Goal: Task Accomplishment & Management: Complete application form

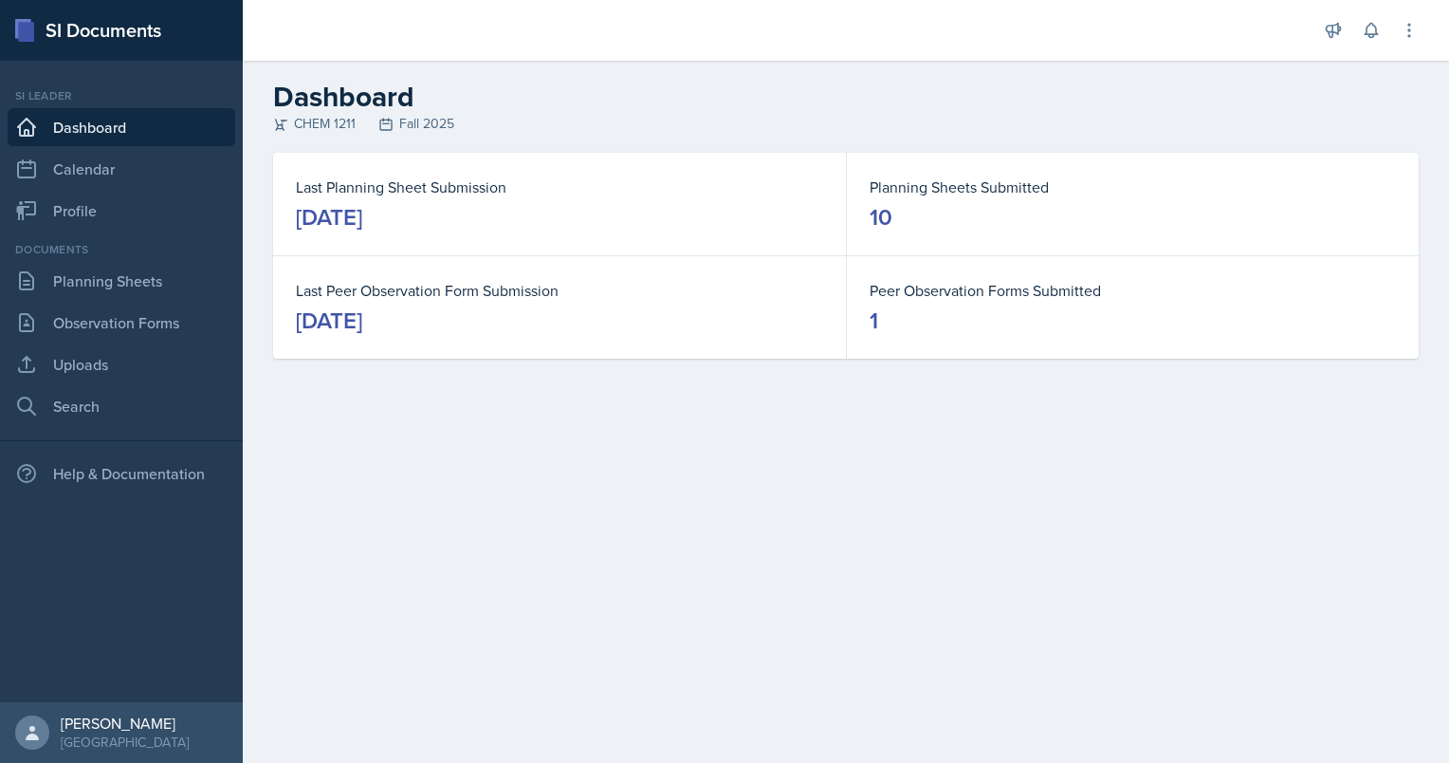
click at [152, 300] on div "Documents Planning Sheets Observation Forms Uploads Search" at bounding box center [122, 333] width 228 height 184
click at [154, 352] on link "Uploads" at bounding box center [122, 364] width 228 height 38
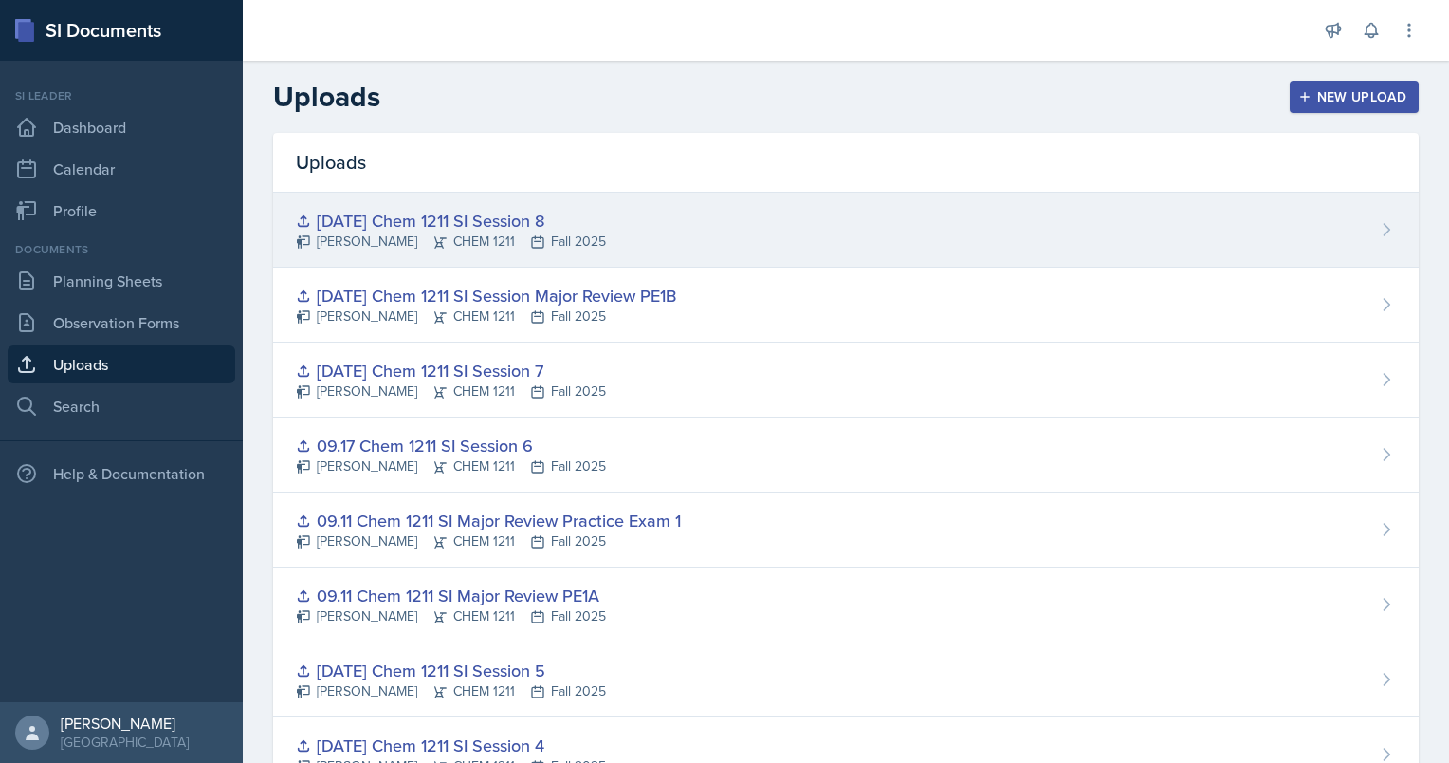
click at [573, 214] on div "[DATE] Chem 1211 SI Session 8" at bounding box center [451, 221] width 310 height 26
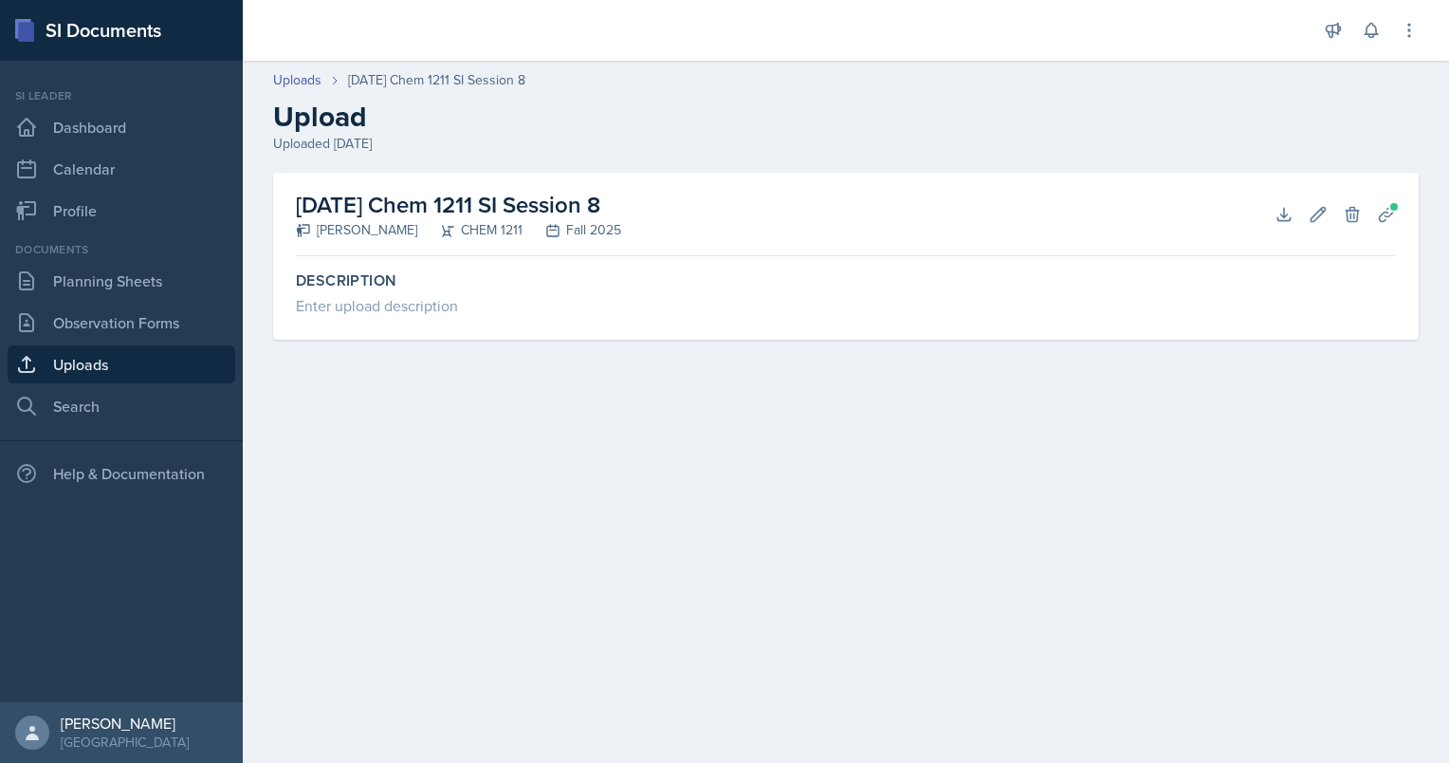
drag, startPoint x: 696, startPoint y: 203, endPoint x: 300, endPoint y: 210, distance: 396.5
click at [300, 210] on div "[DATE] Chem 1211 SI Session 8 [PERSON_NAME] CHEM 1211 Fall 2025 Download Edit D…" at bounding box center [846, 214] width 1100 height 83
copy h2 "[DATE] Chem 1211 SI Session 8"
click at [153, 351] on link "Uploads" at bounding box center [122, 364] width 228 height 38
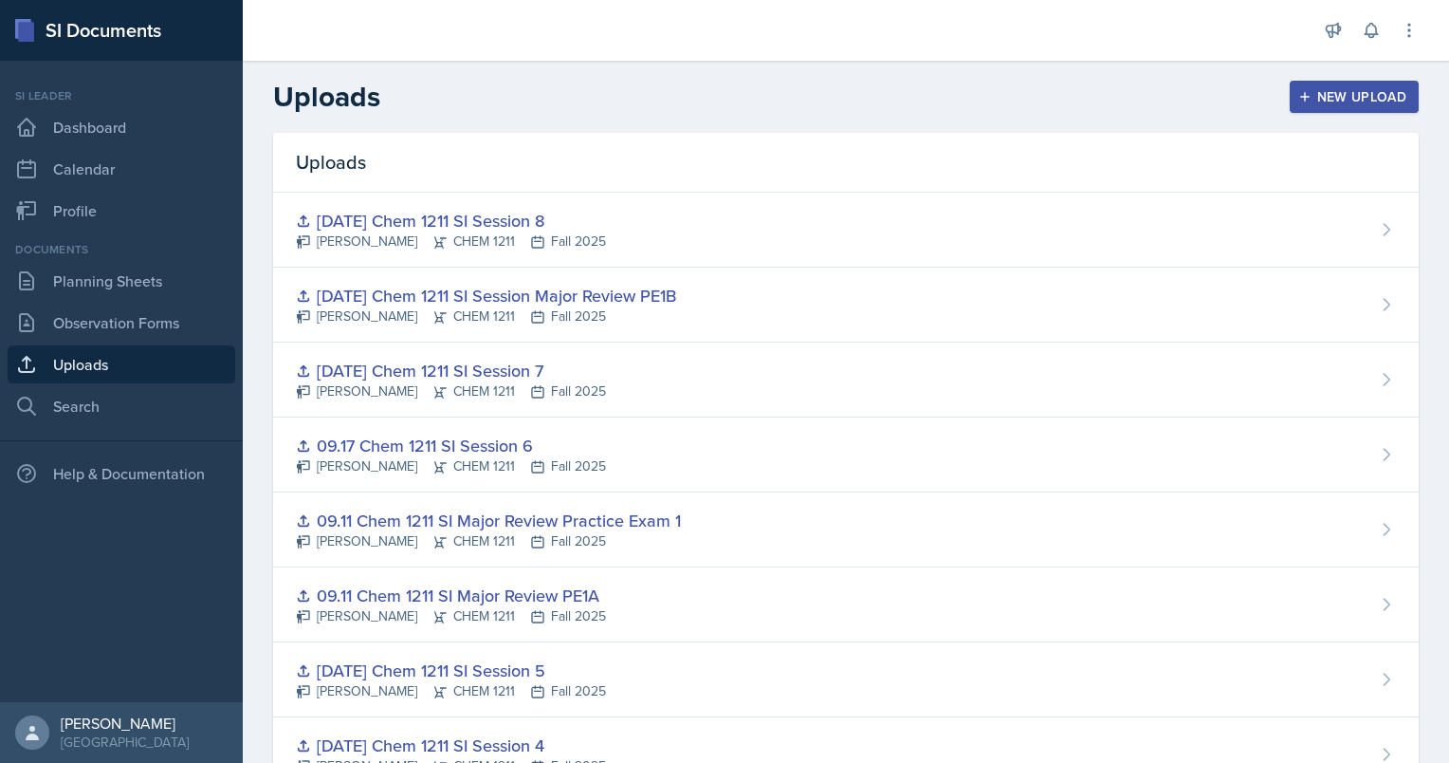
click at [718, 85] on button "New Upload" at bounding box center [1355, 97] width 130 height 32
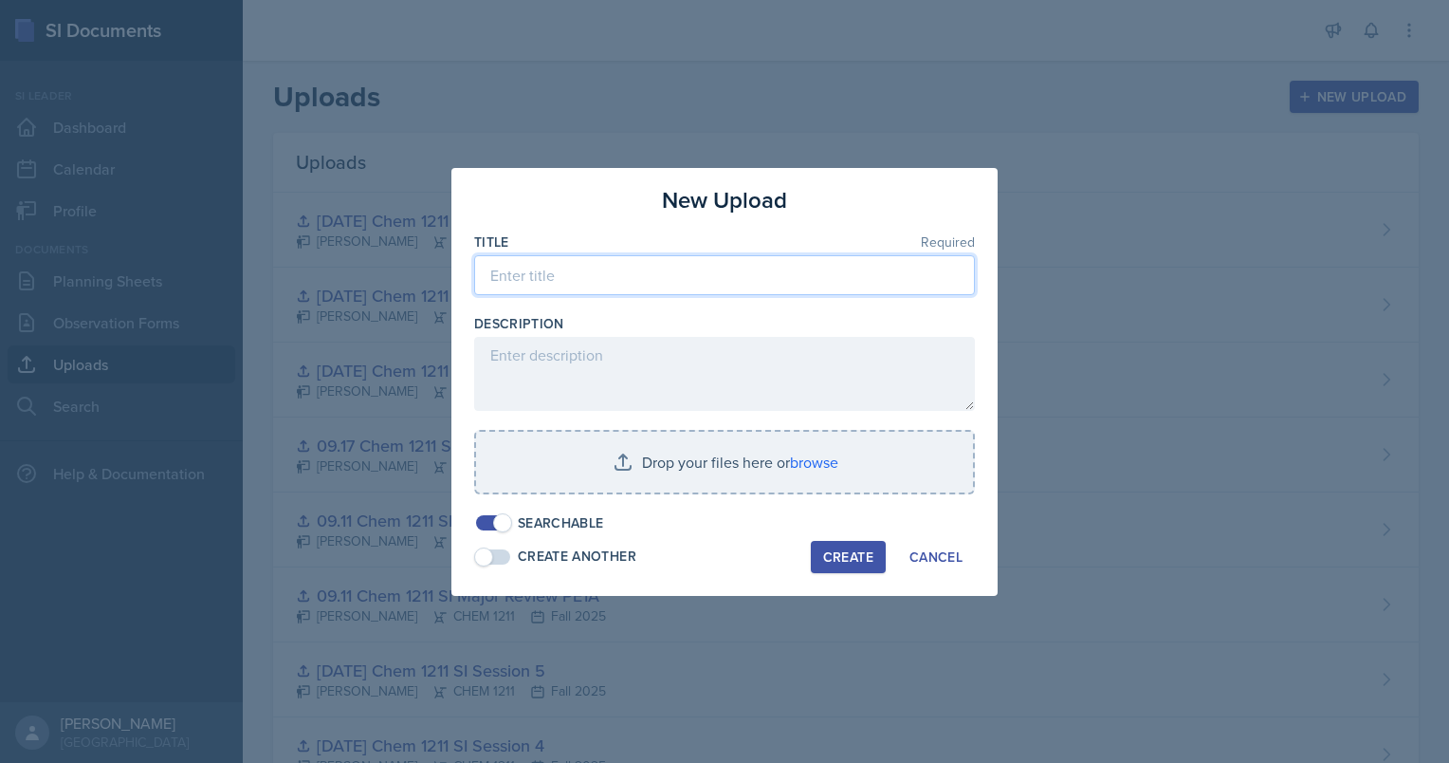
click at [718, 280] on input at bounding box center [724, 275] width 501 height 40
paste input "[DATE] Chem 1211 SI Session 8"
click at [525, 279] on input "[DATE] Chem 1211 SI Session 8" at bounding box center [724, 275] width 501 height 40
click at [531, 274] on input "[DATE] Chem 1211 SI Session 8" at bounding box center [724, 275] width 501 height 40
click at [527, 274] on input "[DATE] Chem 1211 SI Session 8" at bounding box center [724, 275] width 501 height 40
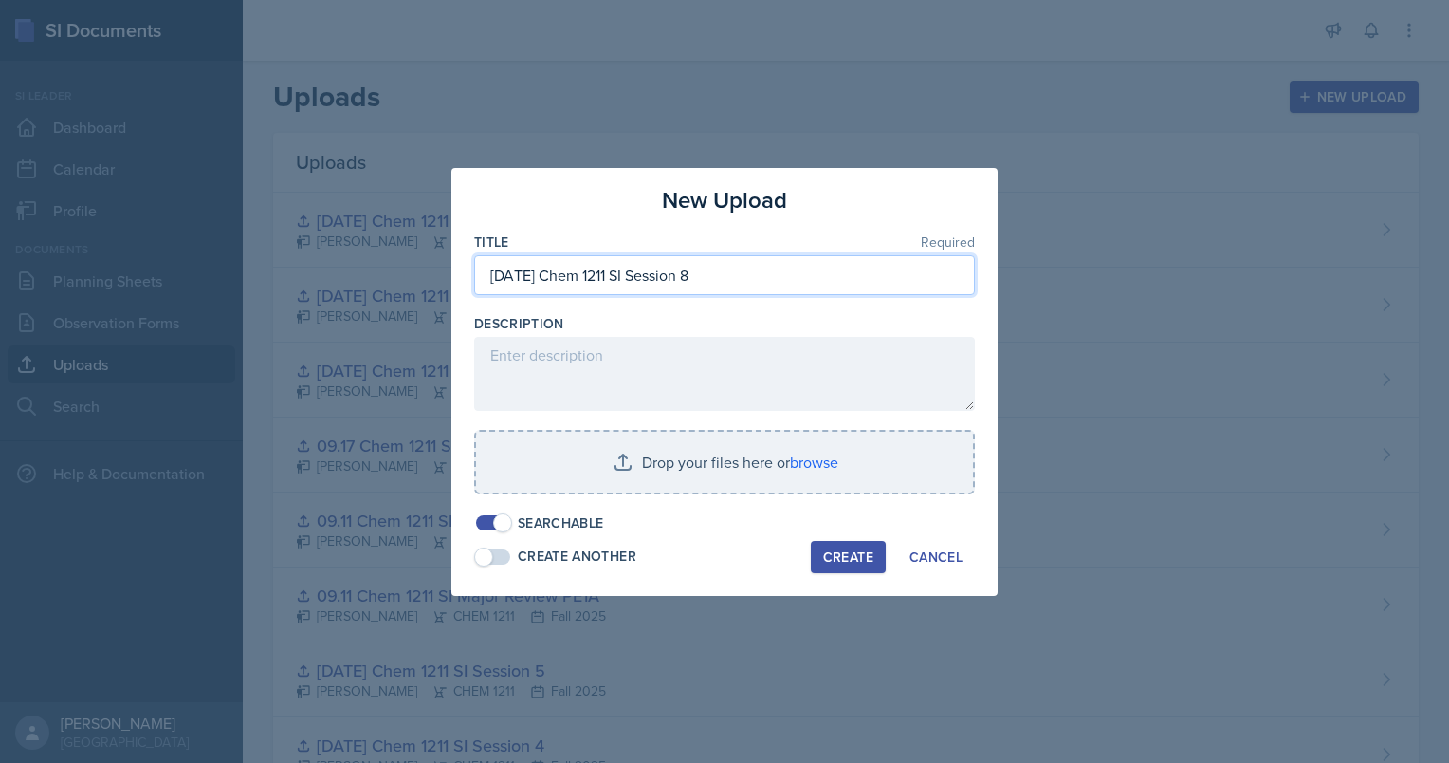
click at [718, 284] on input "[DATE] Chem 1211 SI Session 8" at bounding box center [724, 275] width 501 height 40
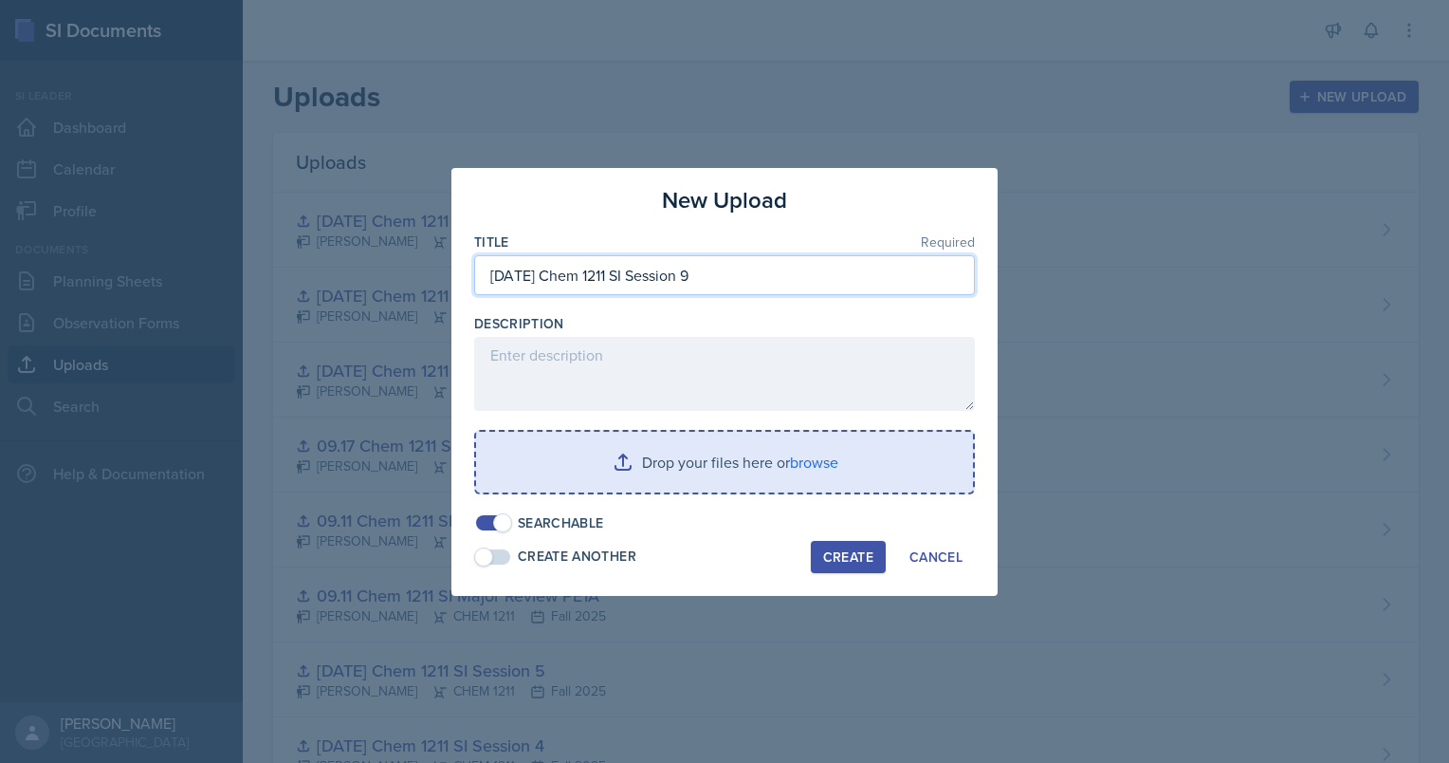
type input "[DATE] Chem 1211 SI Session 9"
click at [689, 455] on input "file" at bounding box center [724, 462] width 497 height 61
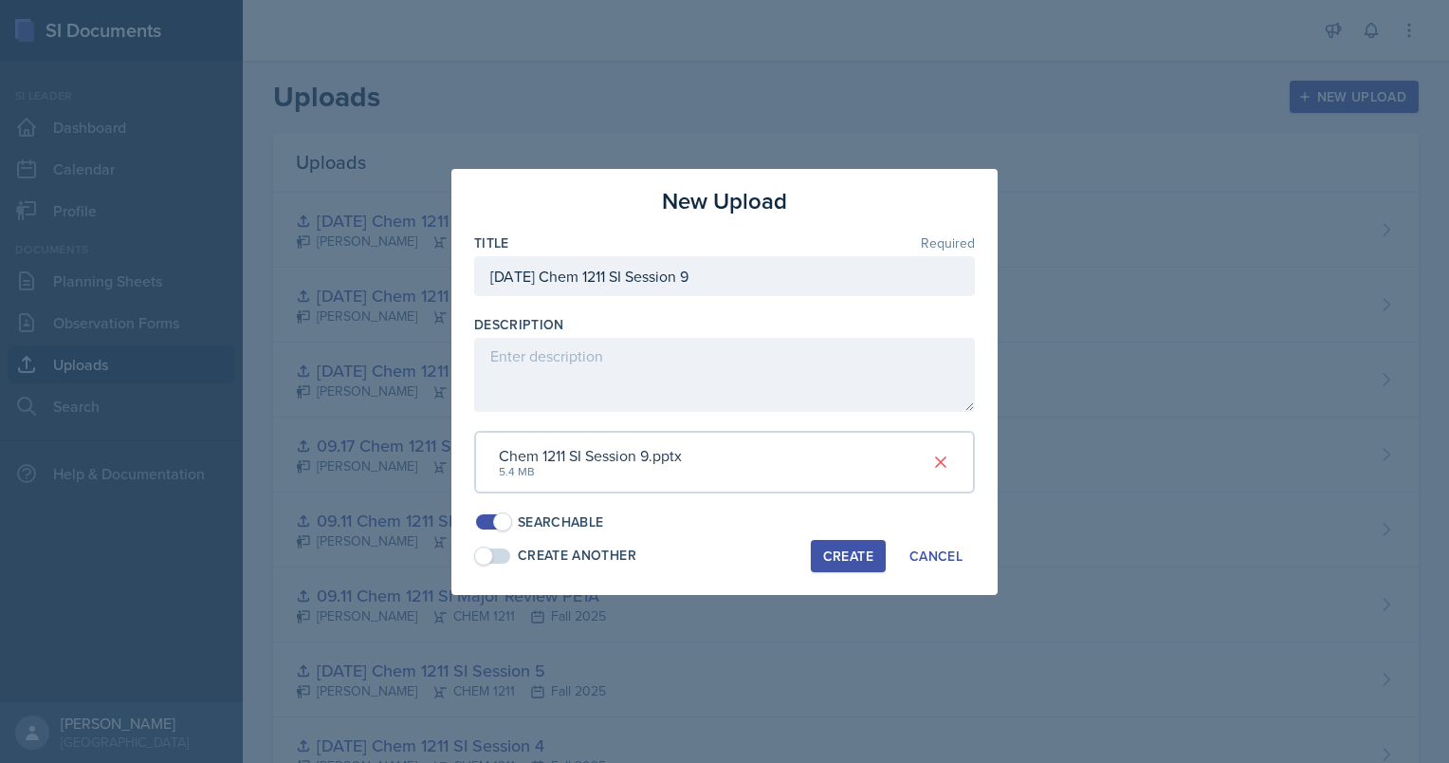
click at [718, 548] on div "Create" at bounding box center [848, 555] width 50 height 15
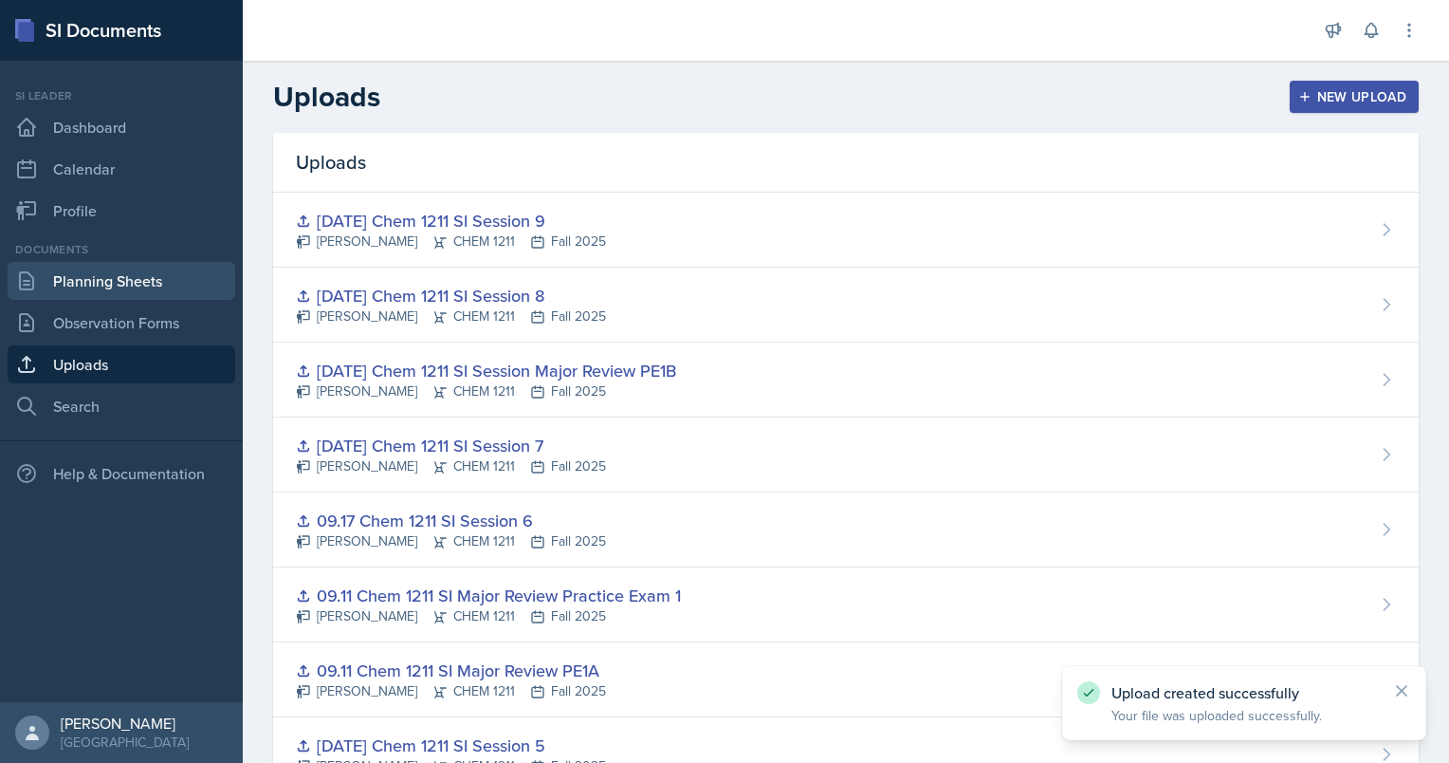
click at [112, 292] on link "Planning Sheets" at bounding box center [122, 281] width 228 height 38
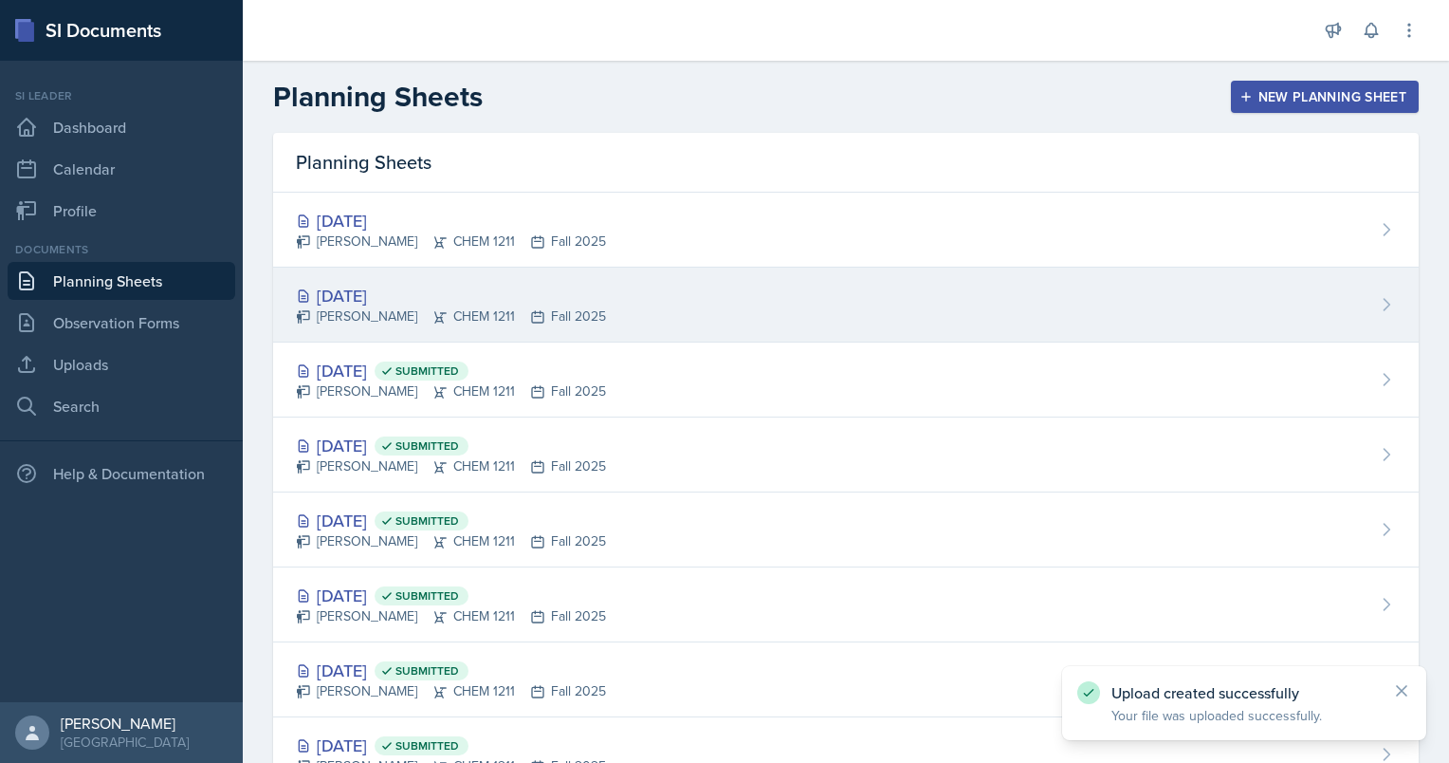
click at [341, 294] on div "[DATE]" at bounding box center [451, 296] width 310 height 26
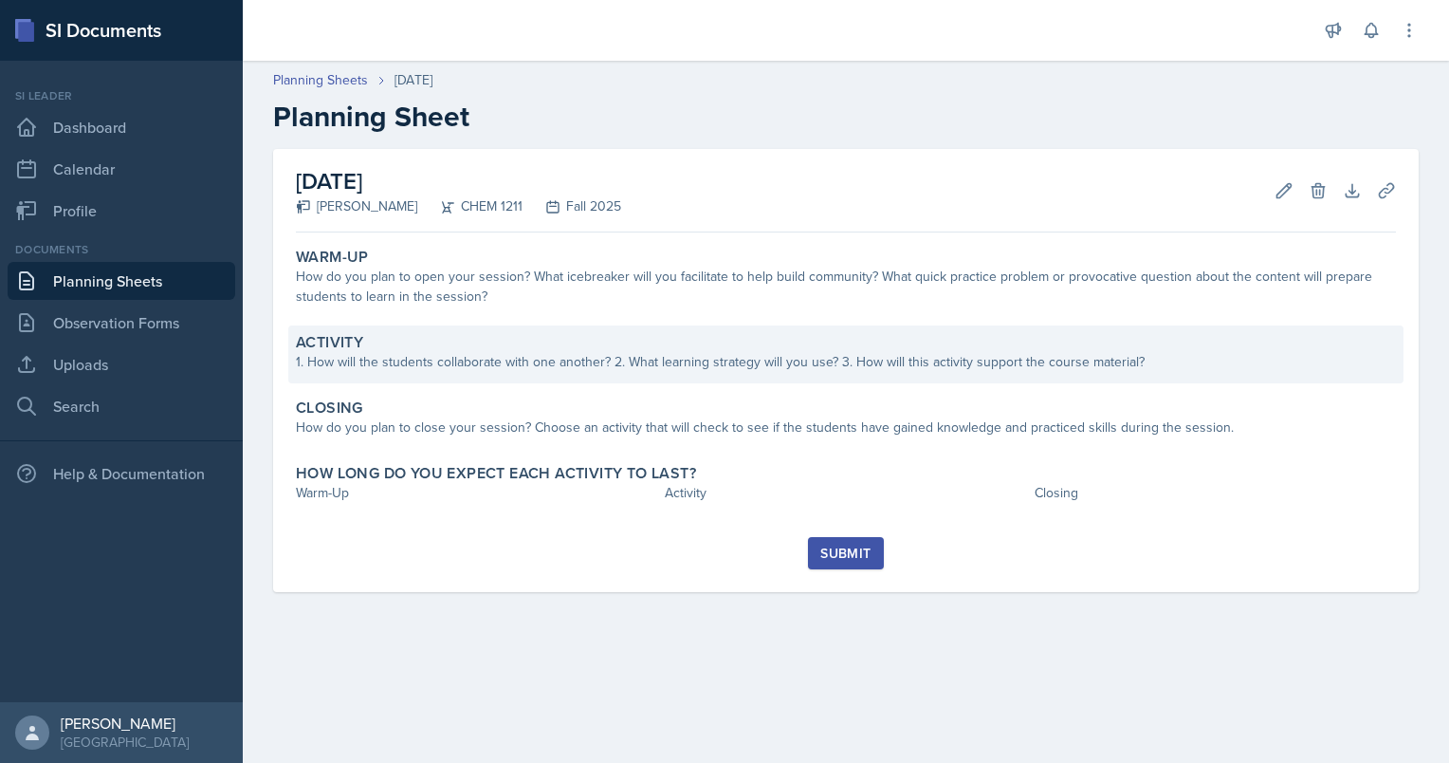
click at [646, 381] on div "Activity 1. How will the students collaborate with one another? 2. What learnin…" at bounding box center [845, 354] width 1115 height 58
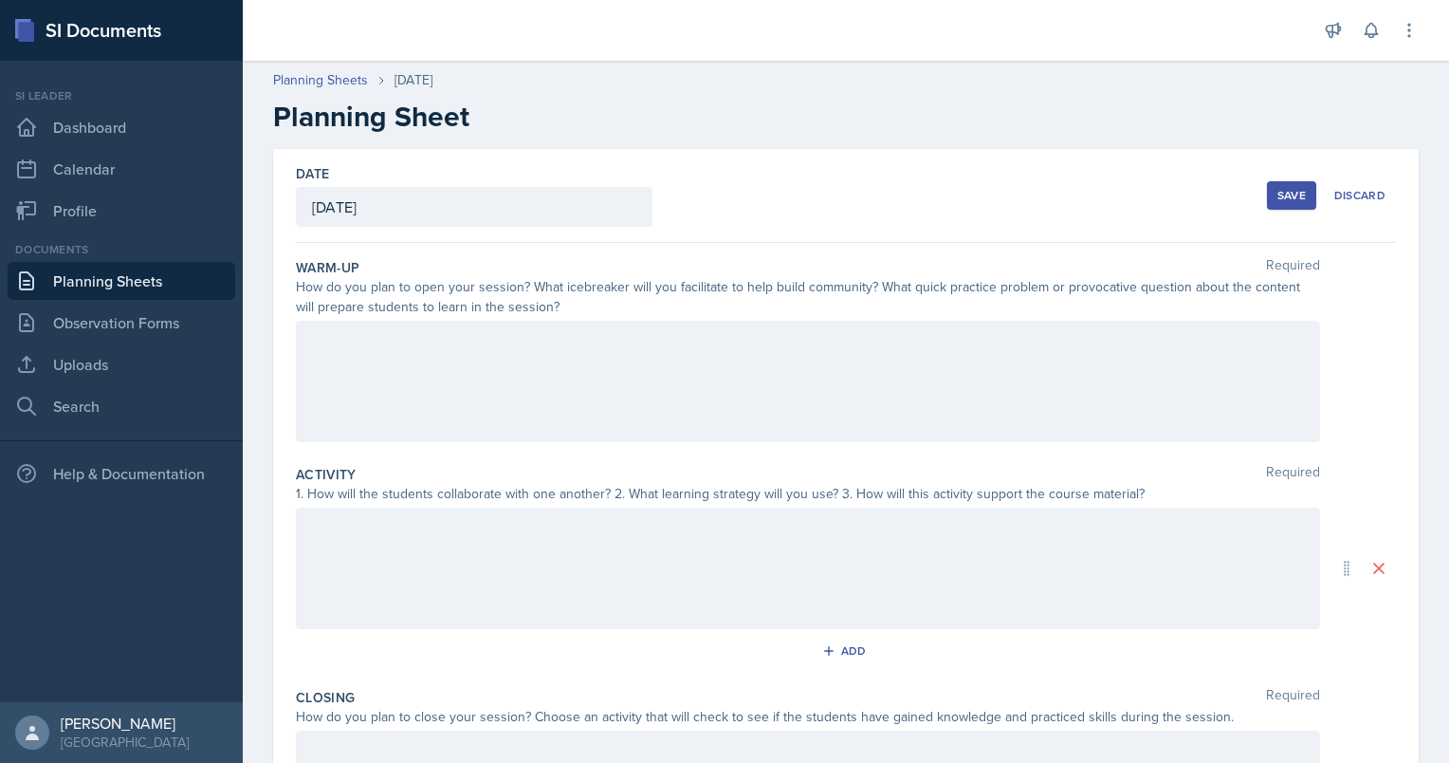
click at [634, 406] on div at bounding box center [808, 381] width 1024 height 121
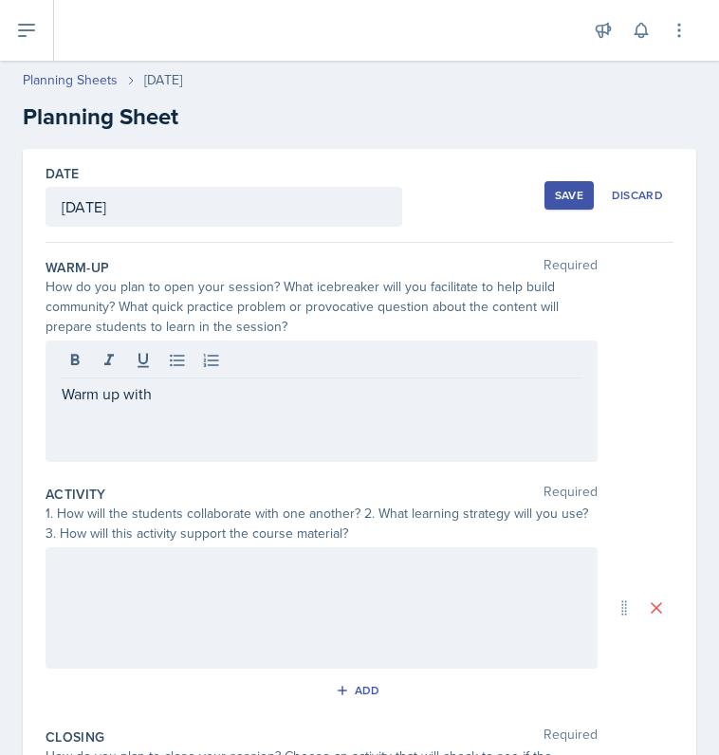
click at [323, 377] on div "Warm up with" at bounding box center [322, 400] width 552 height 121
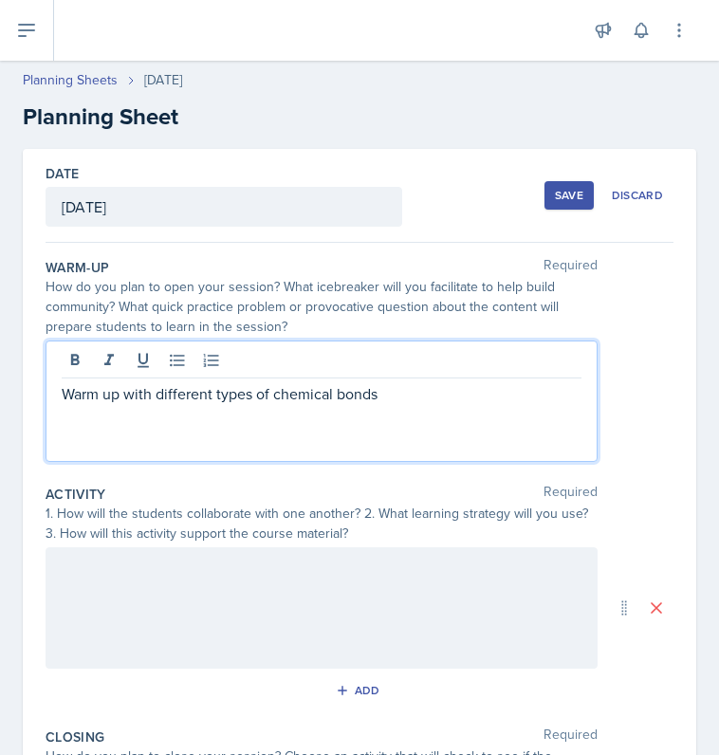
click at [315, 396] on p "Warm up with different types of chemical bonds" at bounding box center [322, 393] width 520 height 23
click at [370, 397] on p "Warm up with different types of chemical bonds" at bounding box center [322, 393] width 520 height 23
click at [393, 398] on p "Warm up with different types of chemical bonds" at bounding box center [322, 393] width 520 height 23
click at [156, 399] on p "Warm up with different types of chemical bonds" at bounding box center [322, 393] width 520 height 23
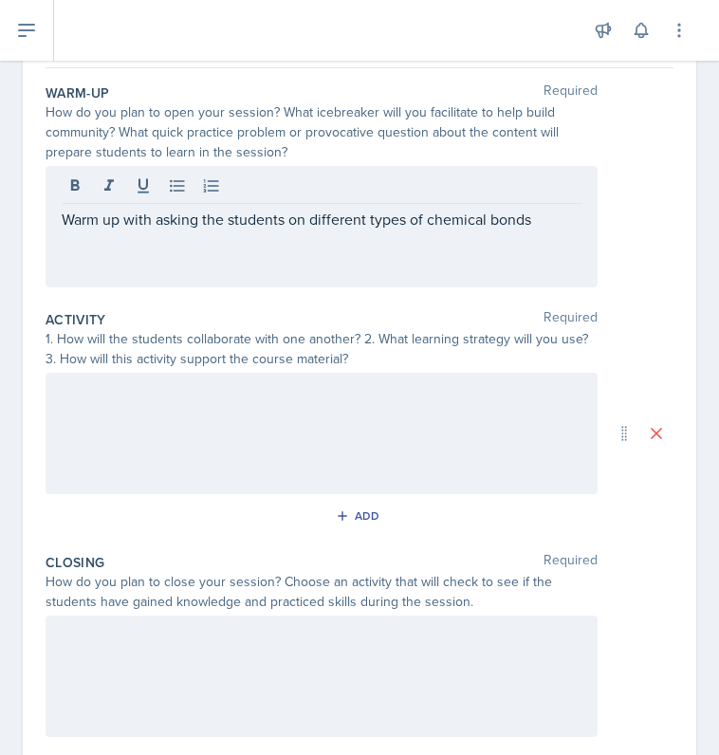
click at [410, 432] on div at bounding box center [322, 433] width 552 height 121
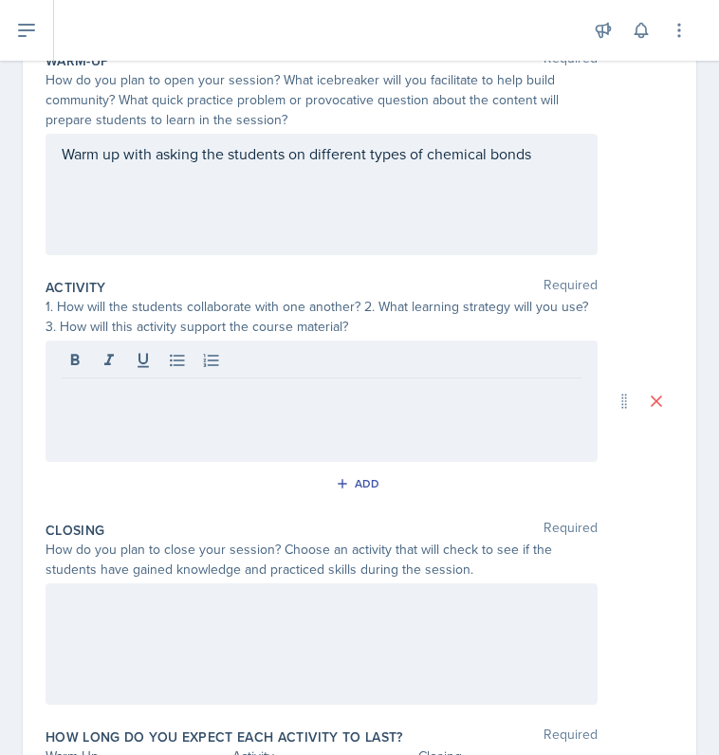
click at [457, 437] on div at bounding box center [322, 400] width 552 height 121
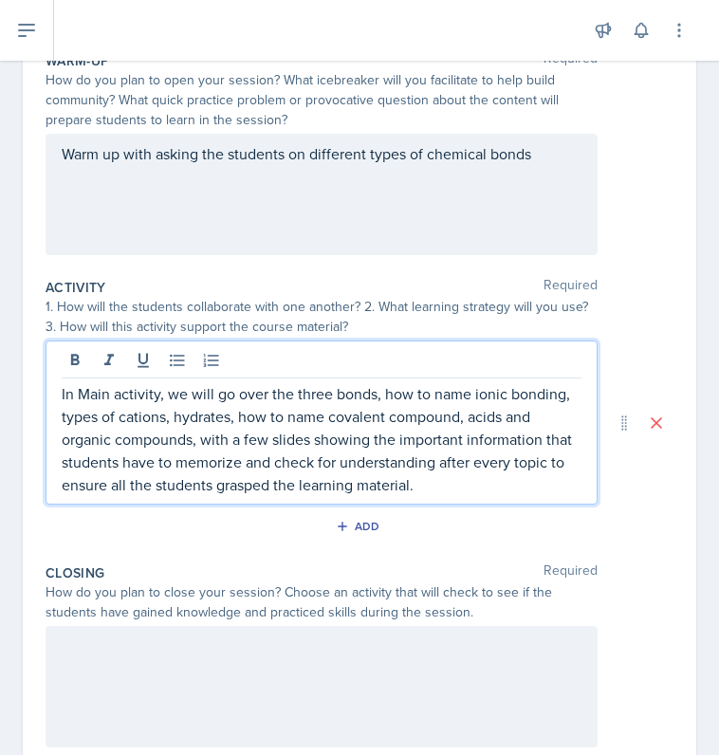
click at [330, 396] on p "In Main activity, we will go over the three bonds, how to name ionic bonding, t…" at bounding box center [322, 439] width 520 height 114
click at [523, 485] on p "In Main activity, we will go over the three bonds, how to name ionic bonding, t…" at bounding box center [322, 439] width 520 height 114
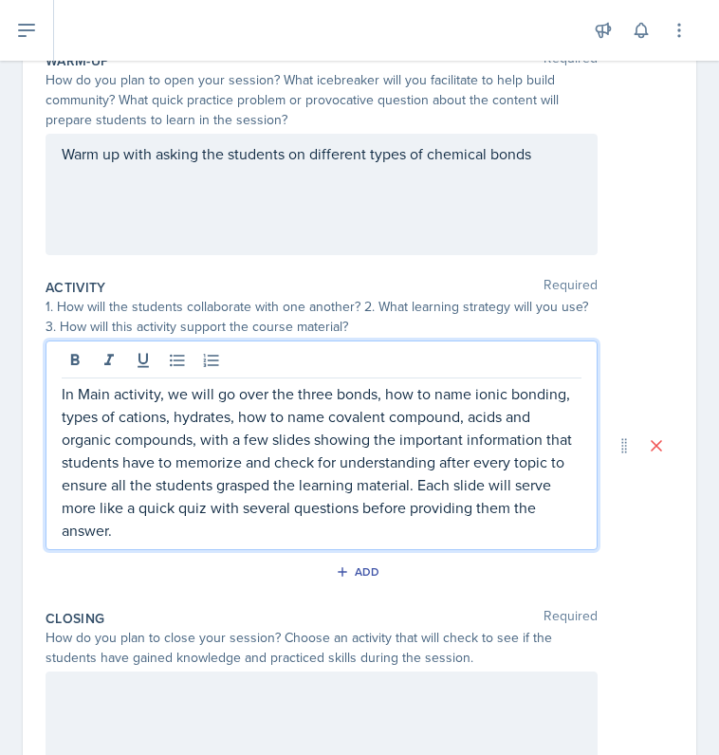
scroll to position [424, 0]
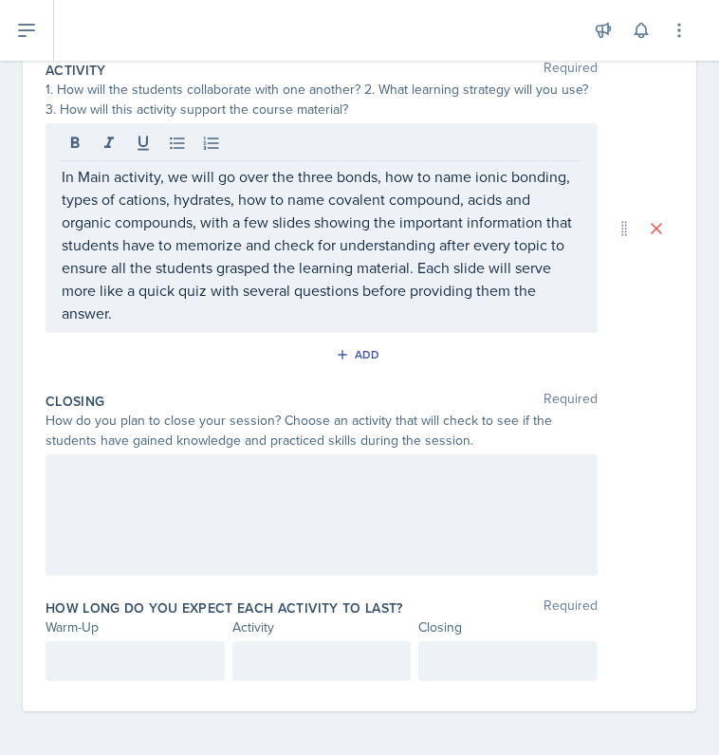
click at [534, 493] on div at bounding box center [322, 514] width 552 height 121
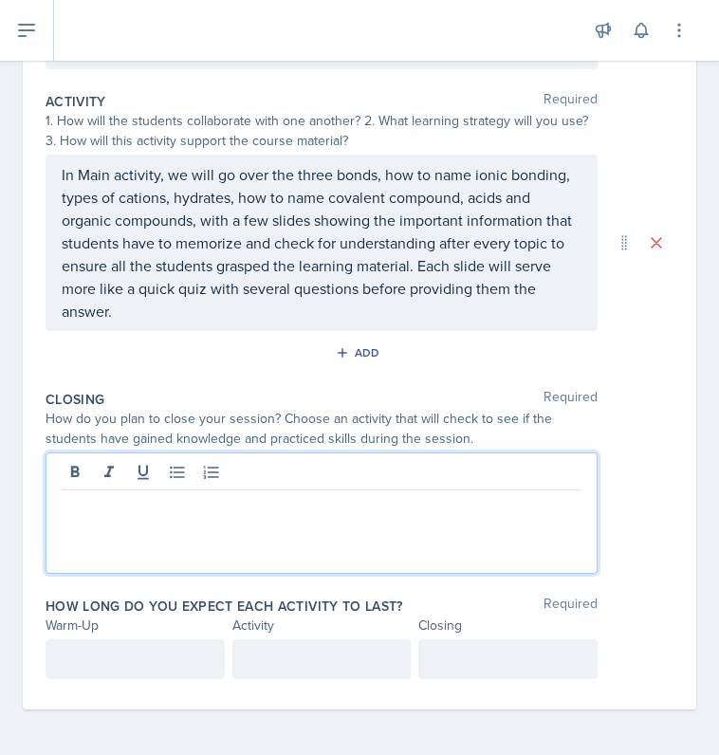
scroll to position [391, 0]
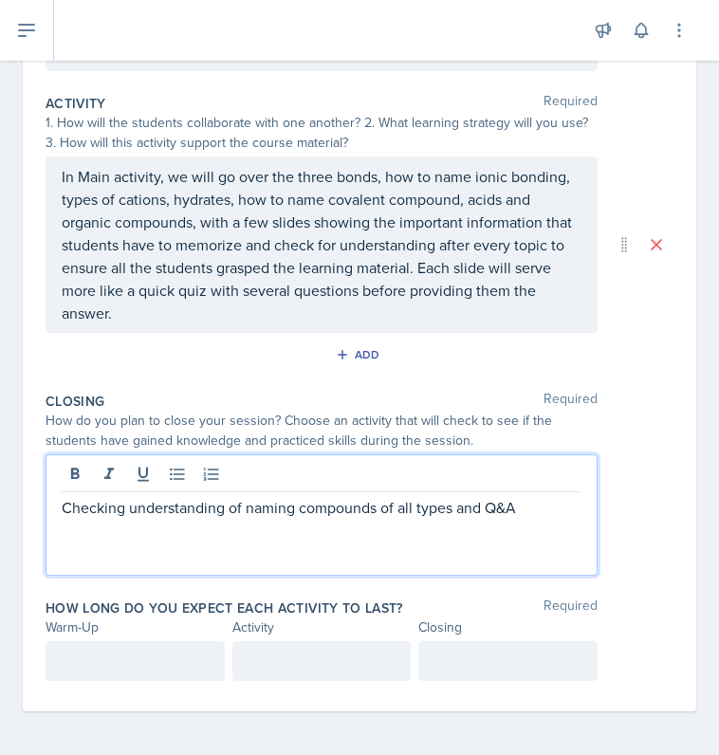
click at [503, 647] on div at bounding box center [507, 661] width 179 height 40
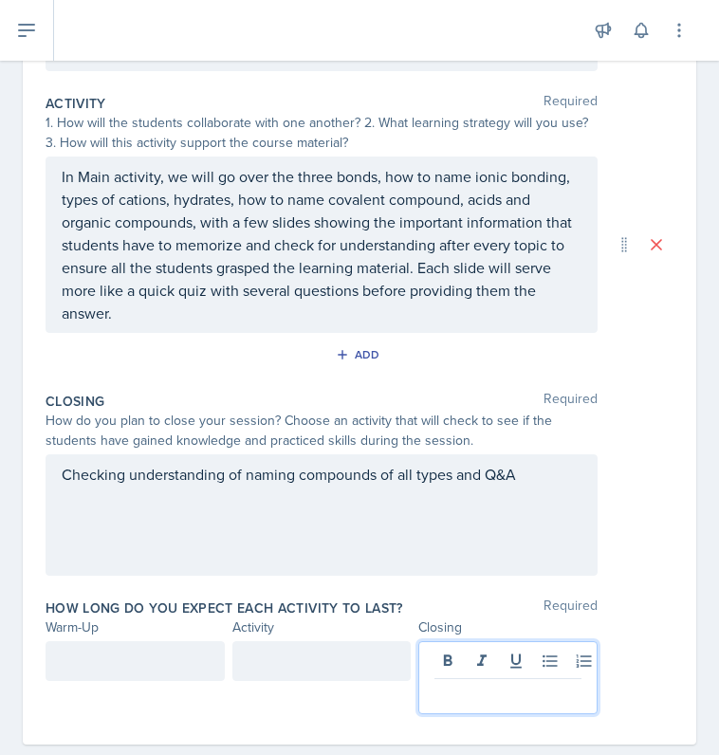
scroll to position [424, 0]
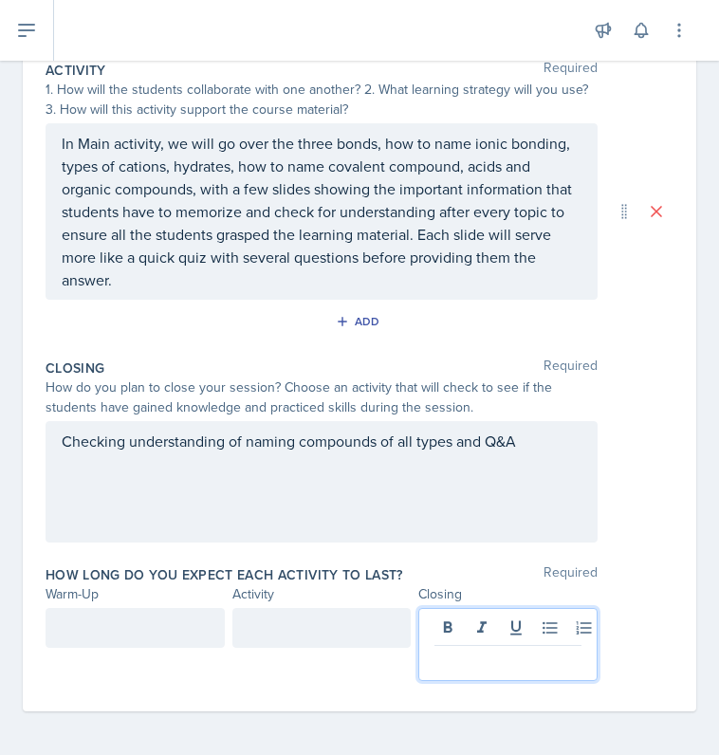
click at [175, 632] on div at bounding box center [135, 628] width 179 height 40
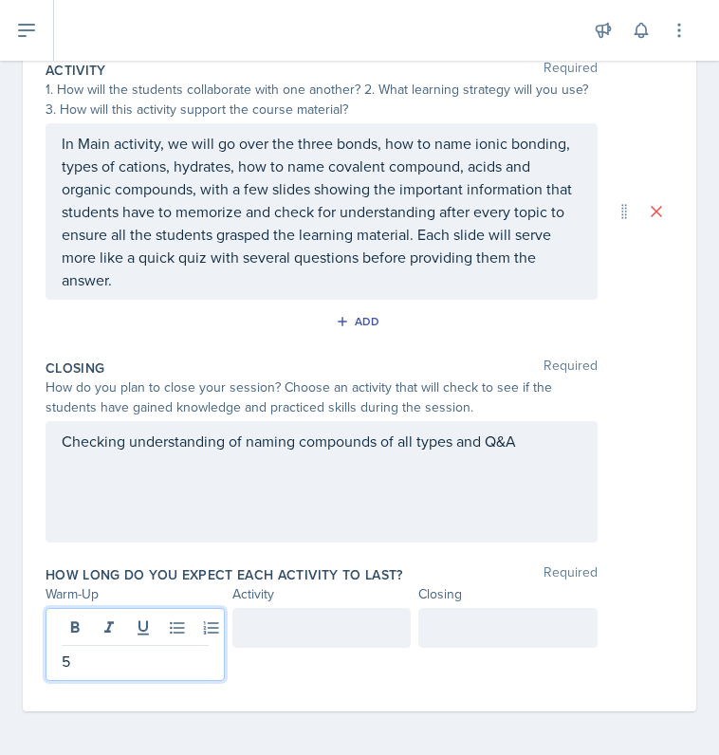
click at [488, 617] on div at bounding box center [507, 628] width 179 height 40
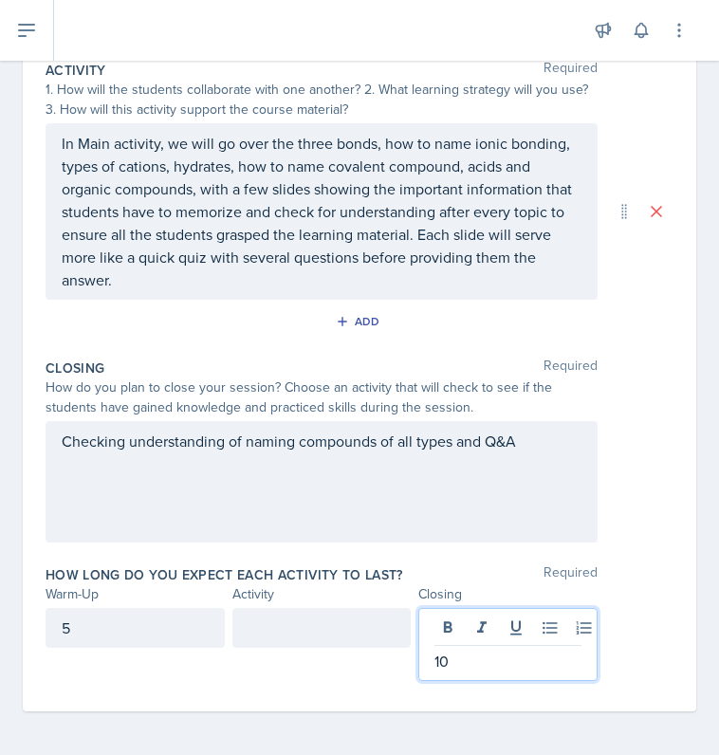
click at [367, 624] on div at bounding box center [321, 628] width 179 height 40
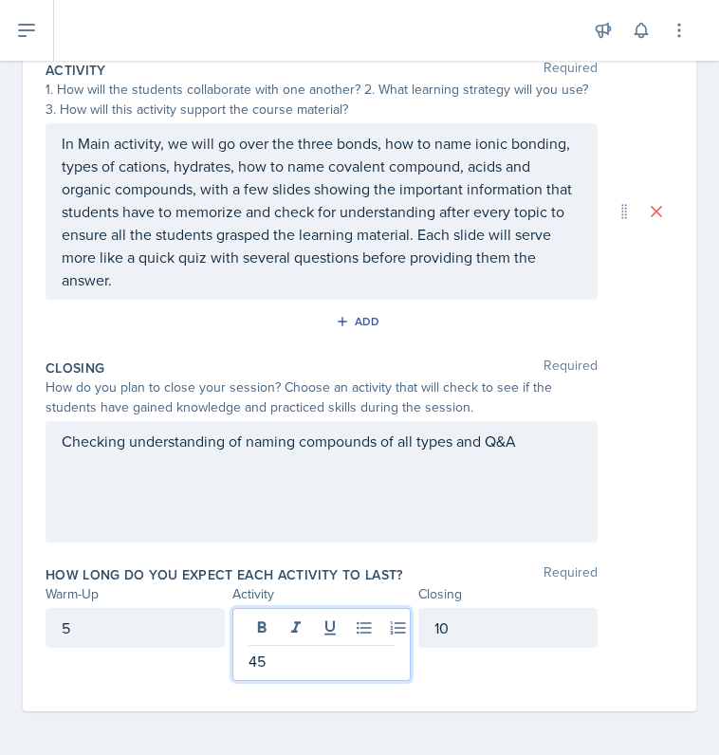
click at [598, 413] on div "How do you plan to close your session? Choose an activity that will check to se…" at bounding box center [360, 397] width 628 height 40
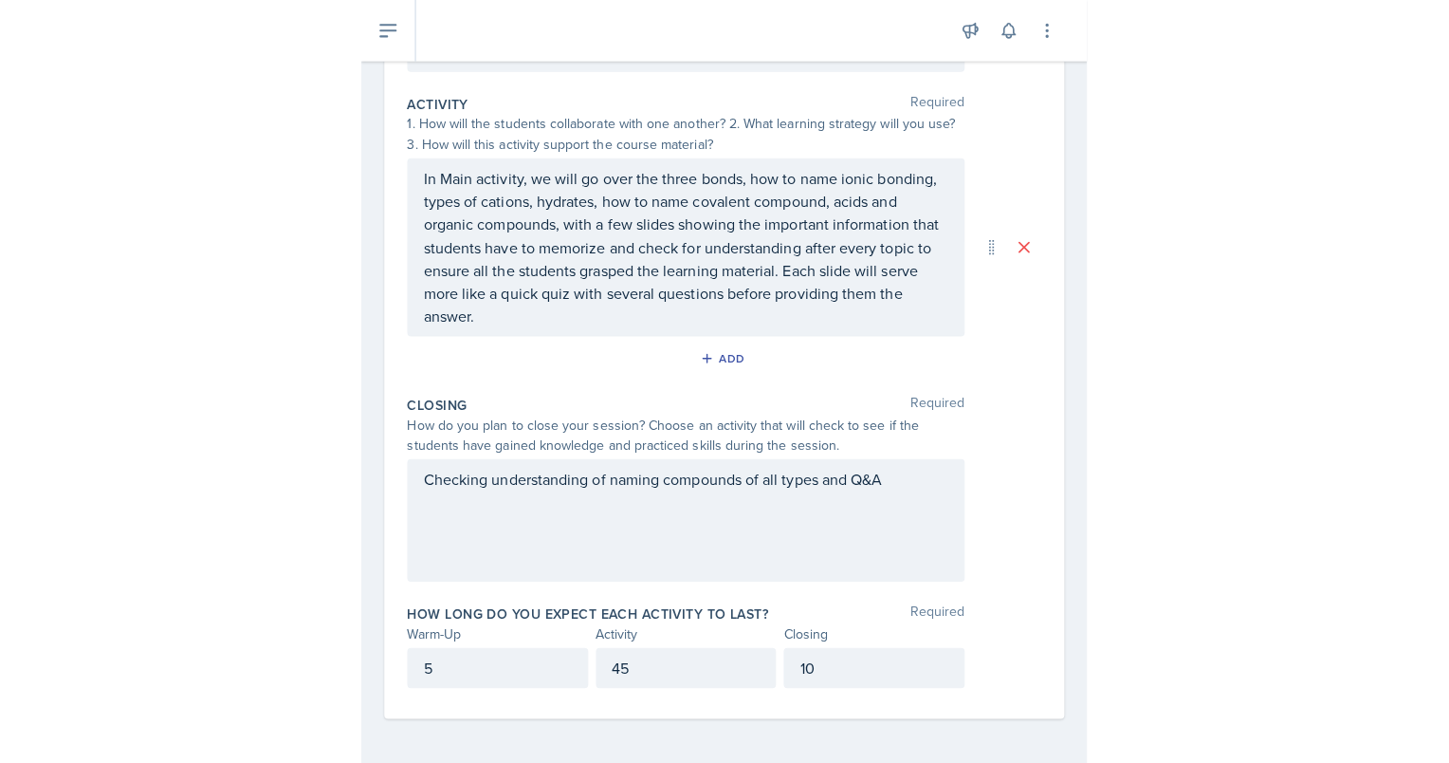
scroll to position [0, 0]
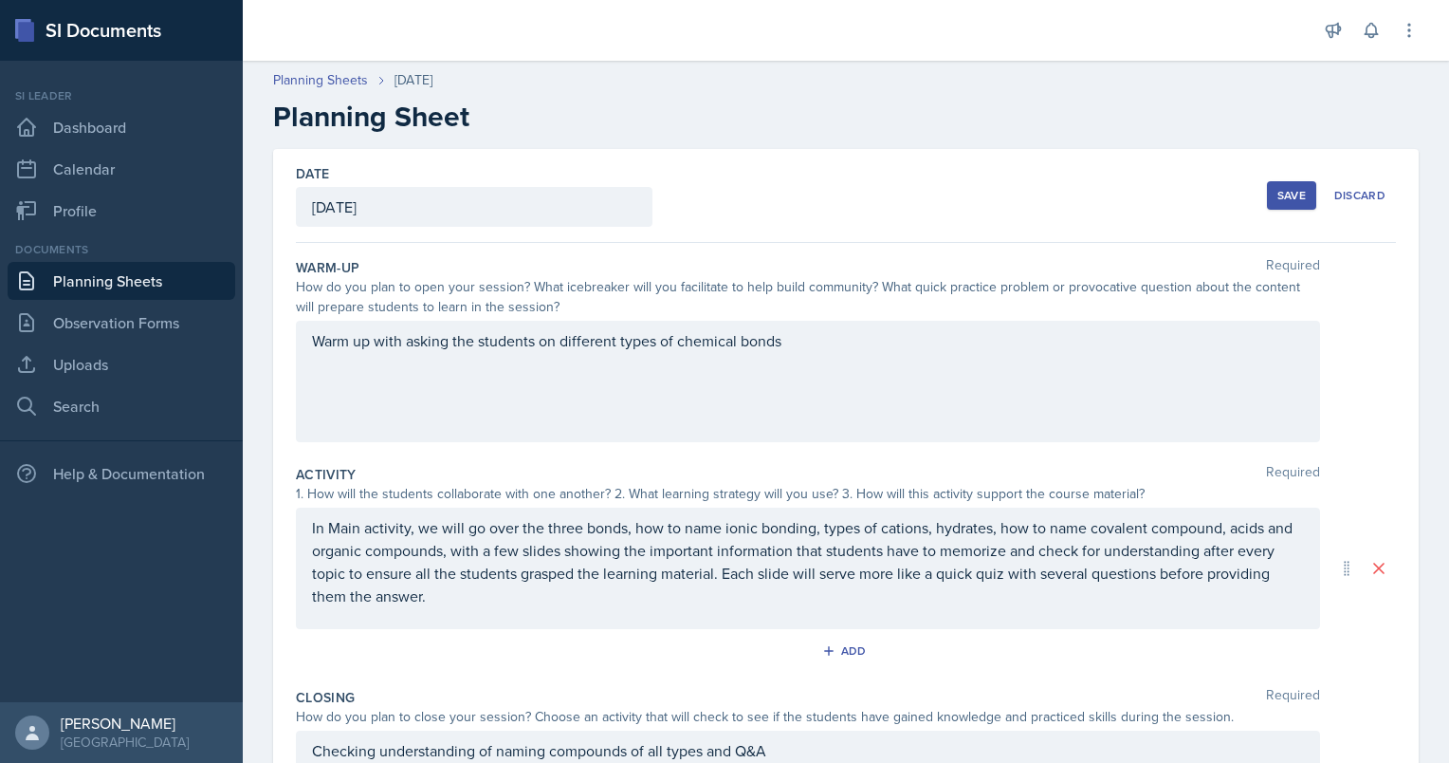
click at [679, 544] on div "In Main activity, we will go over the three bonds, how to name ionic bonding, t…" at bounding box center [808, 567] width 1024 height 121
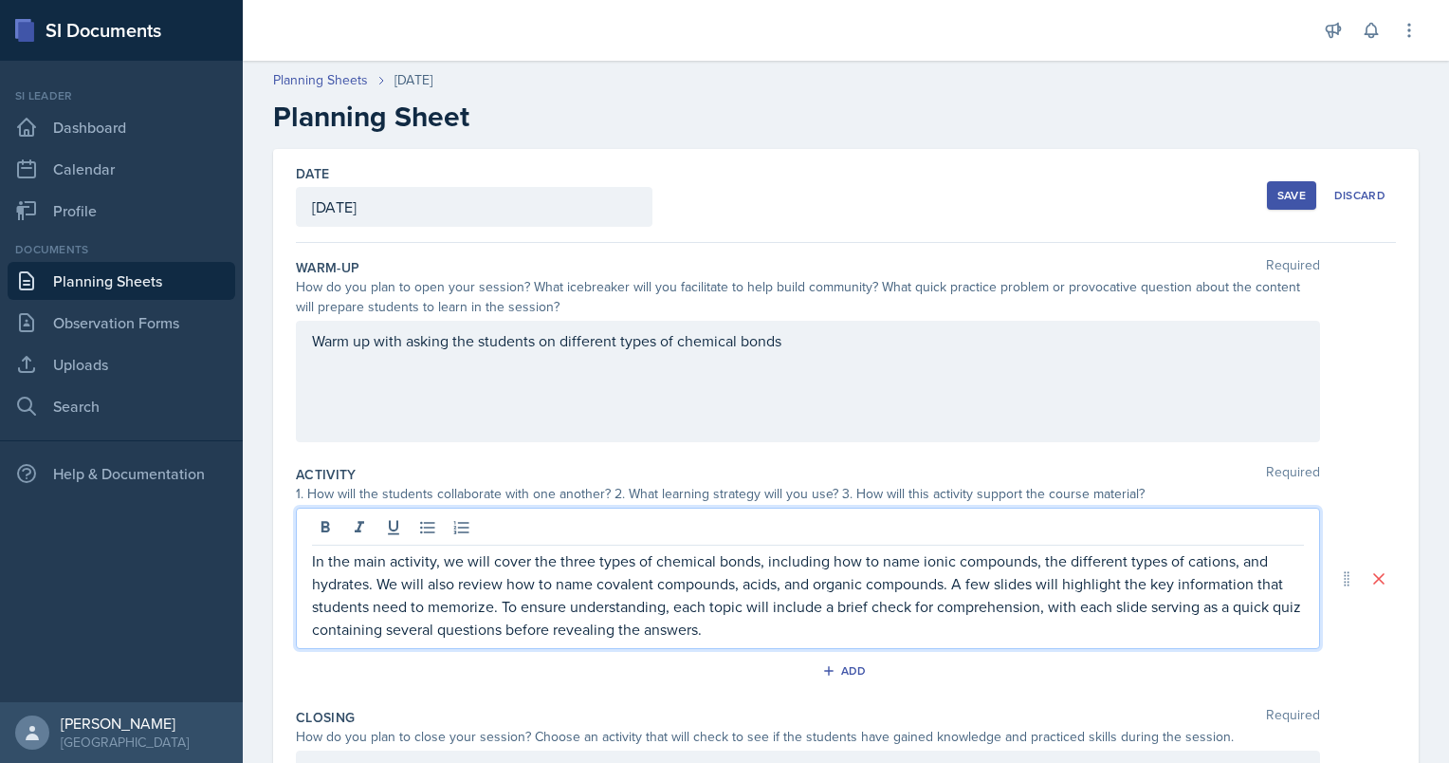
click at [718, 193] on div "Save" at bounding box center [1292, 195] width 28 height 15
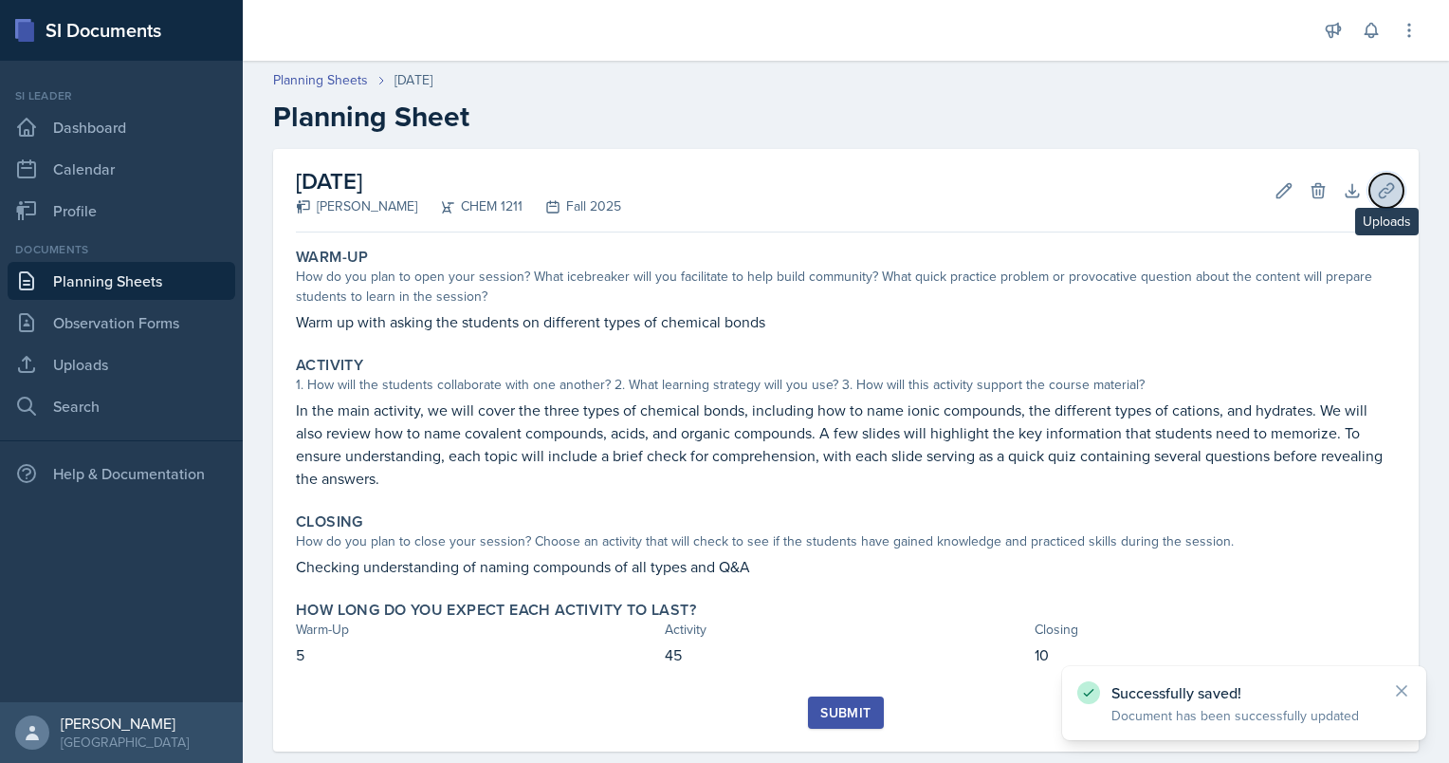
click at [718, 176] on button "Uploads" at bounding box center [1387, 191] width 34 height 34
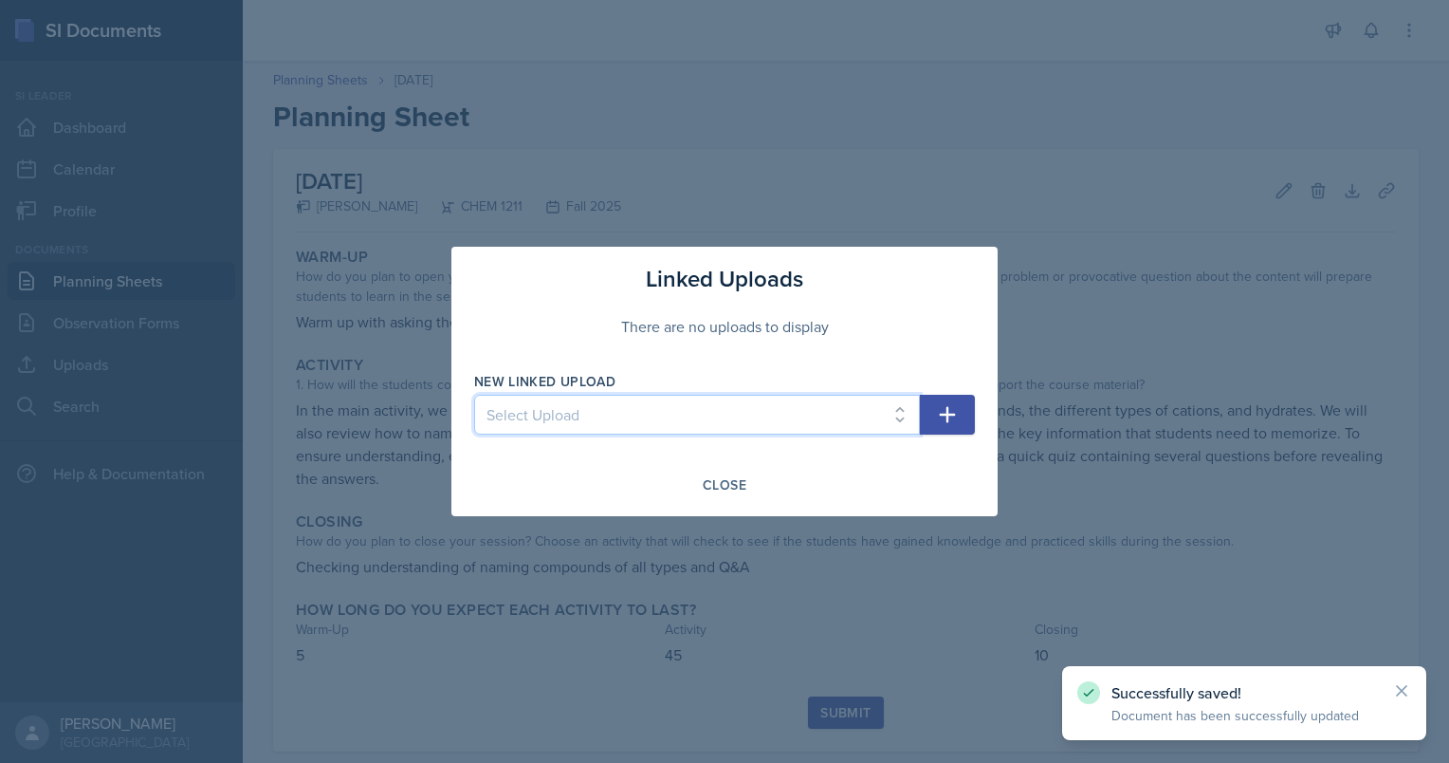
click at [718, 398] on select "Select Upload Chem 1211 Session 1 Kahoot [DATE] Chem 1211 SI Session 1 [DATE] C…" at bounding box center [697, 415] width 446 height 40
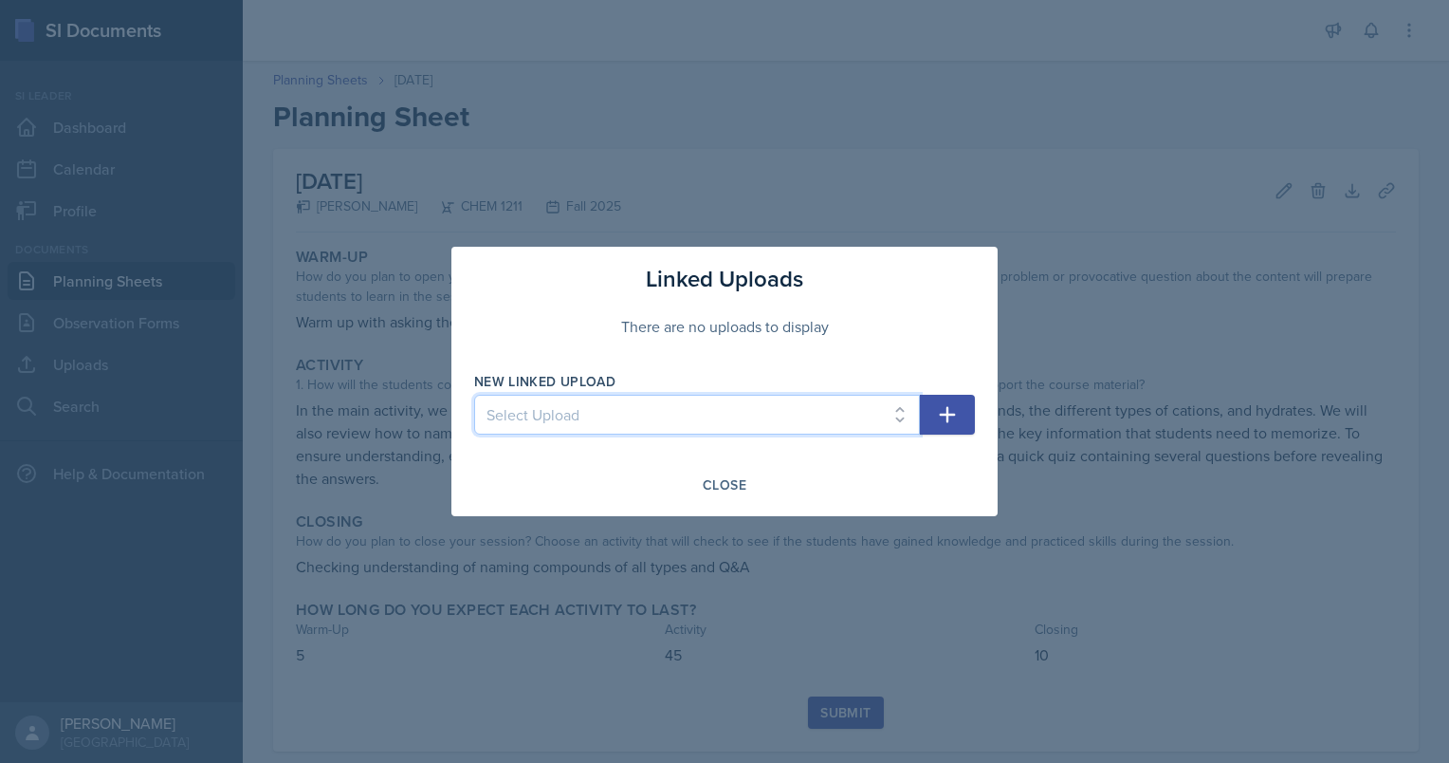
select select "a9b63c47-333d-44a9-9356-47189d13fa72"
click at [474, 395] on select "Select Upload Chem 1211 Session 1 Kahoot [DATE] Chem 1211 SI Session 1 [DATE] C…" at bounding box center [697, 415] width 446 height 40
click at [718, 417] on icon "button" at bounding box center [947, 414] width 23 height 23
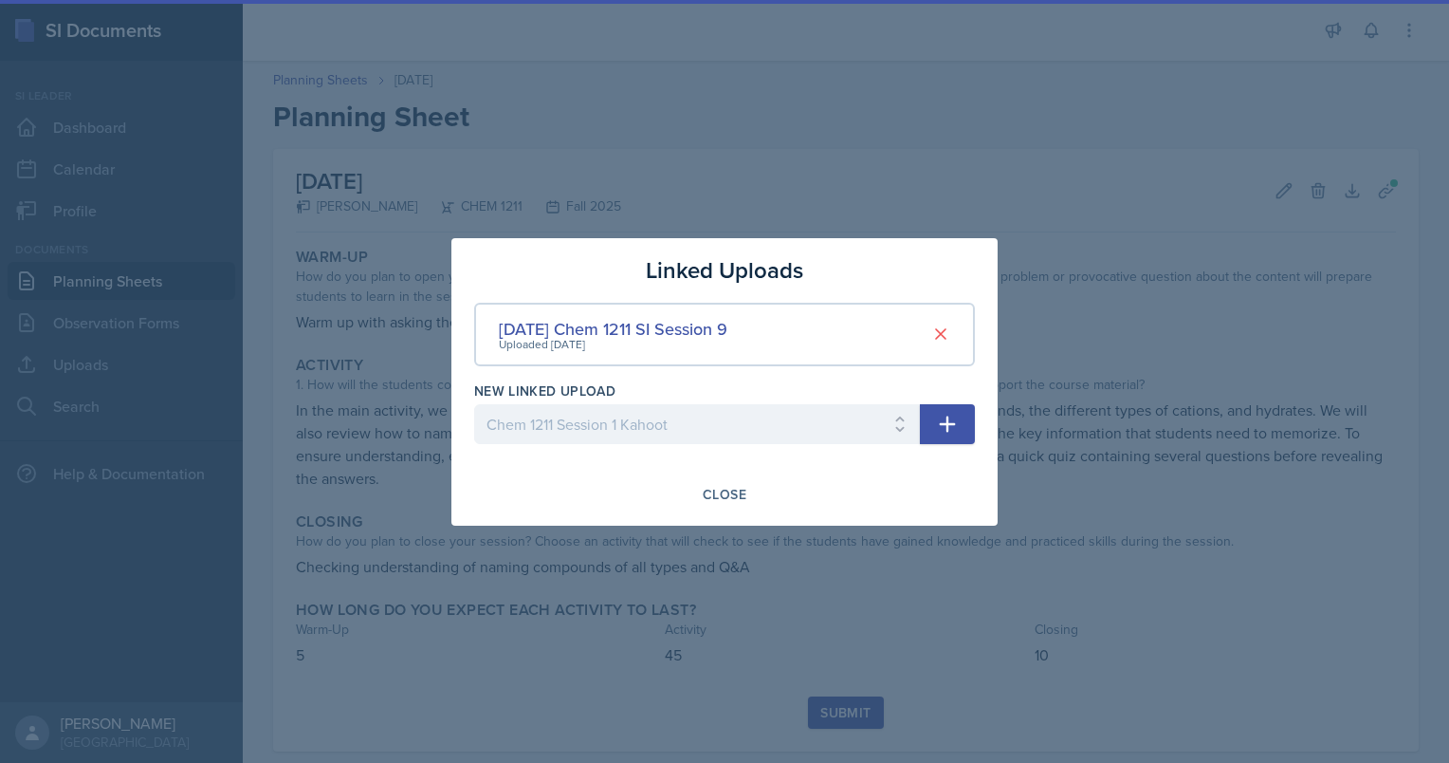
select select
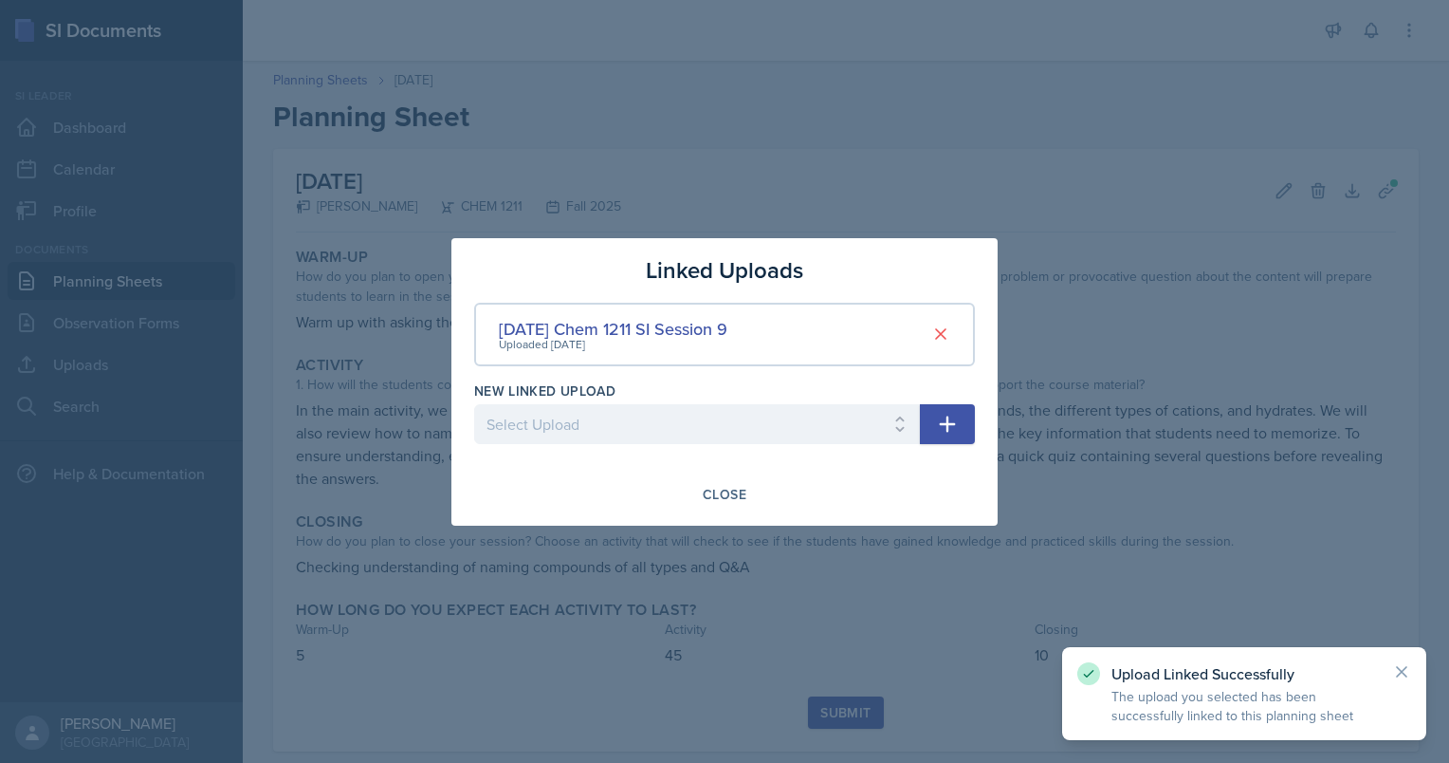
drag, startPoint x: 1058, startPoint y: 666, endPoint x: 868, endPoint y: 621, distance: 195.8
click at [718, 621] on div at bounding box center [724, 381] width 1449 height 763
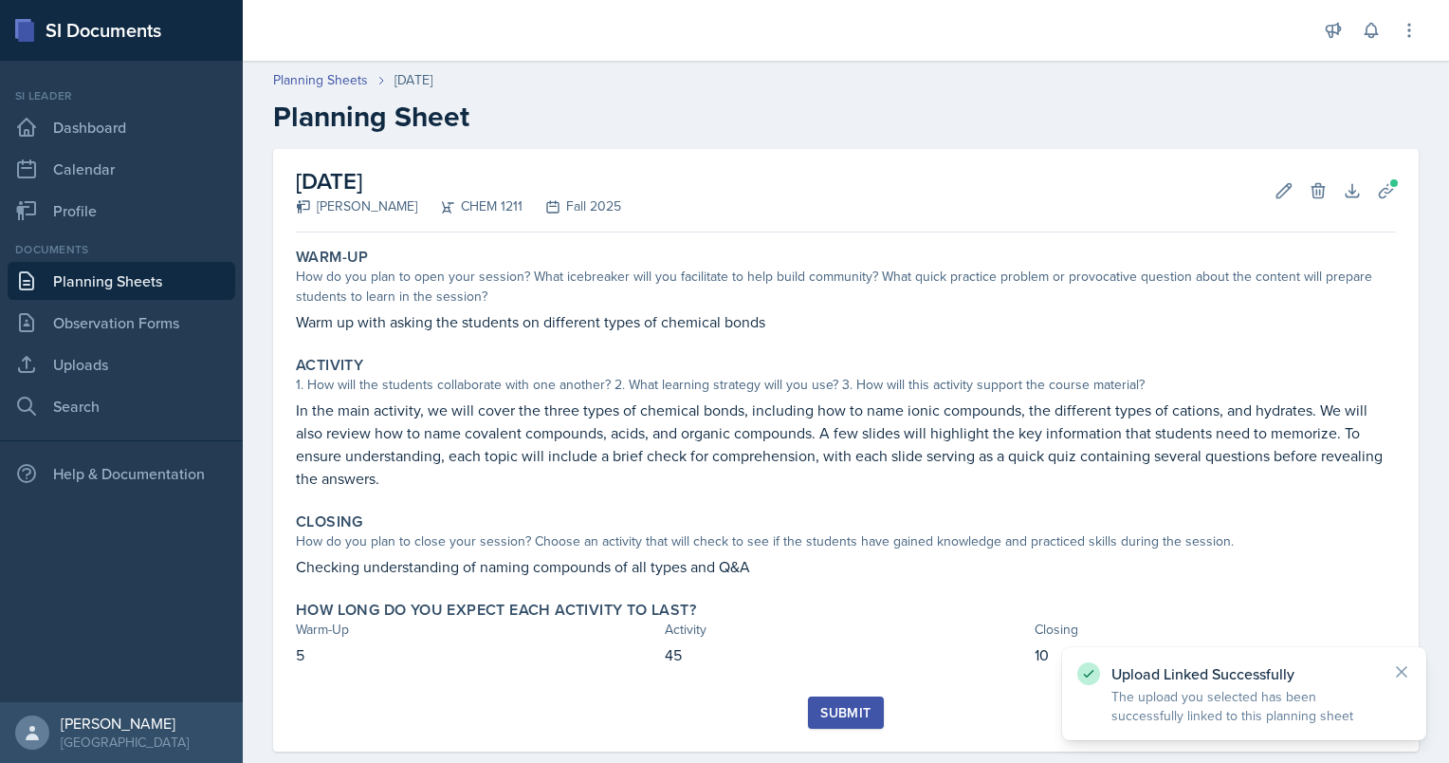
scroll to position [33, 0]
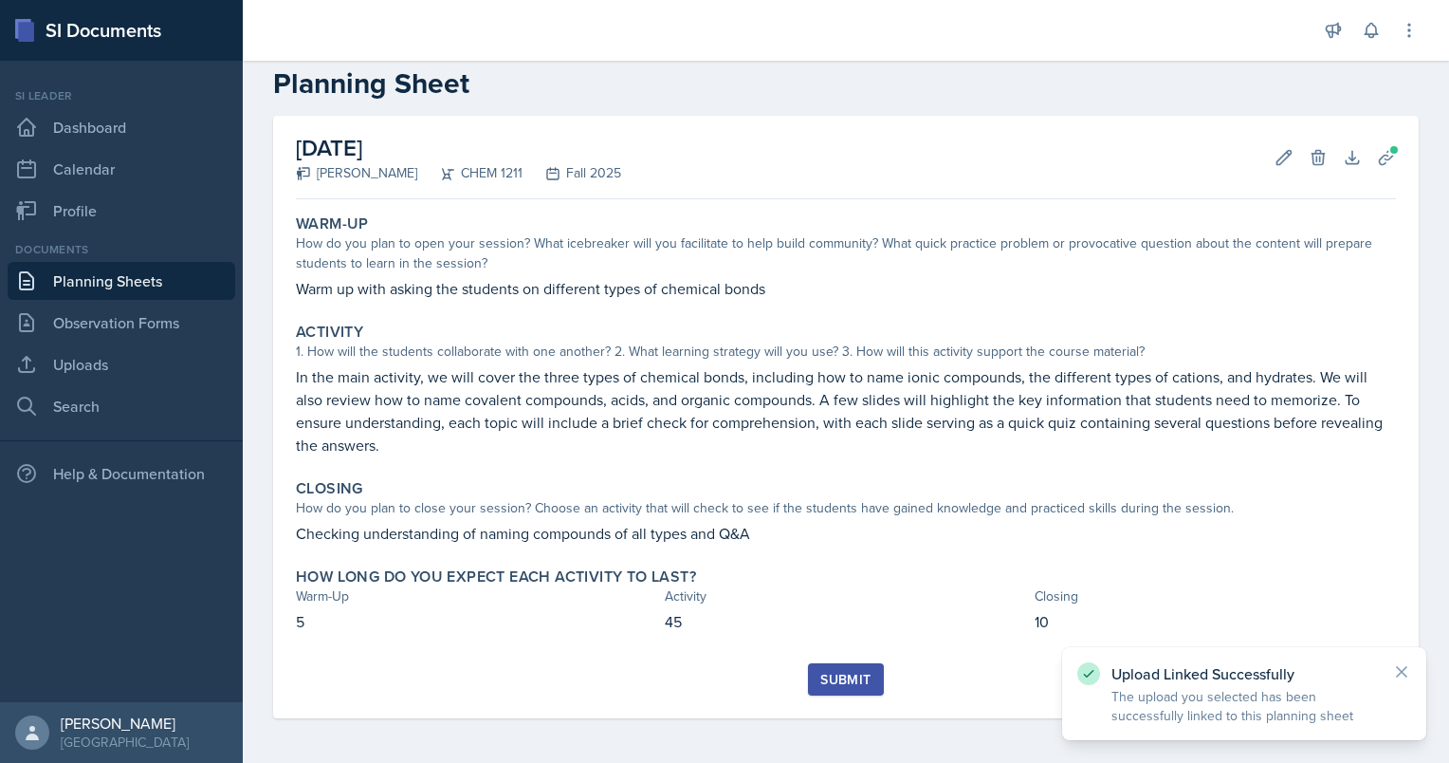
click at [718, 683] on div "Submit" at bounding box center [845, 679] width 50 height 15
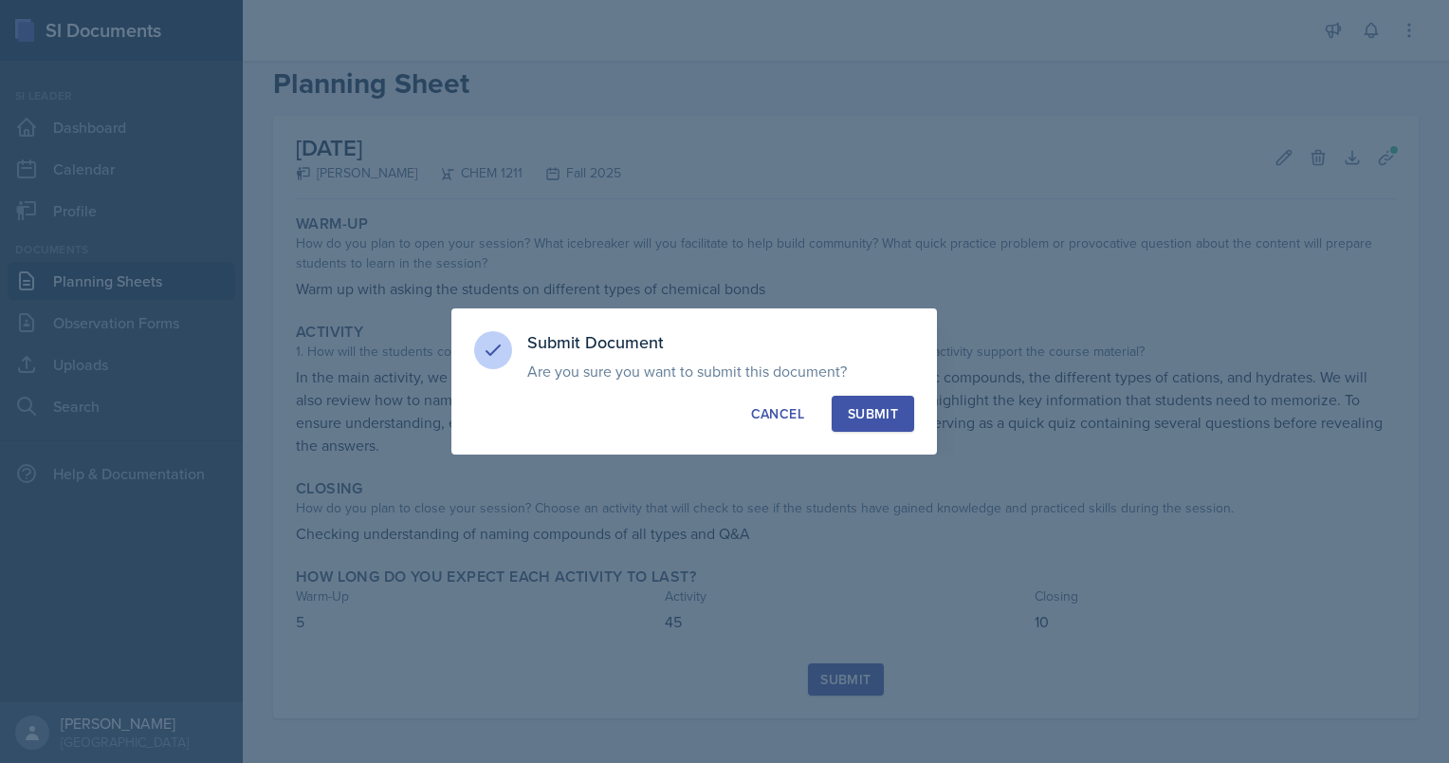
click at [718, 412] on div "Submit" at bounding box center [873, 413] width 50 height 19
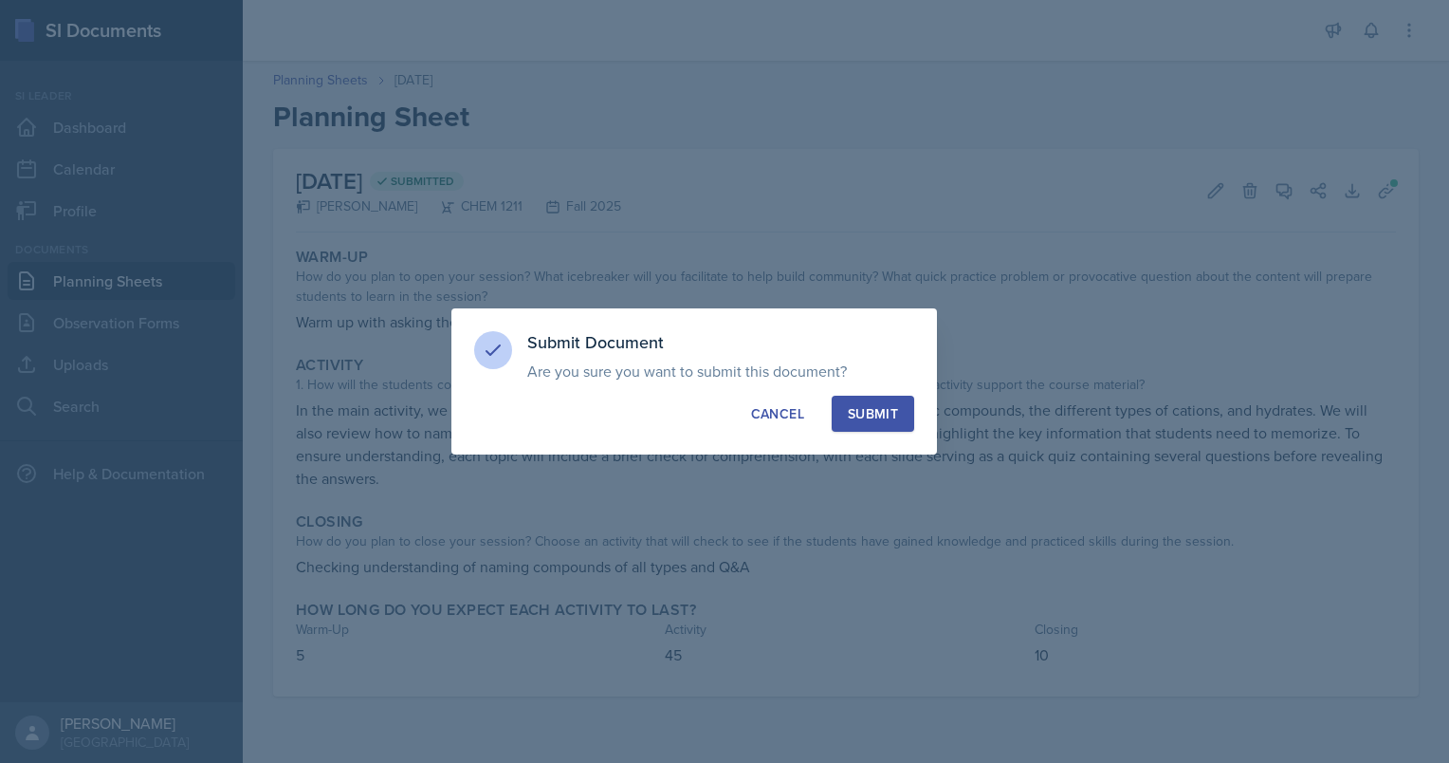
scroll to position [0, 0]
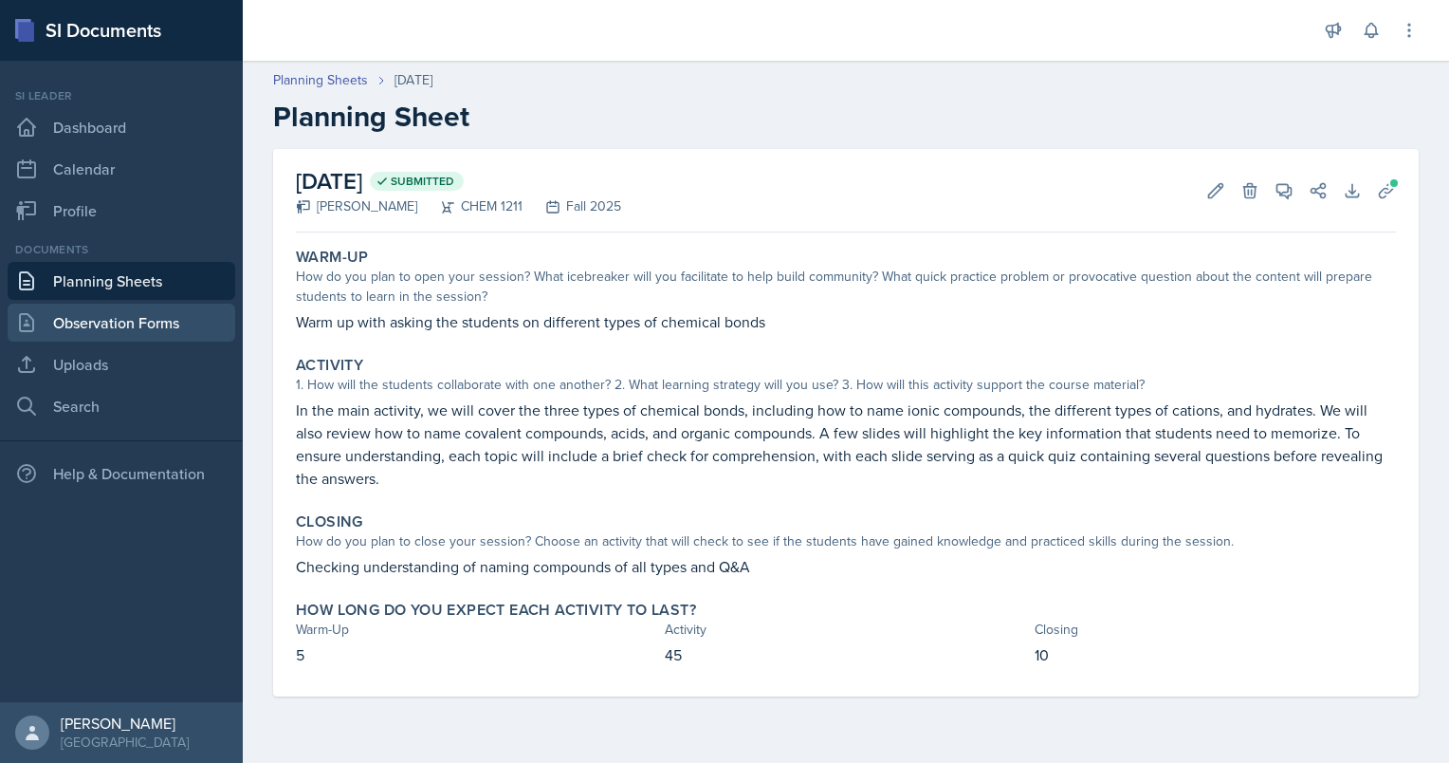
click at [140, 328] on link "Observation Forms" at bounding box center [122, 323] width 228 height 38
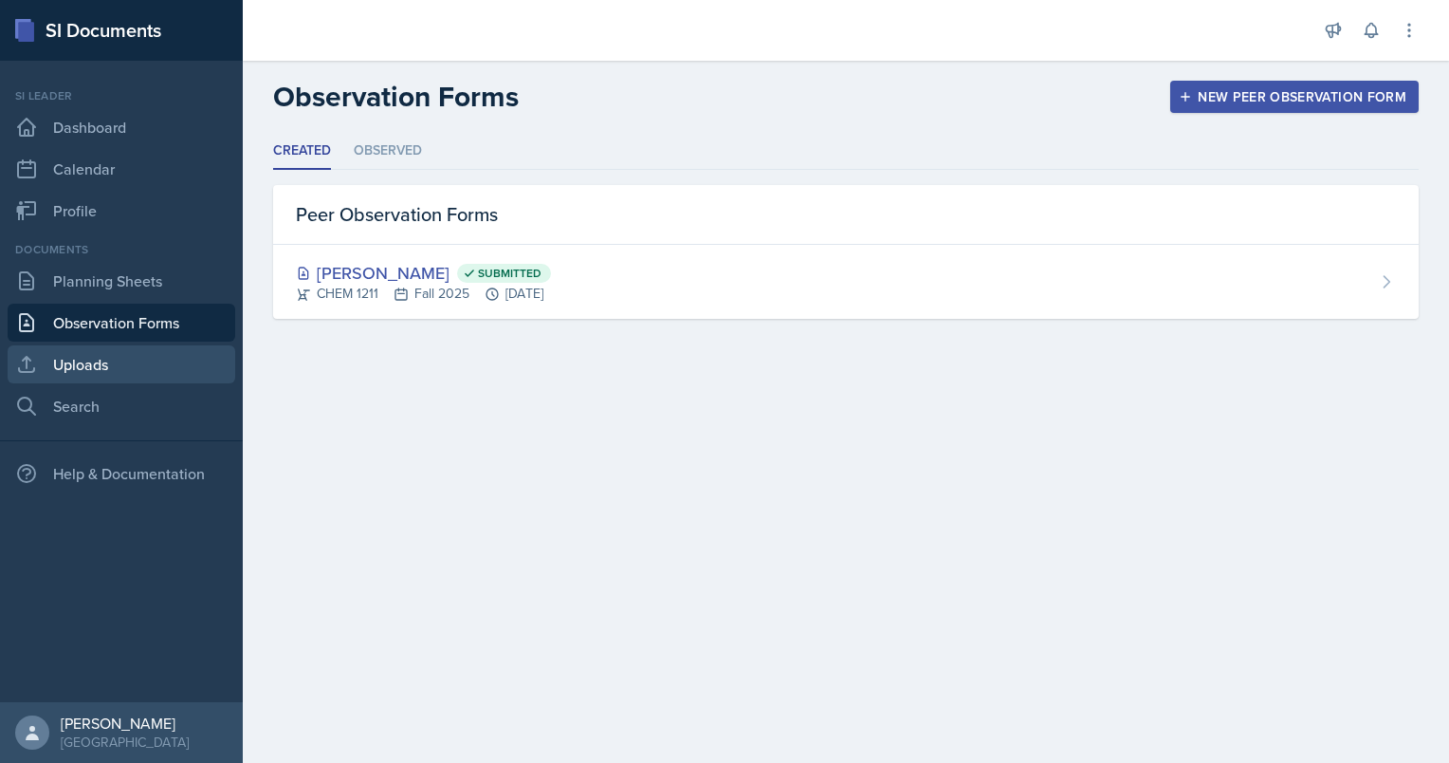
click at [144, 351] on link "Uploads" at bounding box center [122, 364] width 228 height 38
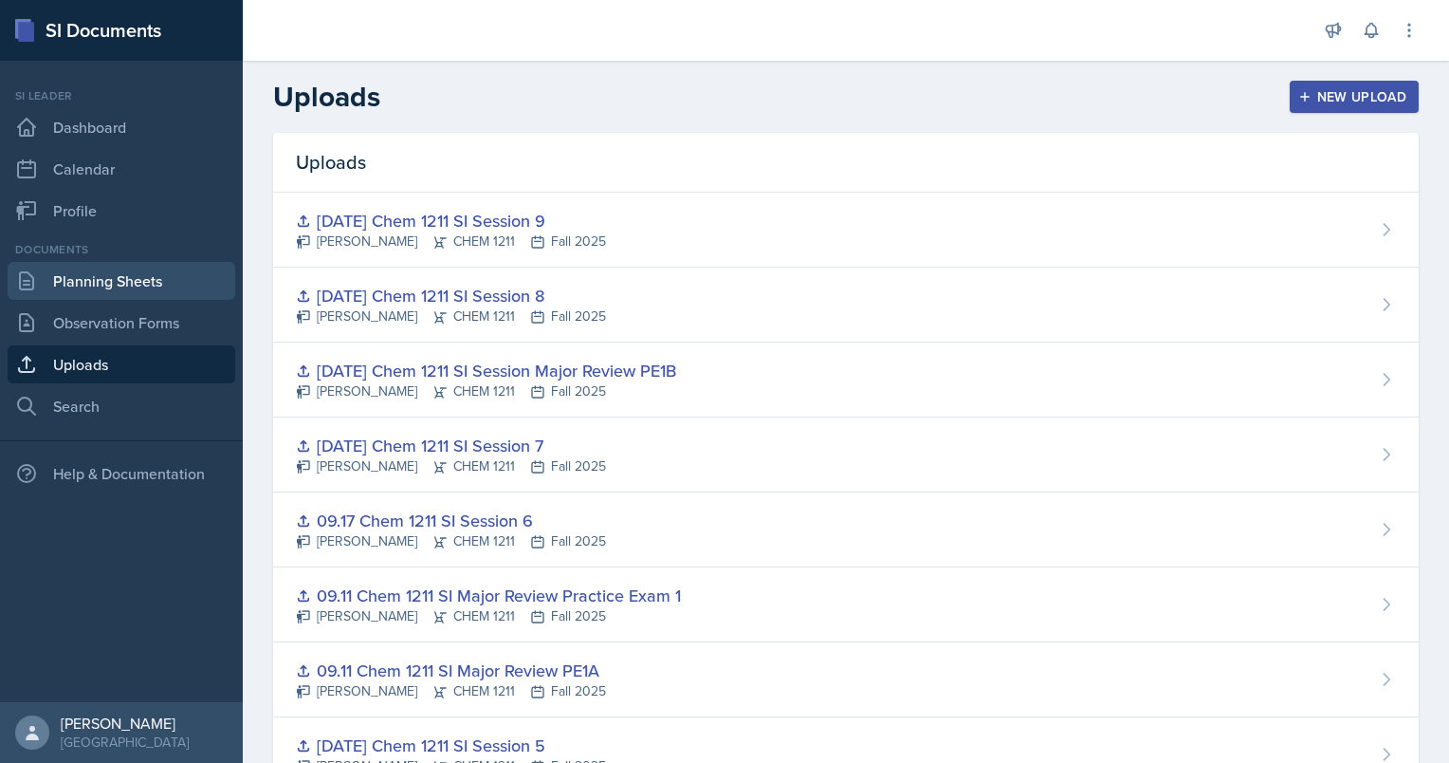
click at [135, 267] on link "Planning Sheets" at bounding box center [122, 281] width 228 height 38
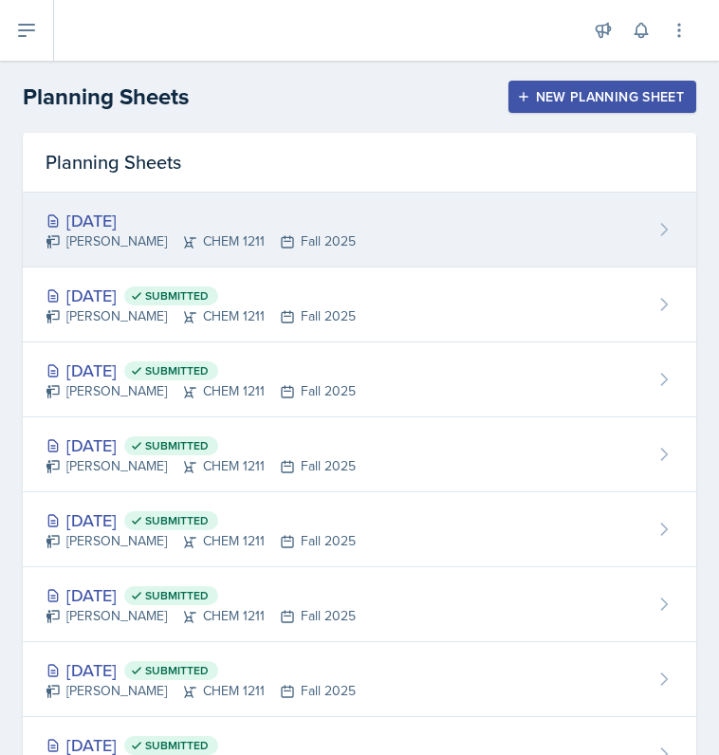
click at [518, 224] on div "[DATE] [PERSON_NAME] CHEM 1211 Fall 2025" at bounding box center [359, 230] width 673 height 75
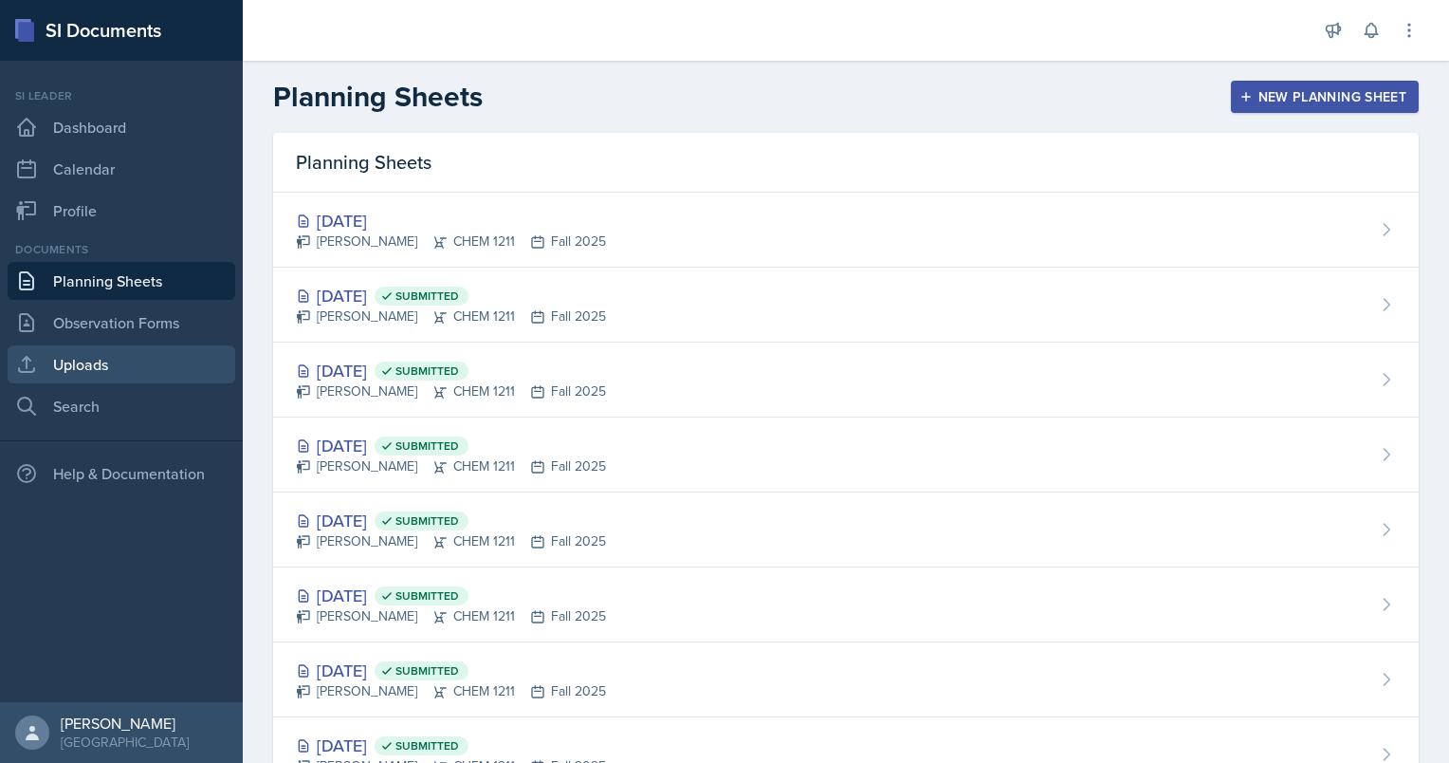
click at [144, 357] on link "Uploads" at bounding box center [122, 364] width 228 height 38
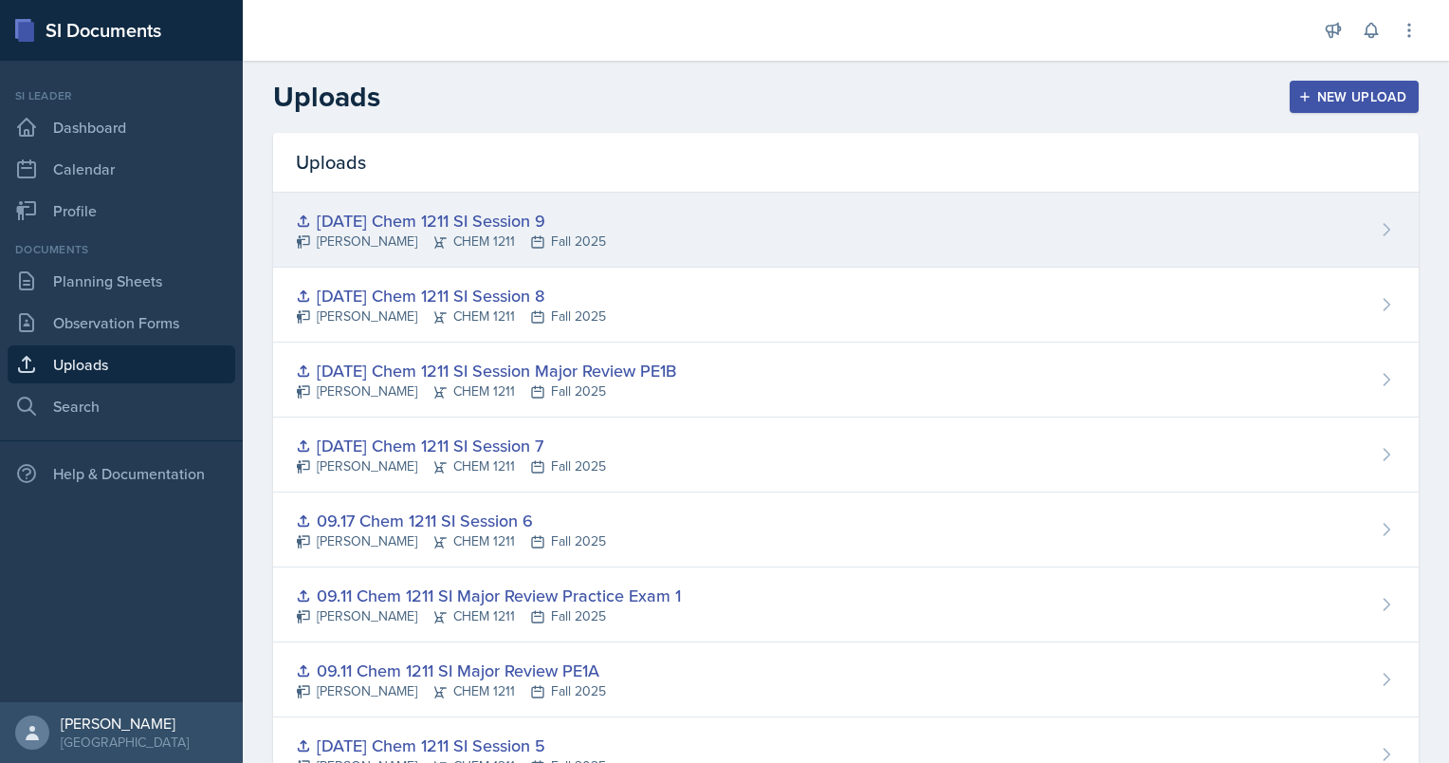
click at [432, 218] on div "[DATE] Chem 1211 SI Session 9" at bounding box center [451, 221] width 310 height 26
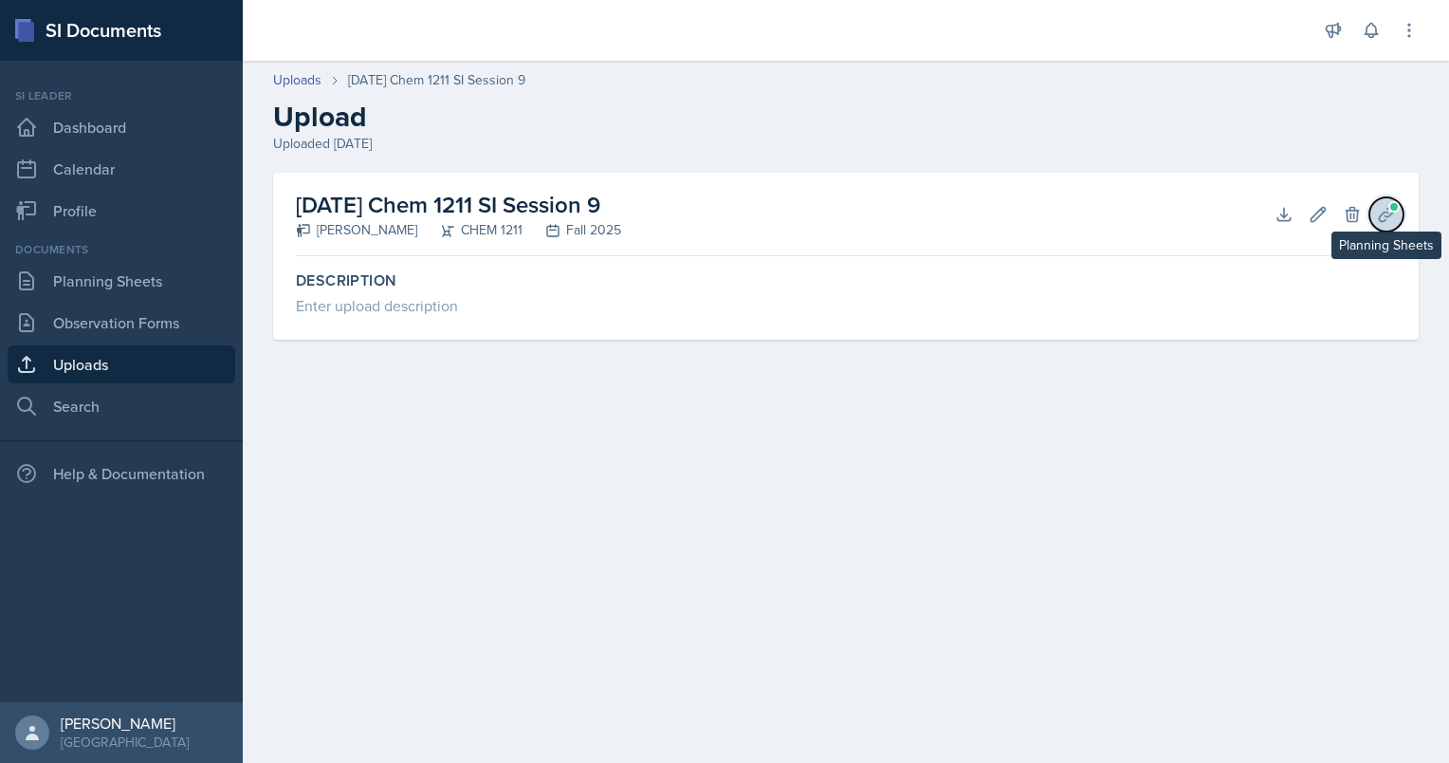
click at [718, 197] on button "Planning Sheets" at bounding box center [1387, 214] width 34 height 34
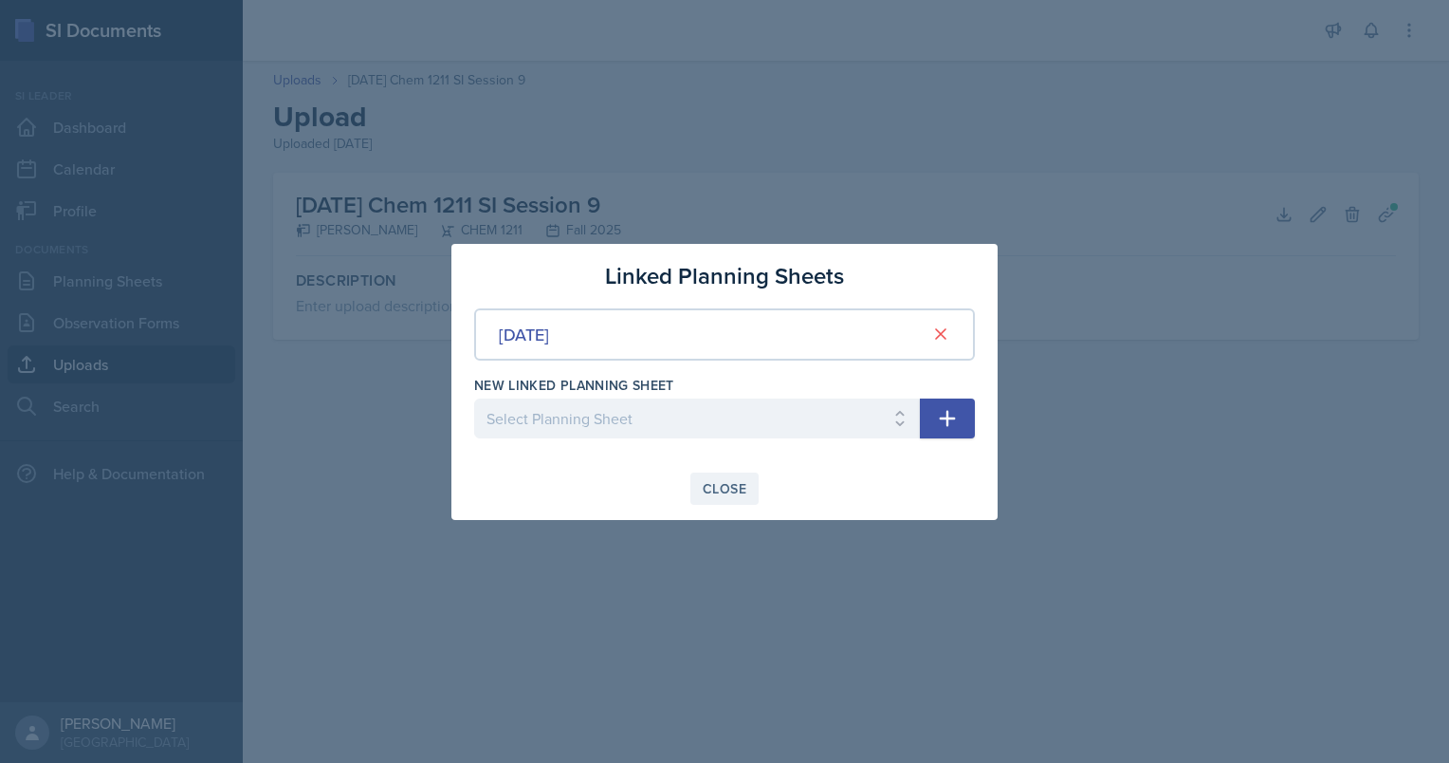
click at [718, 497] on button "Close" at bounding box center [724, 488] width 68 height 32
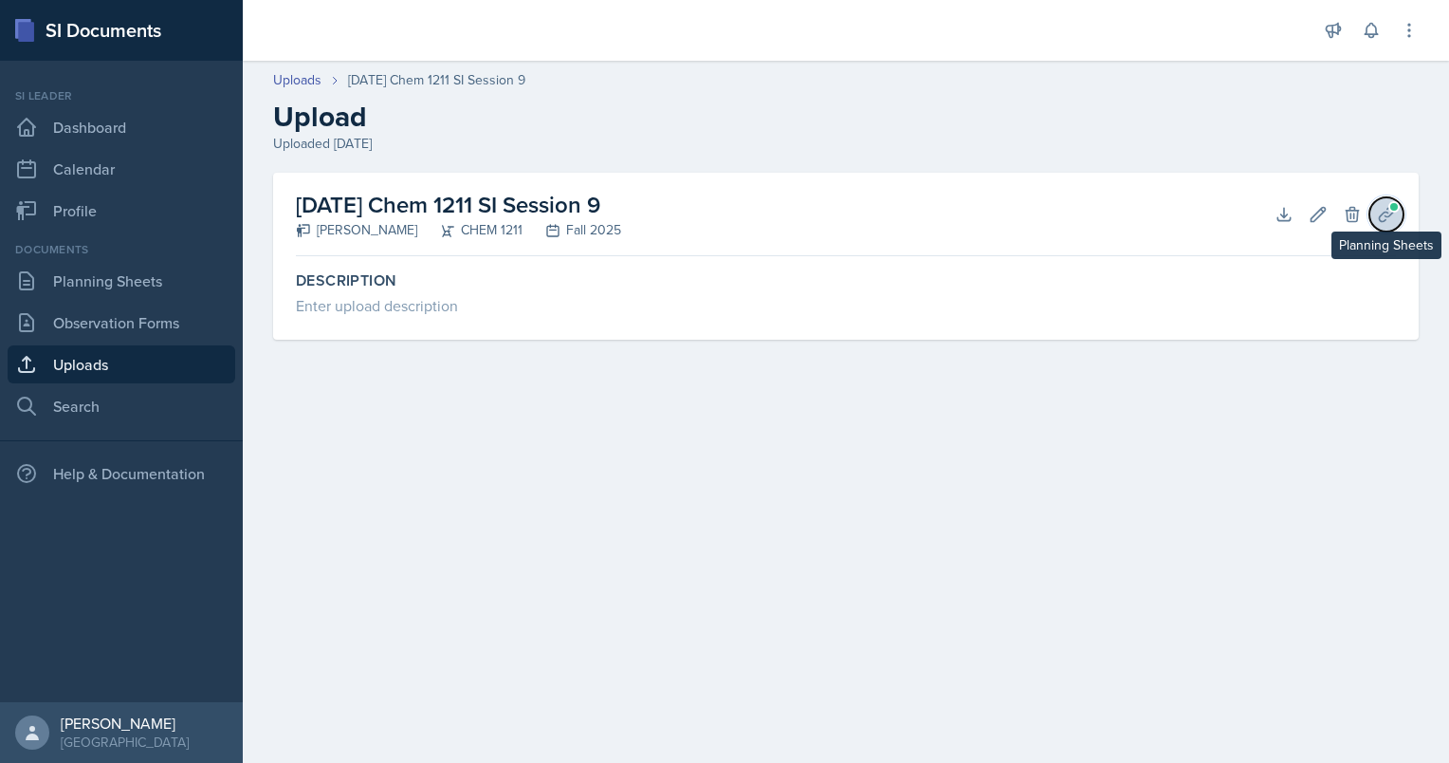
click at [718, 208] on span at bounding box center [1394, 206] width 11 height 11
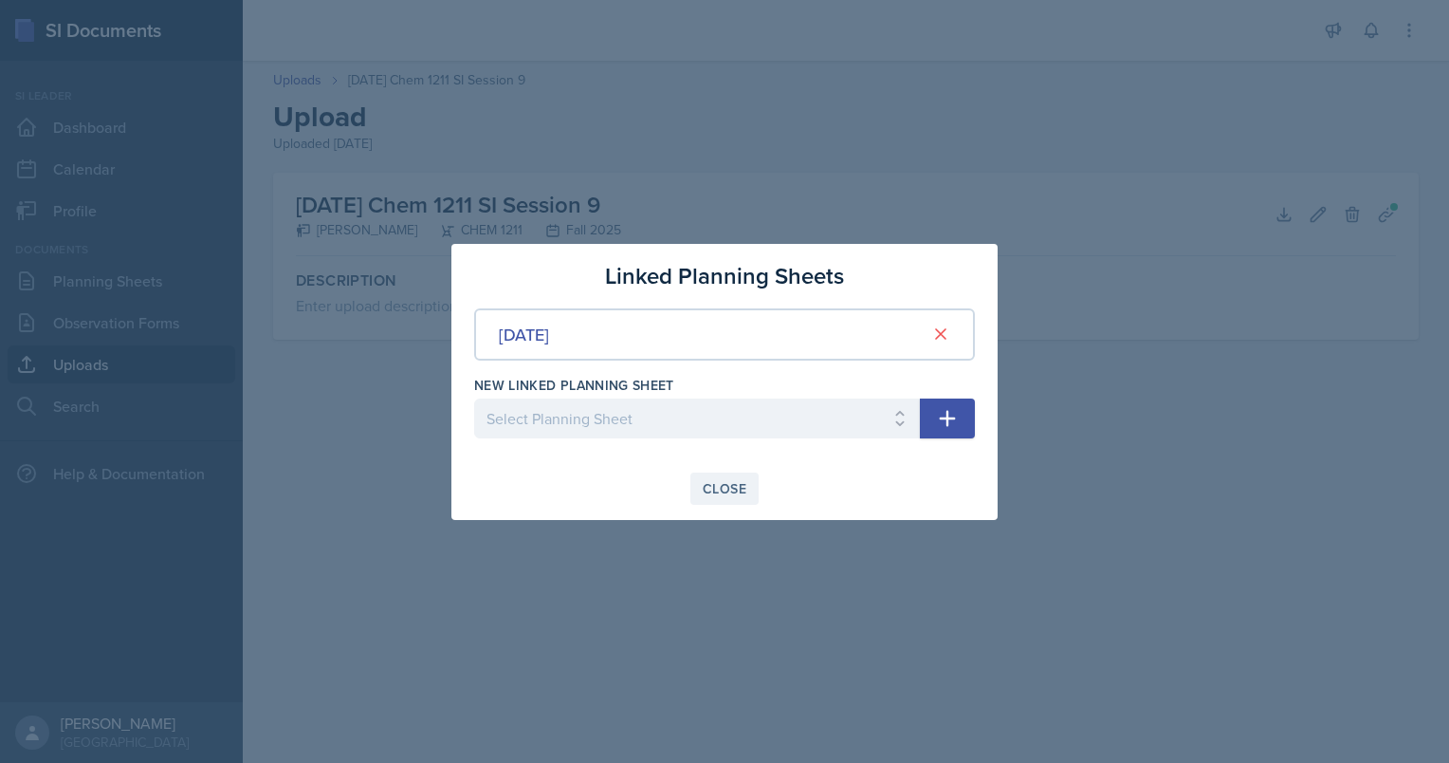
click at [718, 484] on div "Close" at bounding box center [725, 488] width 44 height 15
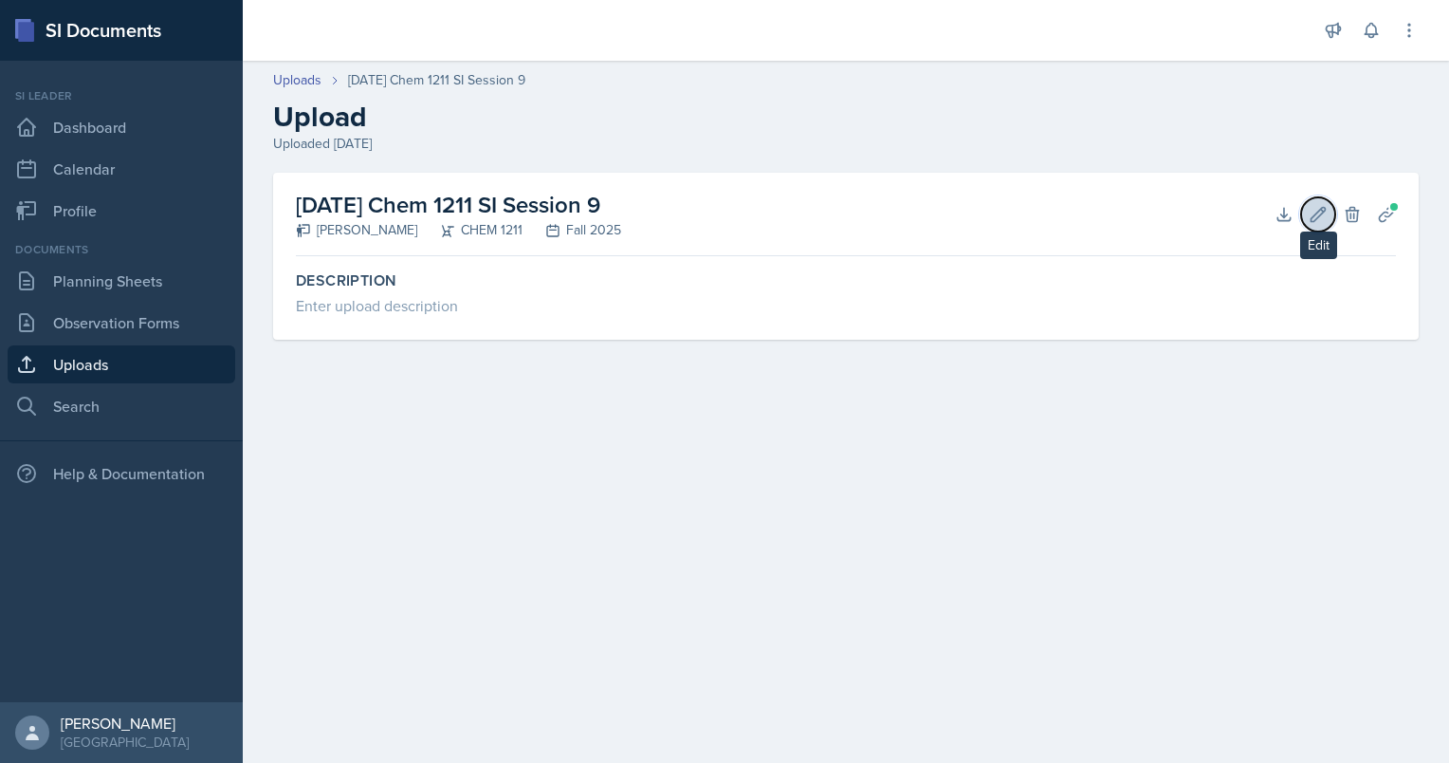
click at [718, 205] on button "Edit" at bounding box center [1318, 214] width 34 height 34
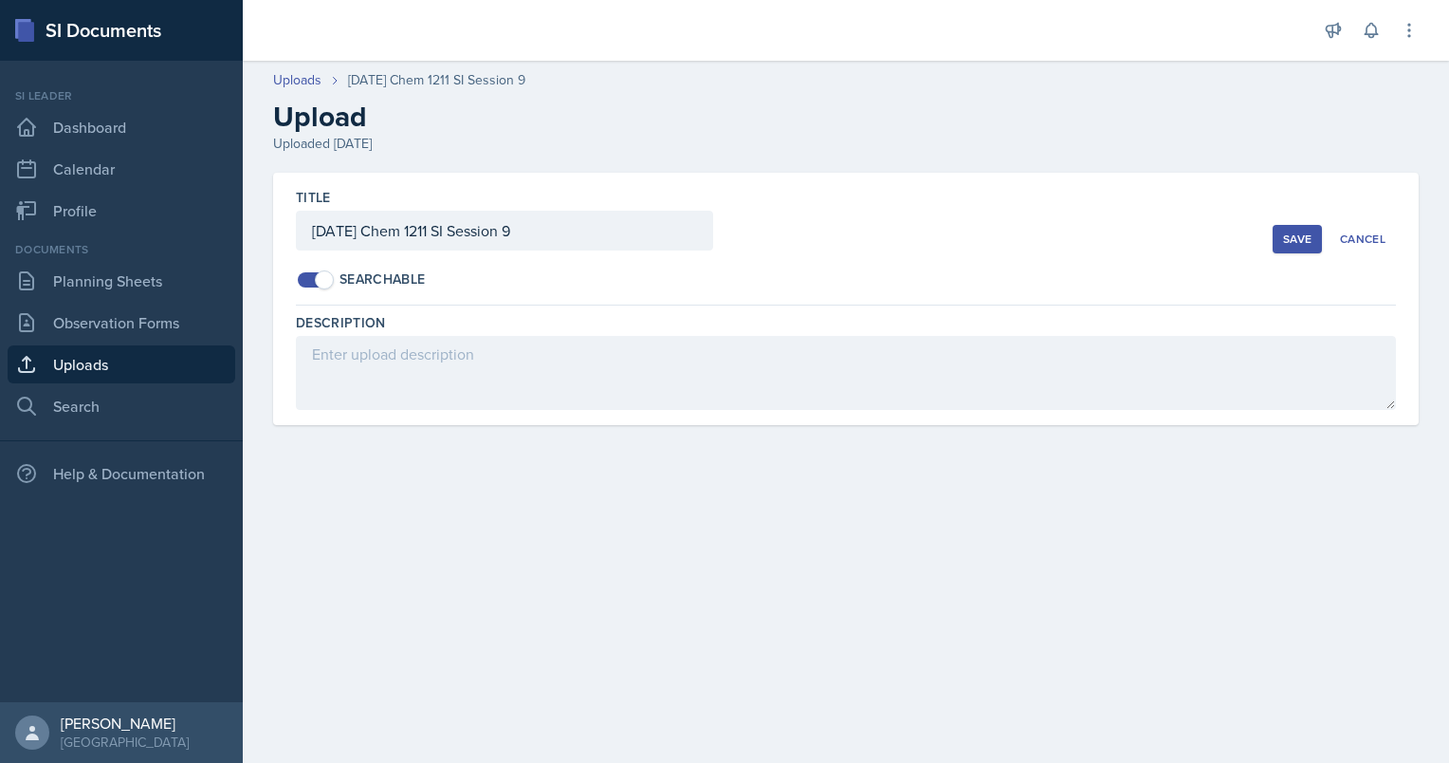
click at [150, 360] on link "Uploads" at bounding box center [122, 364] width 228 height 38
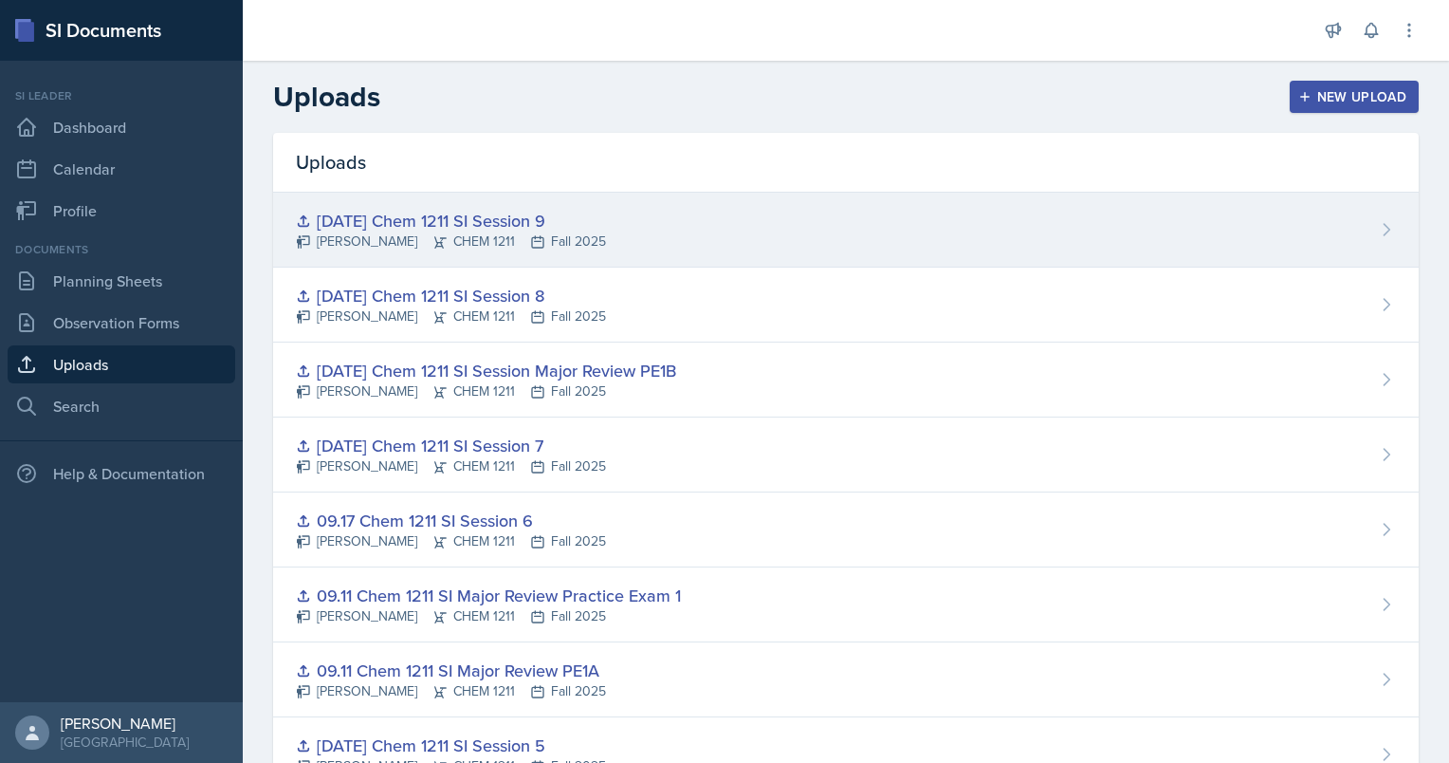
click at [718, 197] on div "[DATE] Chem 1211 SI Session 9 [PERSON_NAME] CHEM 1211 Fall 2025" at bounding box center [846, 230] width 1146 height 75
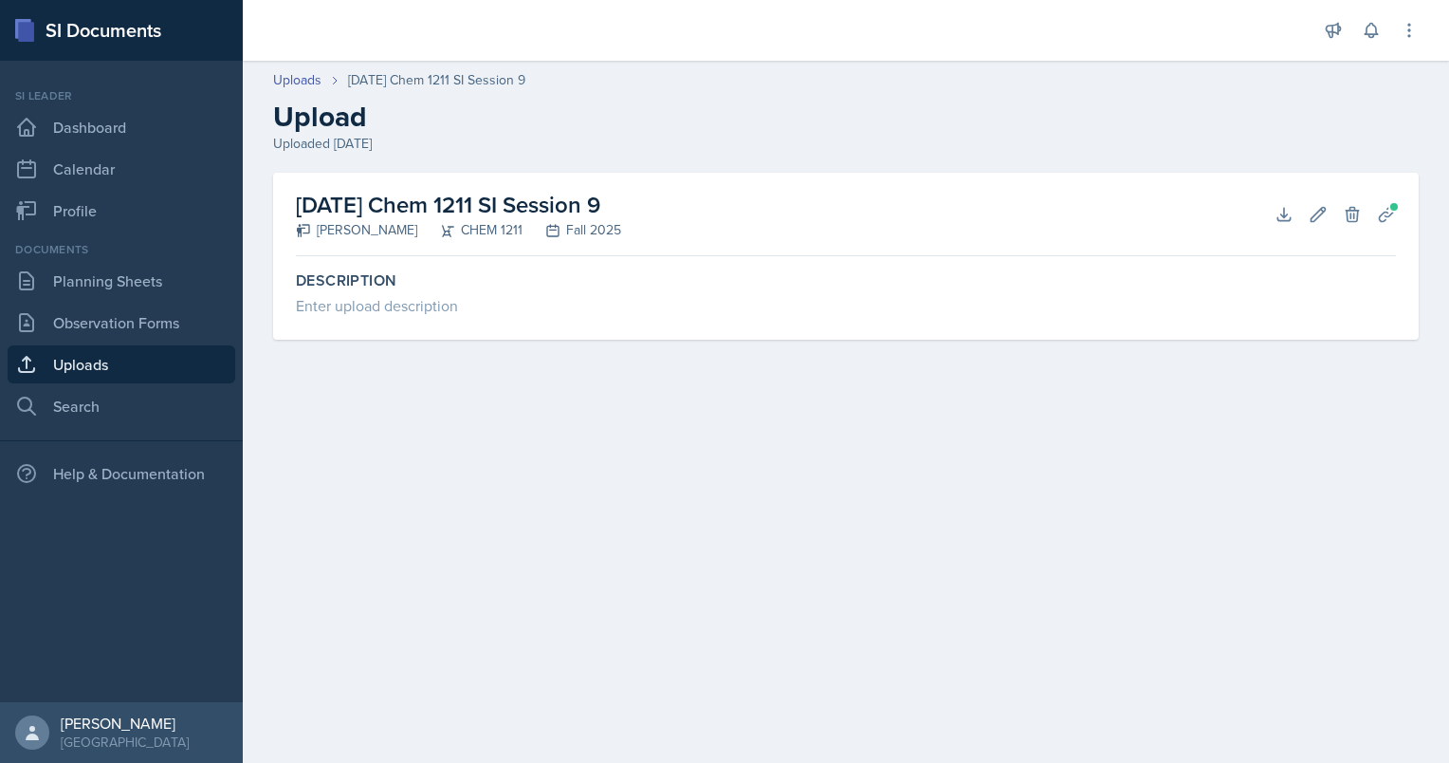
click at [718, 236] on div "[DATE] Chem 1211 SI Session 9 [PERSON_NAME] CHEM 1211 Fall 2025 Download Edit D…" at bounding box center [846, 214] width 1100 height 83
click at [718, 198] on div "[DATE] Chem 1211 SI Session 9 [PERSON_NAME] CHEM 1211 Fall 2025 Download Edit D…" at bounding box center [846, 214] width 1100 height 83
click at [718, 205] on icon at bounding box center [1318, 214] width 19 height 19
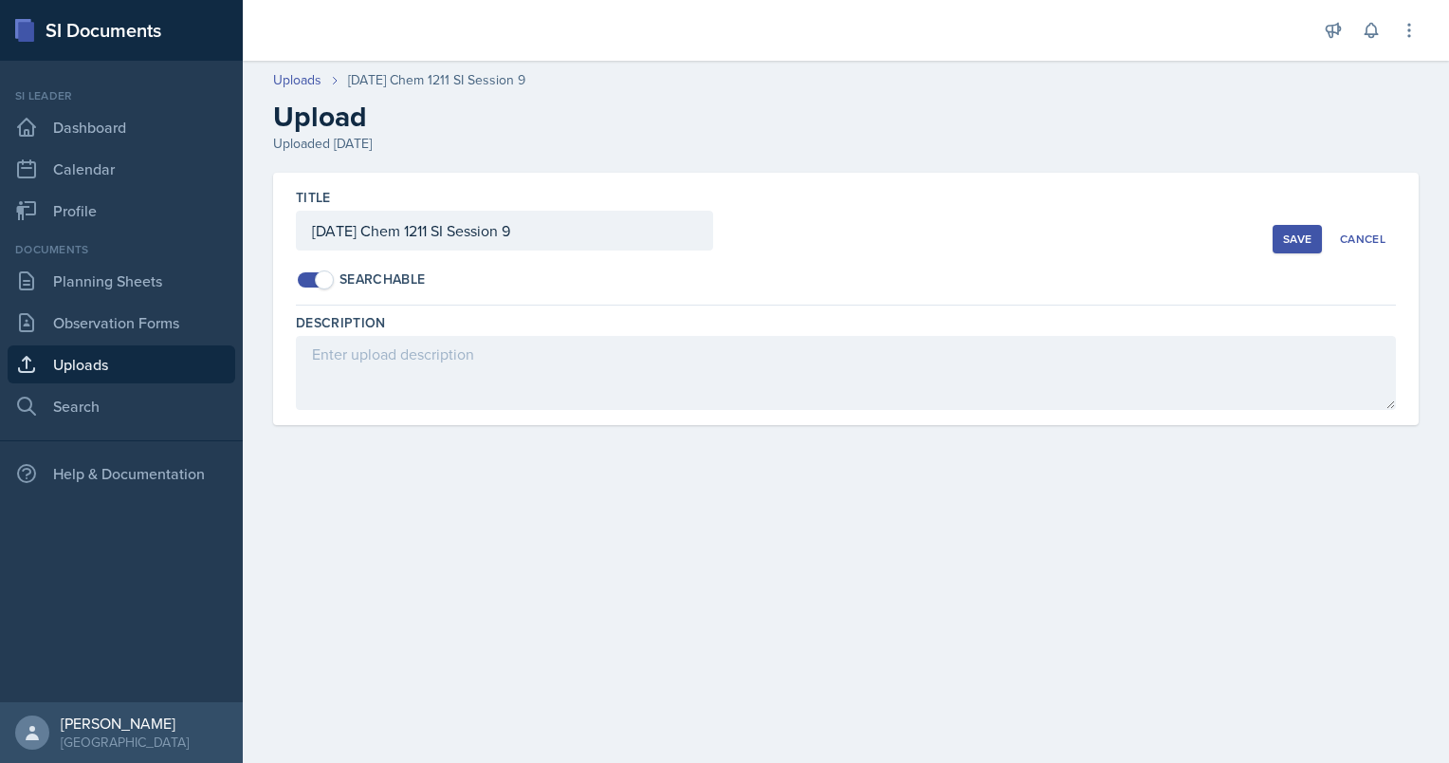
click at [718, 242] on div "Save" at bounding box center [1297, 238] width 28 height 15
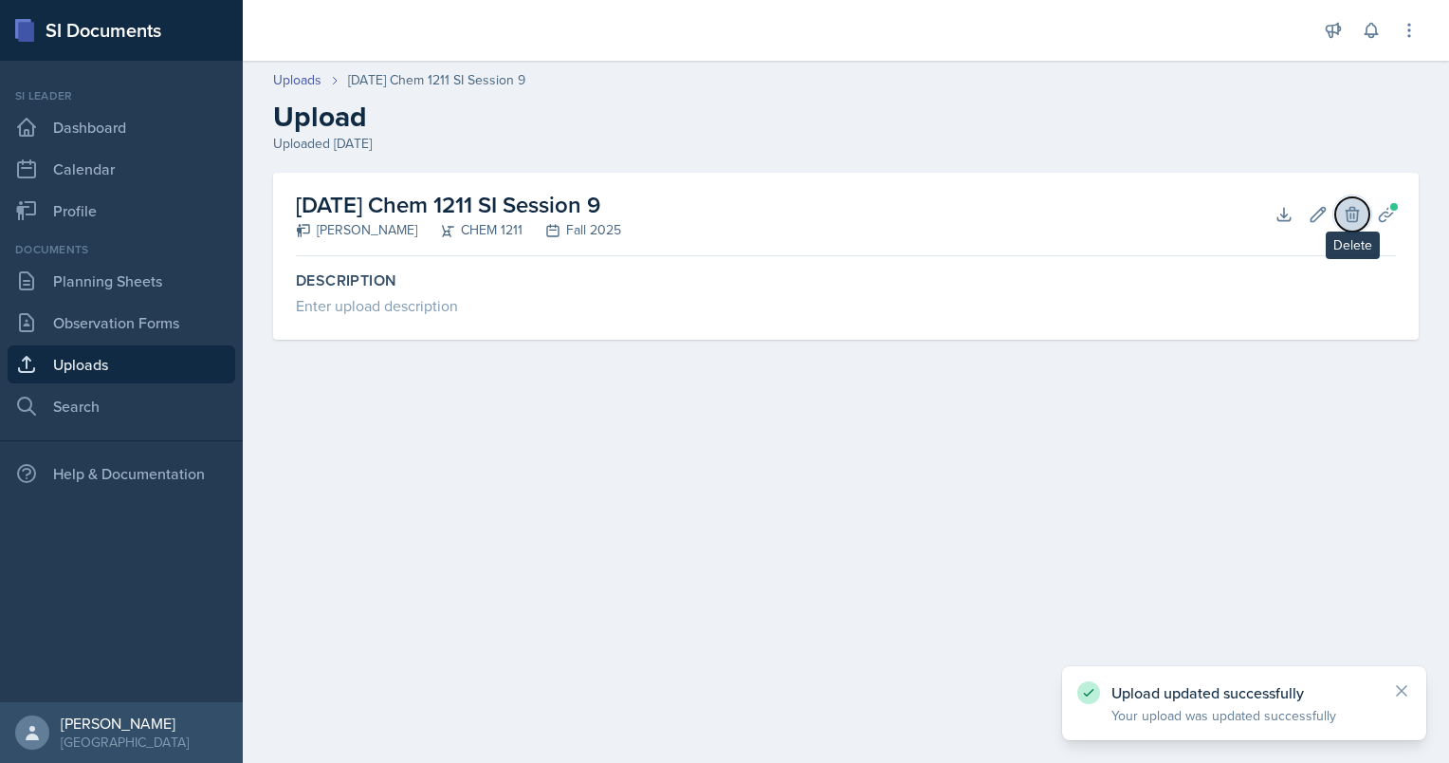
click at [718, 208] on icon at bounding box center [1352, 214] width 19 height 19
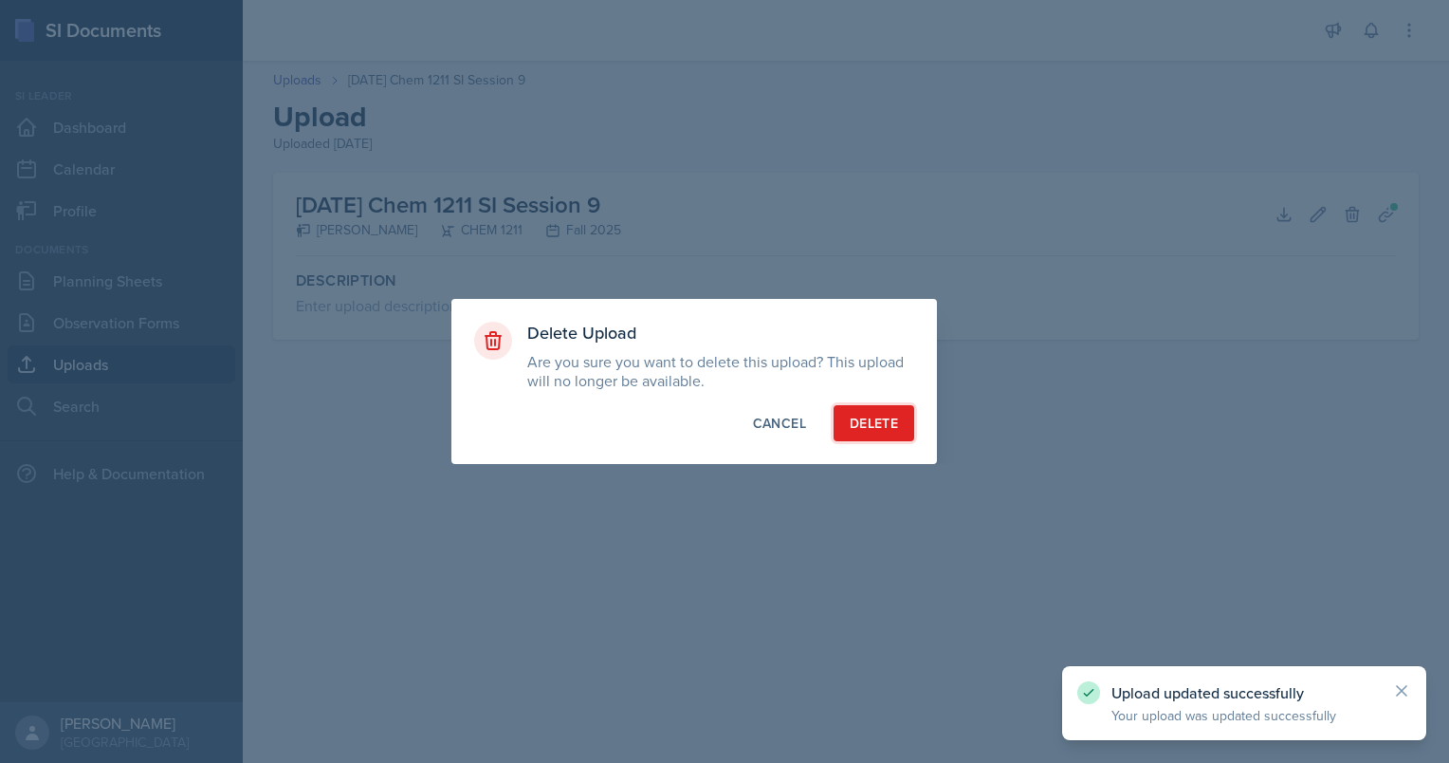
click at [718, 438] on button "Delete" at bounding box center [874, 423] width 81 height 36
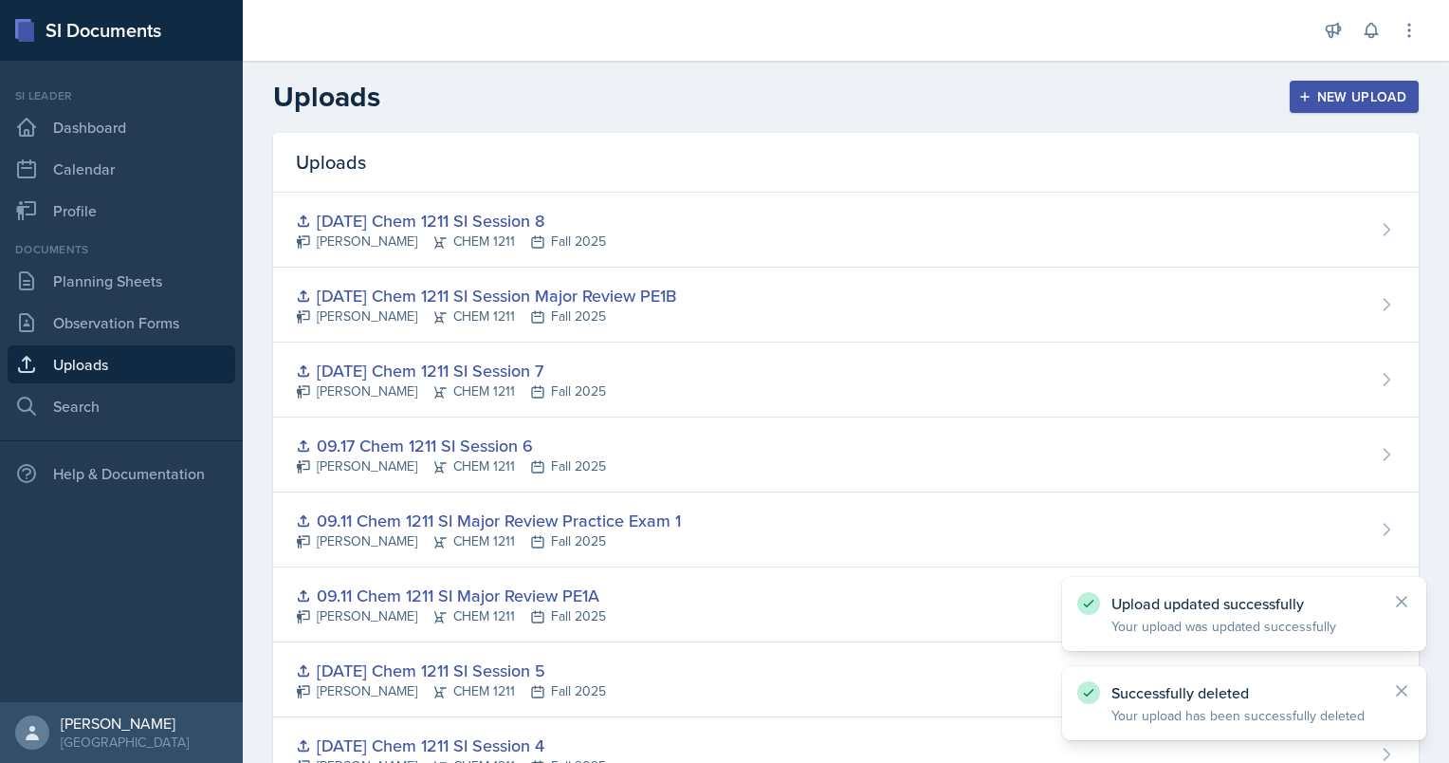
click at [718, 108] on button "New Upload" at bounding box center [1355, 97] width 130 height 32
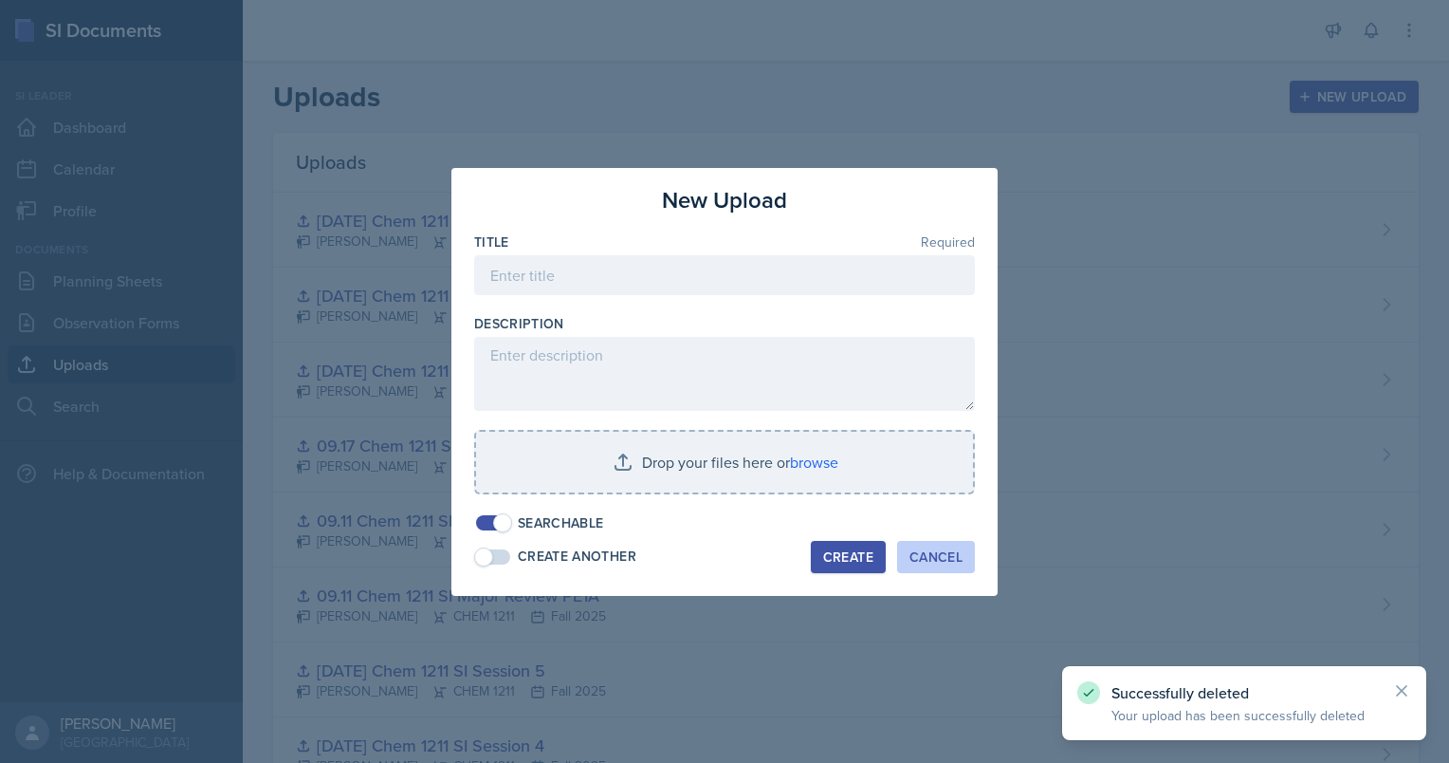
click at [718, 549] on div "Cancel" at bounding box center [936, 556] width 53 height 15
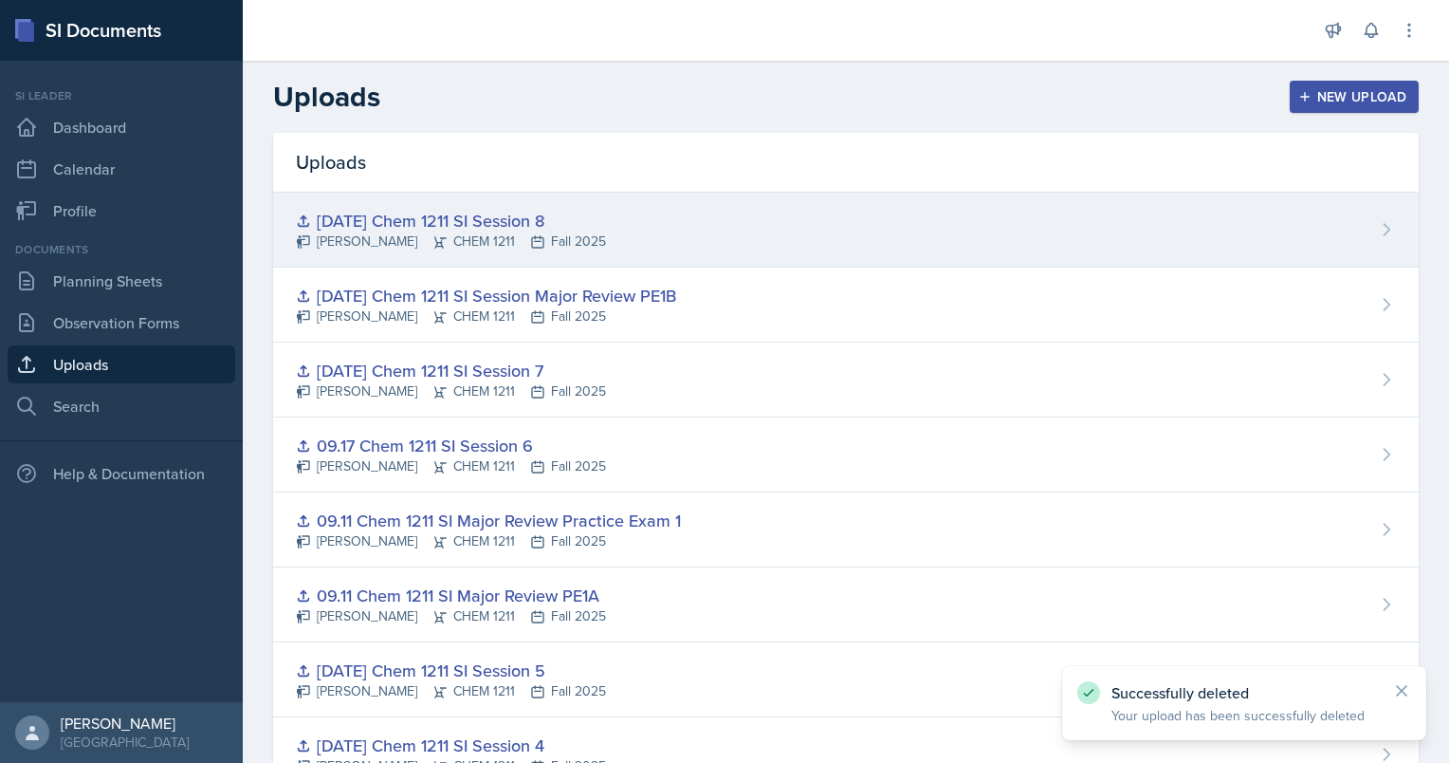
click at [557, 212] on div "[DATE] Chem 1211 SI Session 8" at bounding box center [451, 221] width 310 height 26
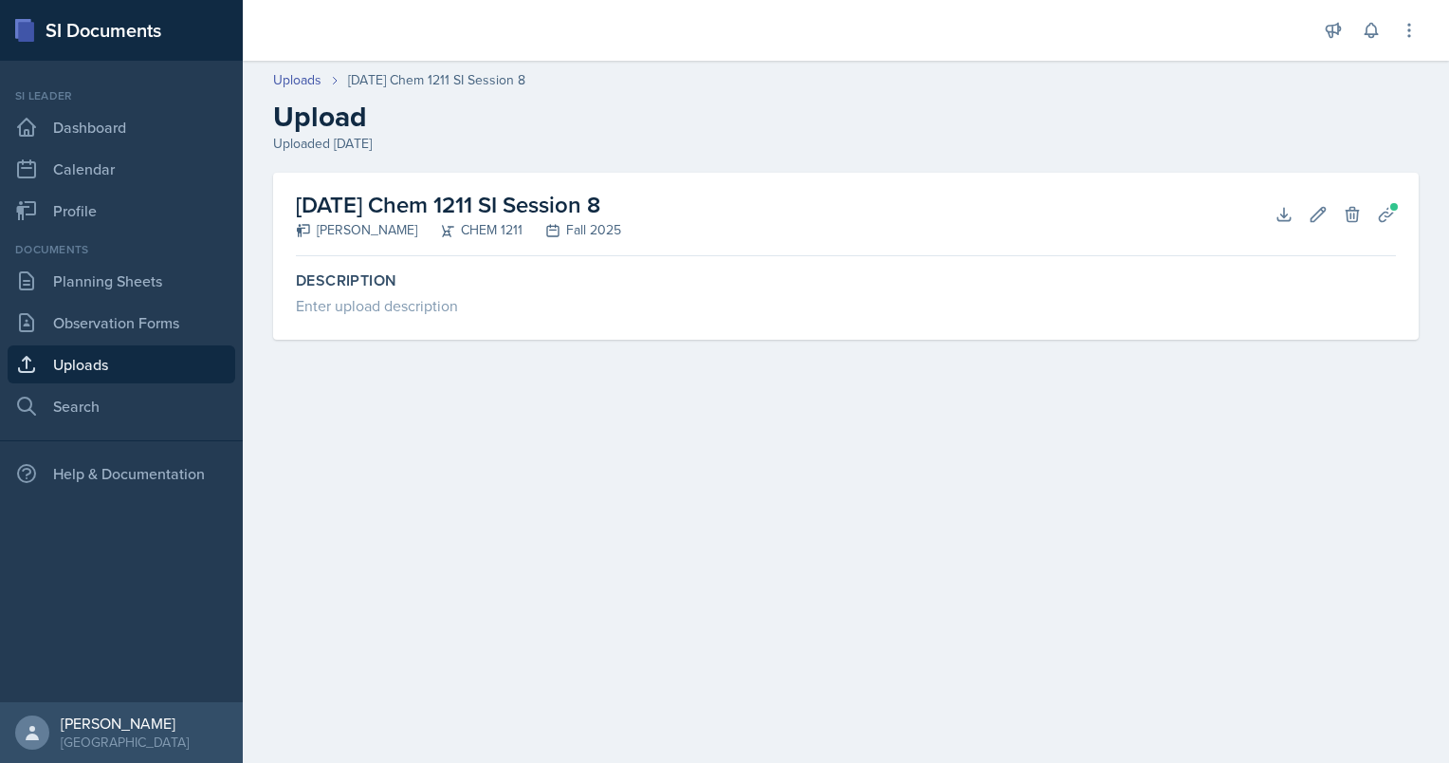
drag, startPoint x: 304, startPoint y: 203, endPoint x: 692, endPoint y: 203, distance: 387.9
click at [692, 203] on div "[DATE] Chem 1211 SI Session 8 [PERSON_NAME] CHEM 1211 Fall 2025 Download Edit D…" at bounding box center [846, 214] width 1100 height 83
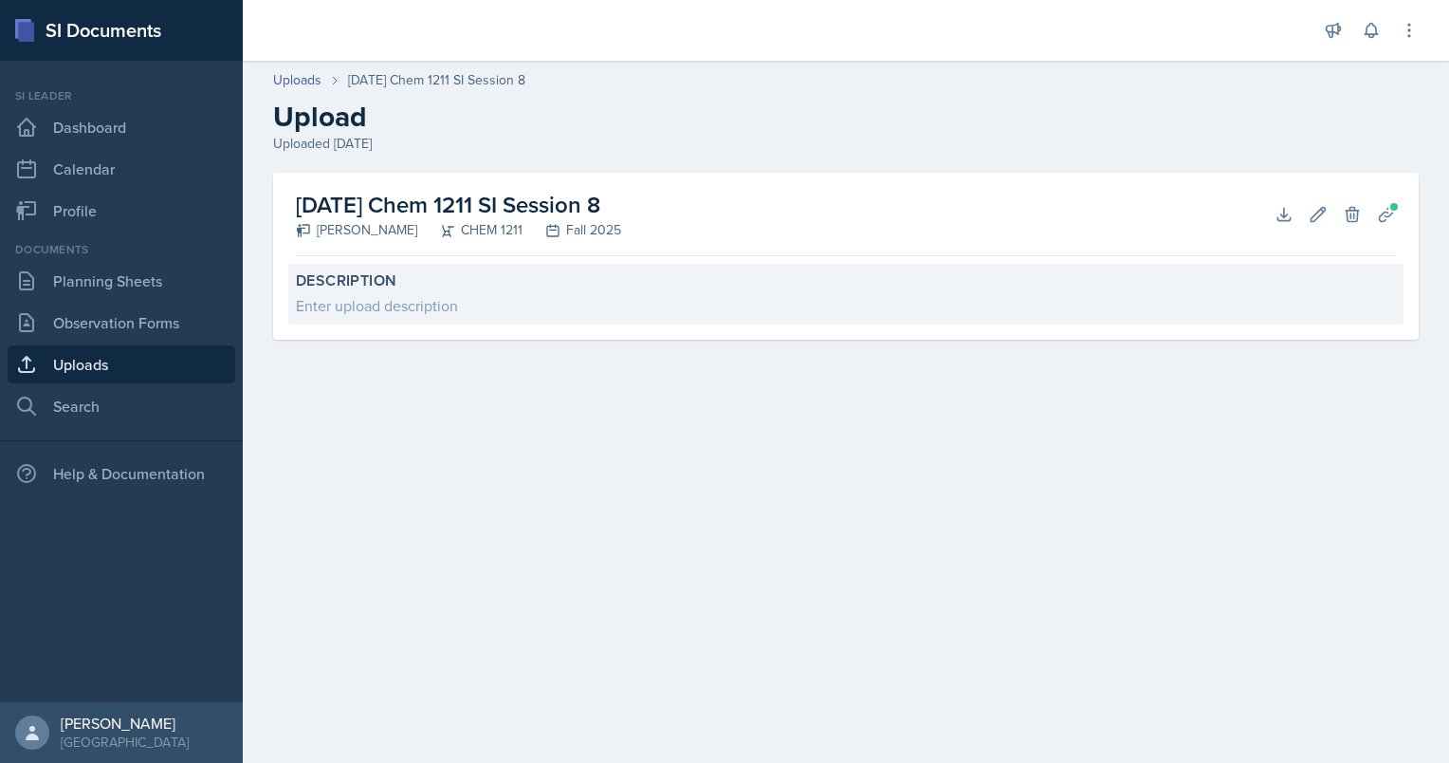
copy h2 "[DATE] Chem 1211 SI Session 8"
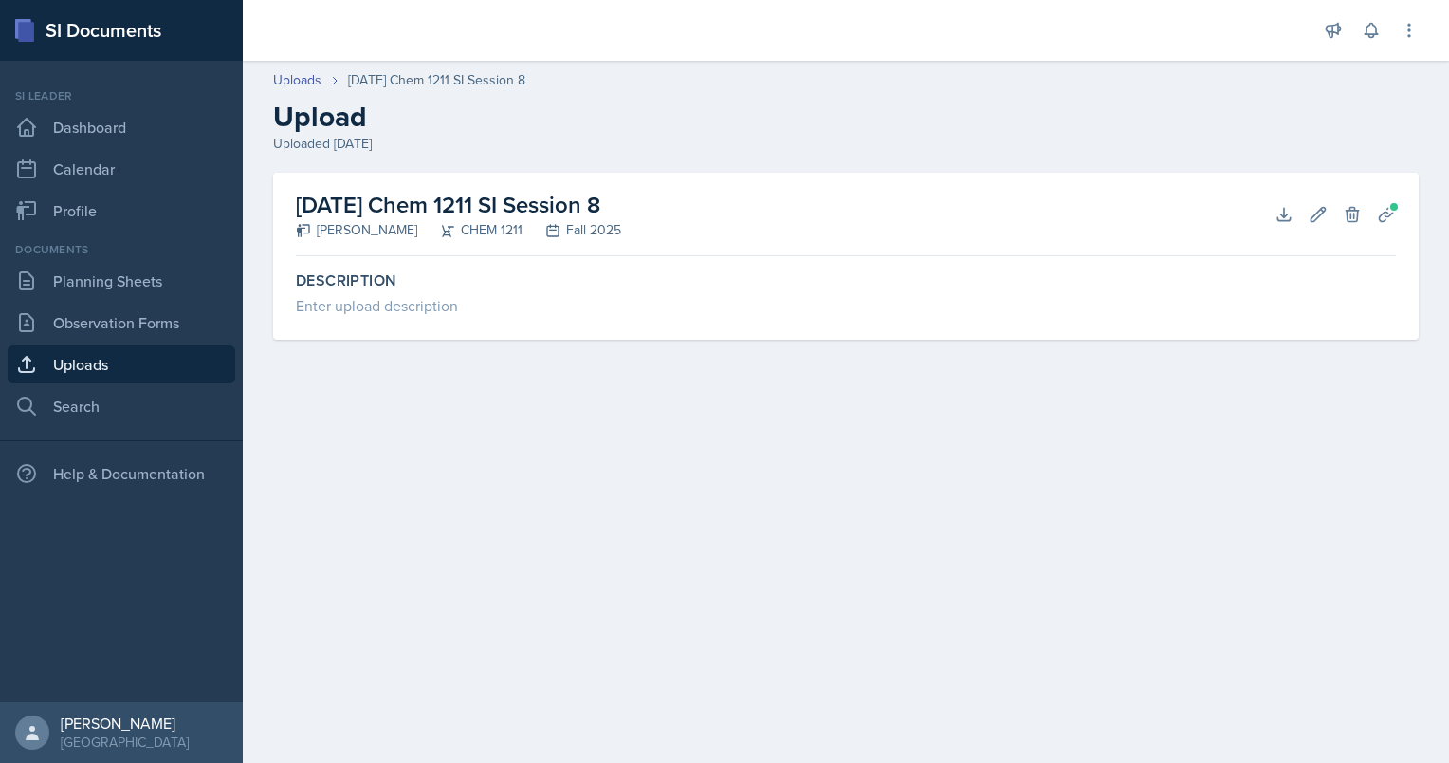
click at [211, 349] on link "Uploads" at bounding box center [122, 364] width 228 height 38
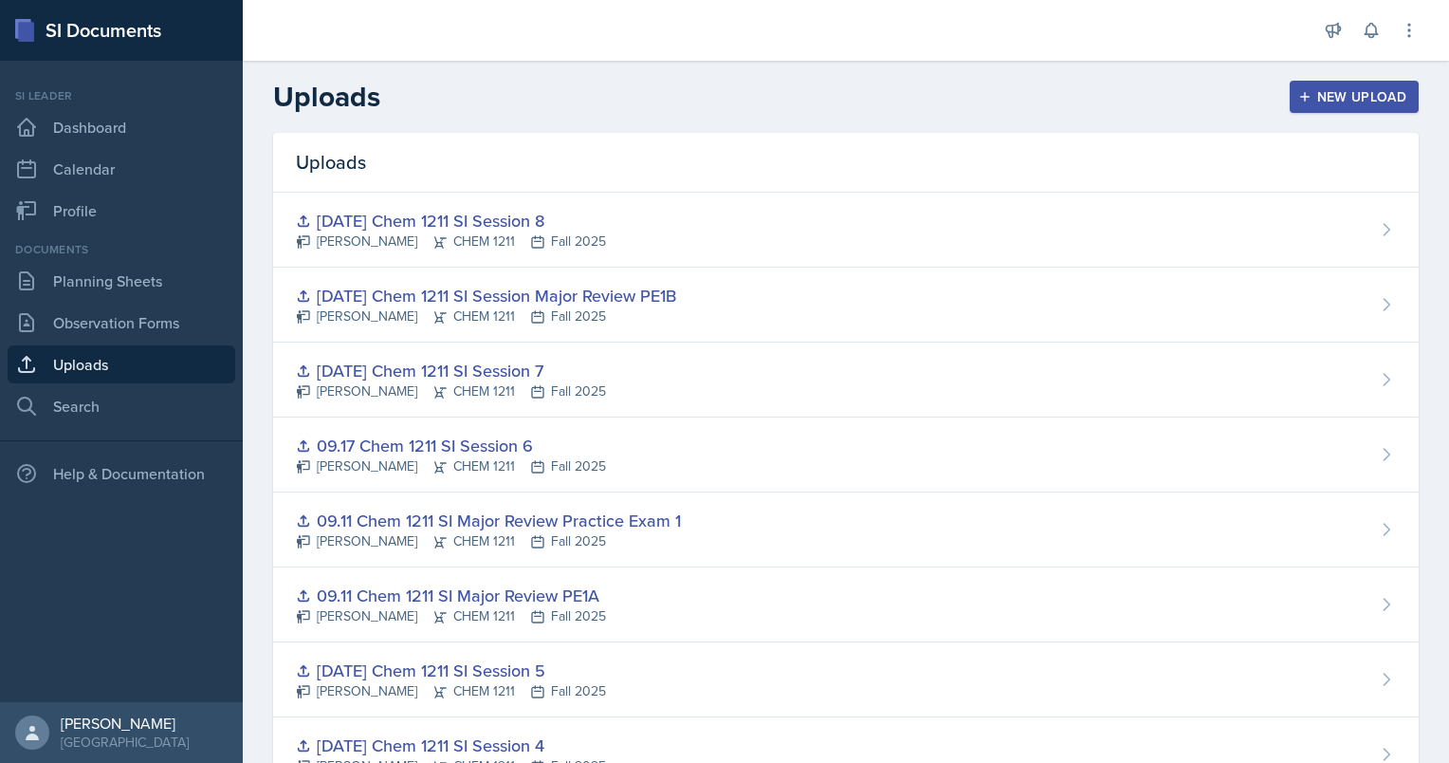
click at [718, 94] on div "Uploads New Upload" at bounding box center [846, 97] width 1206 height 34
click at [718, 94] on button "New Upload" at bounding box center [1355, 97] width 130 height 32
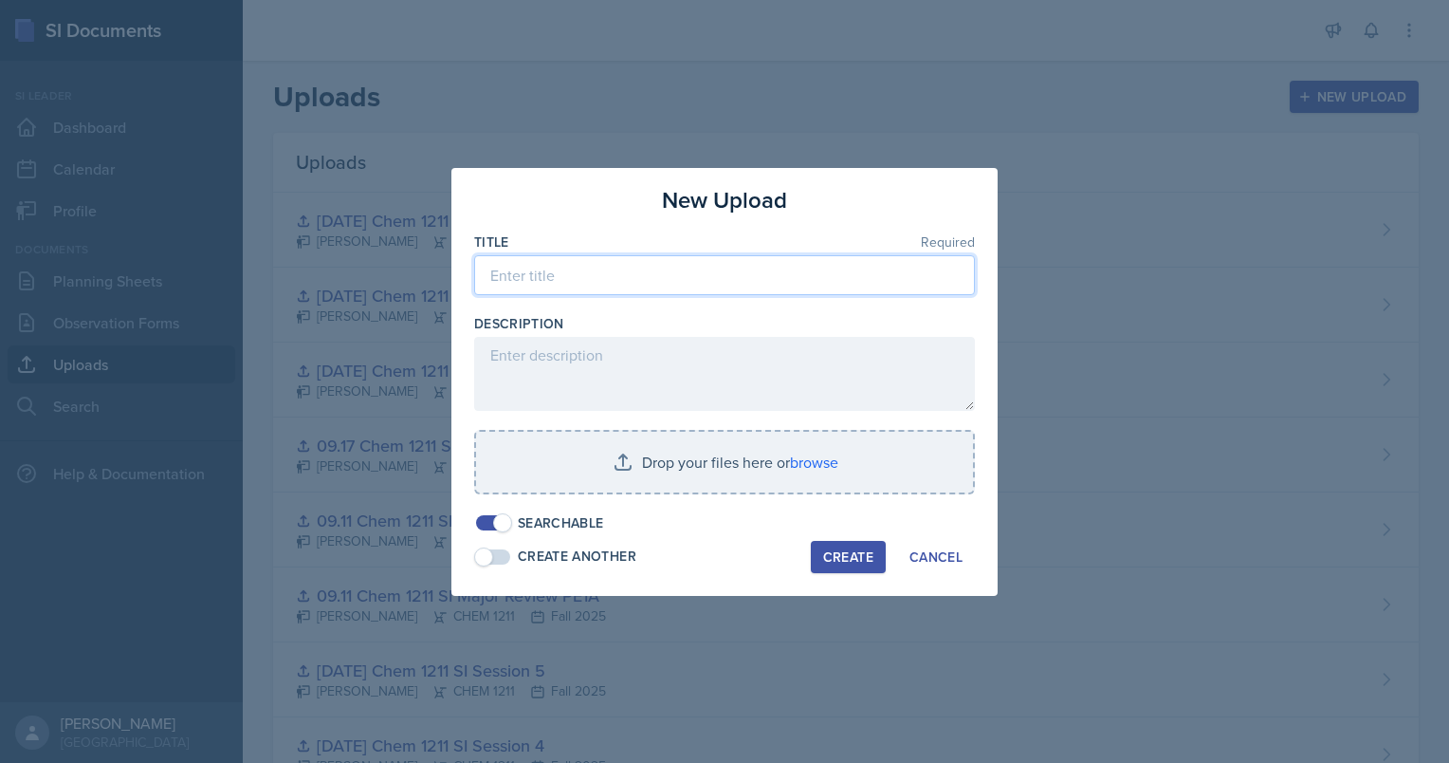
click at [718, 259] on input at bounding box center [724, 275] width 501 height 40
paste input "[DATE] Chem 1211 SI Session 8"
drag, startPoint x: 527, startPoint y: 274, endPoint x: 427, endPoint y: 277, distance: 100.6
click at [427, 277] on div "New Upload Title Required [DATE] Chem 1211 SI Session 8 Description Drop your f…" at bounding box center [724, 381] width 1449 height 763
click at [718, 278] on input "[DATE] Chem 1211 SI Session 8" at bounding box center [724, 275] width 501 height 40
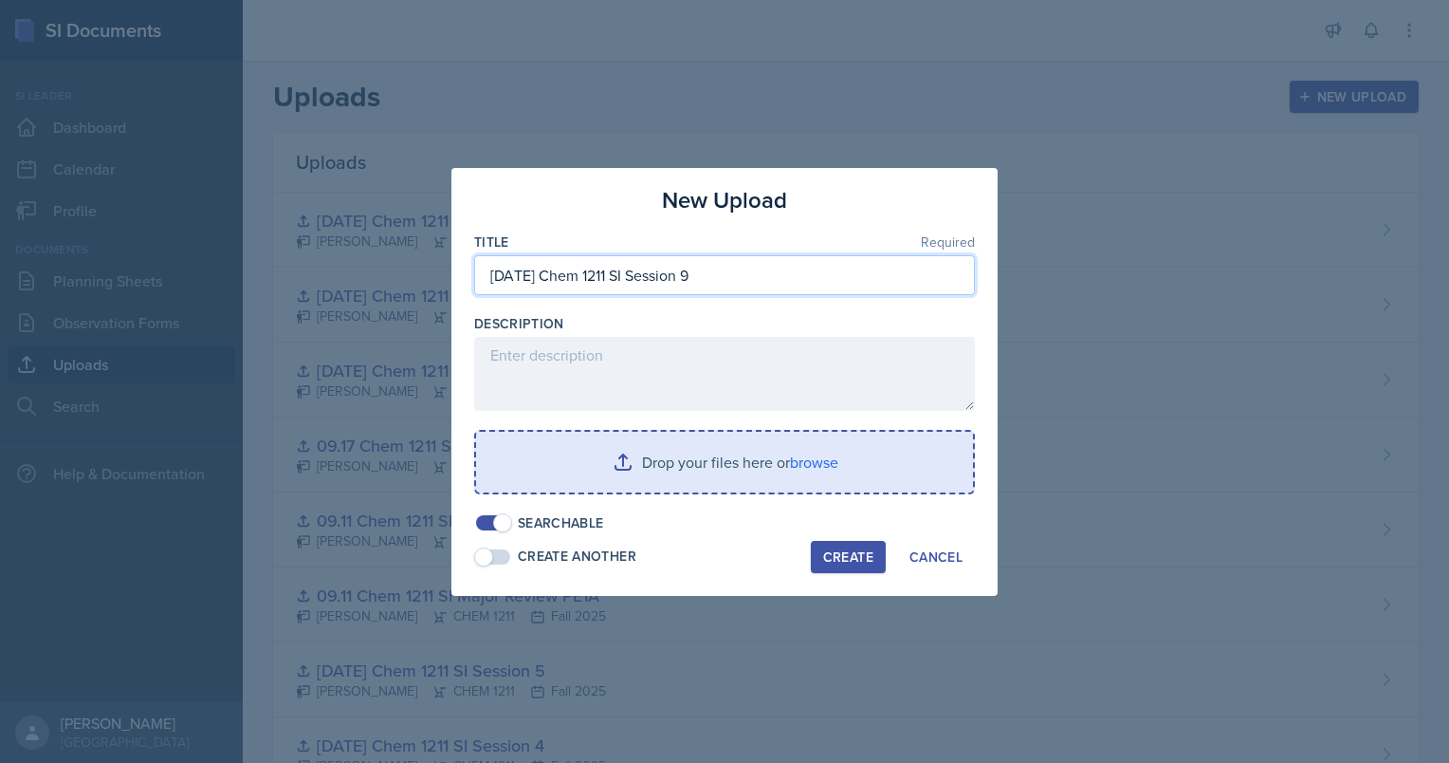
type input "[DATE] Chem 1211 SI Session 9"
click at [718, 478] on input "file" at bounding box center [724, 462] width 497 height 61
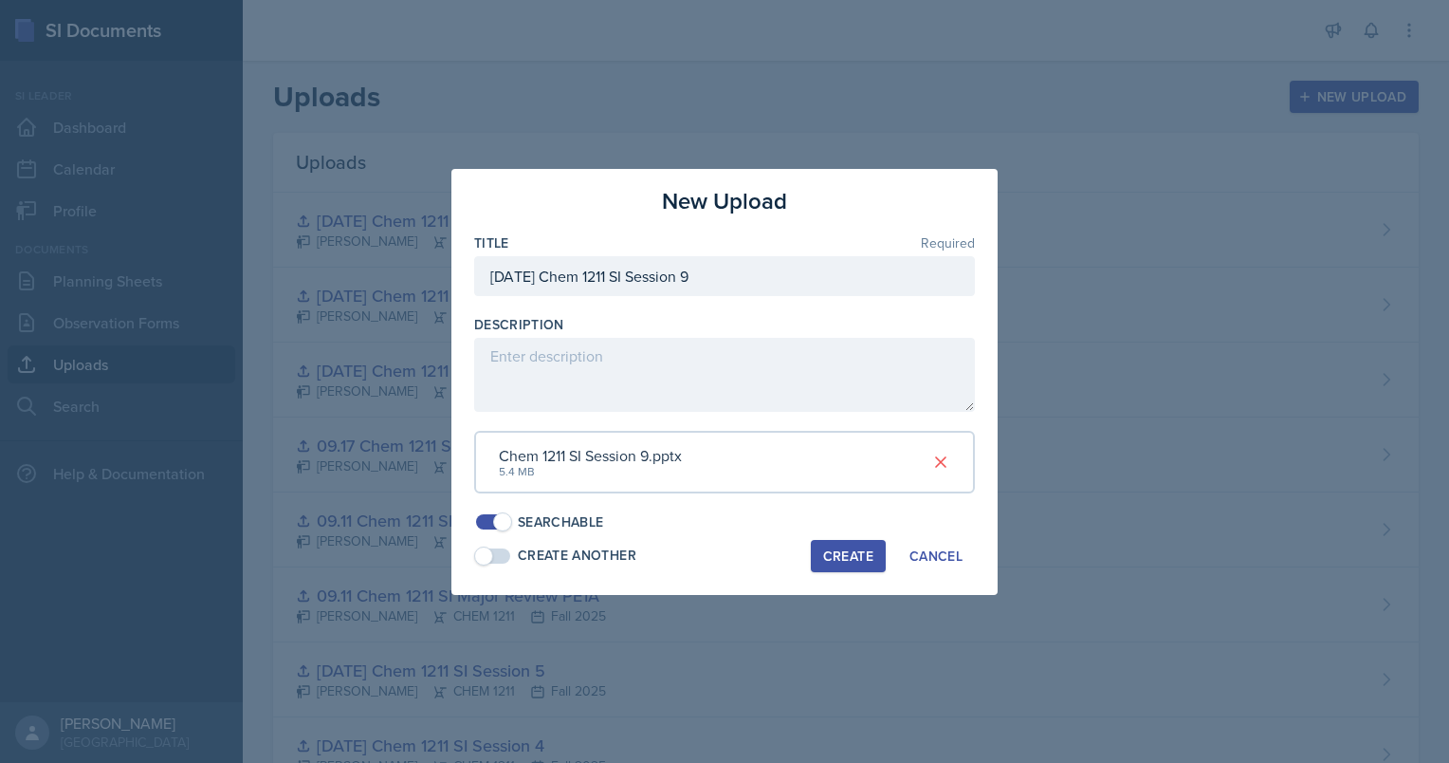
click at [718, 557] on div "Create" at bounding box center [848, 555] width 50 height 15
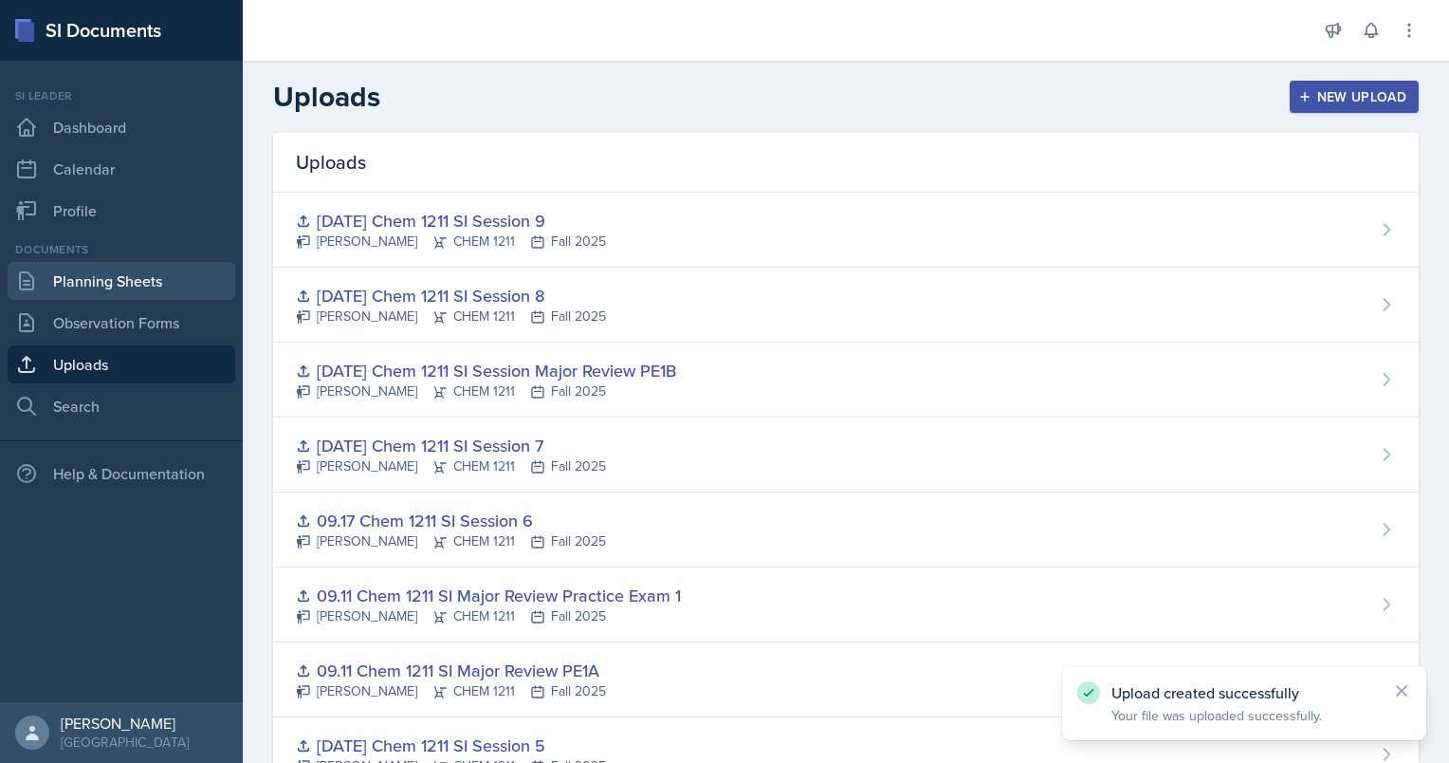
click at [133, 285] on link "Planning Sheets" at bounding box center [122, 281] width 228 height 38
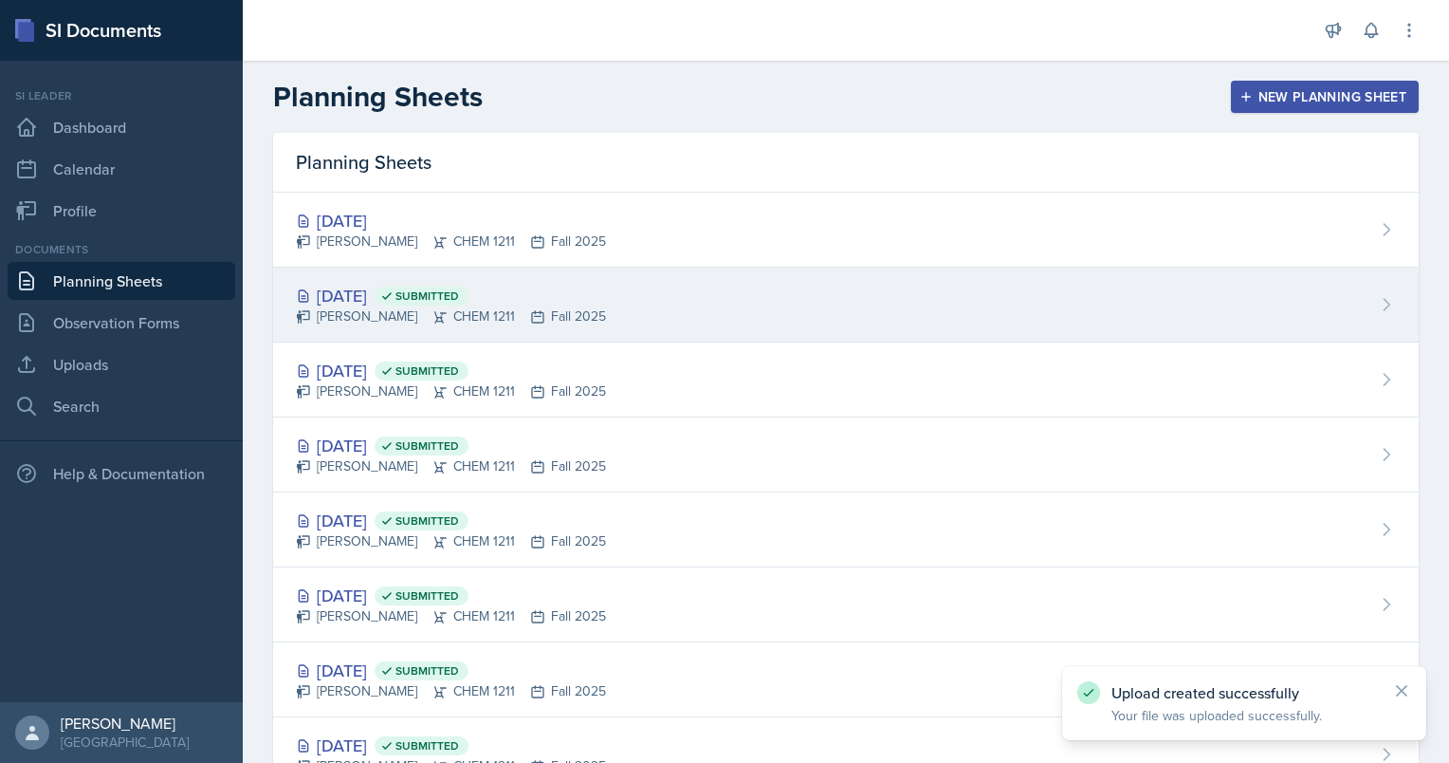
click at [435, 275] on div "[DATE] Submitted [PERSON_NAME] CHEM 1211 Fall 2025" at bounding box center [846, 304] width 1146 height 75
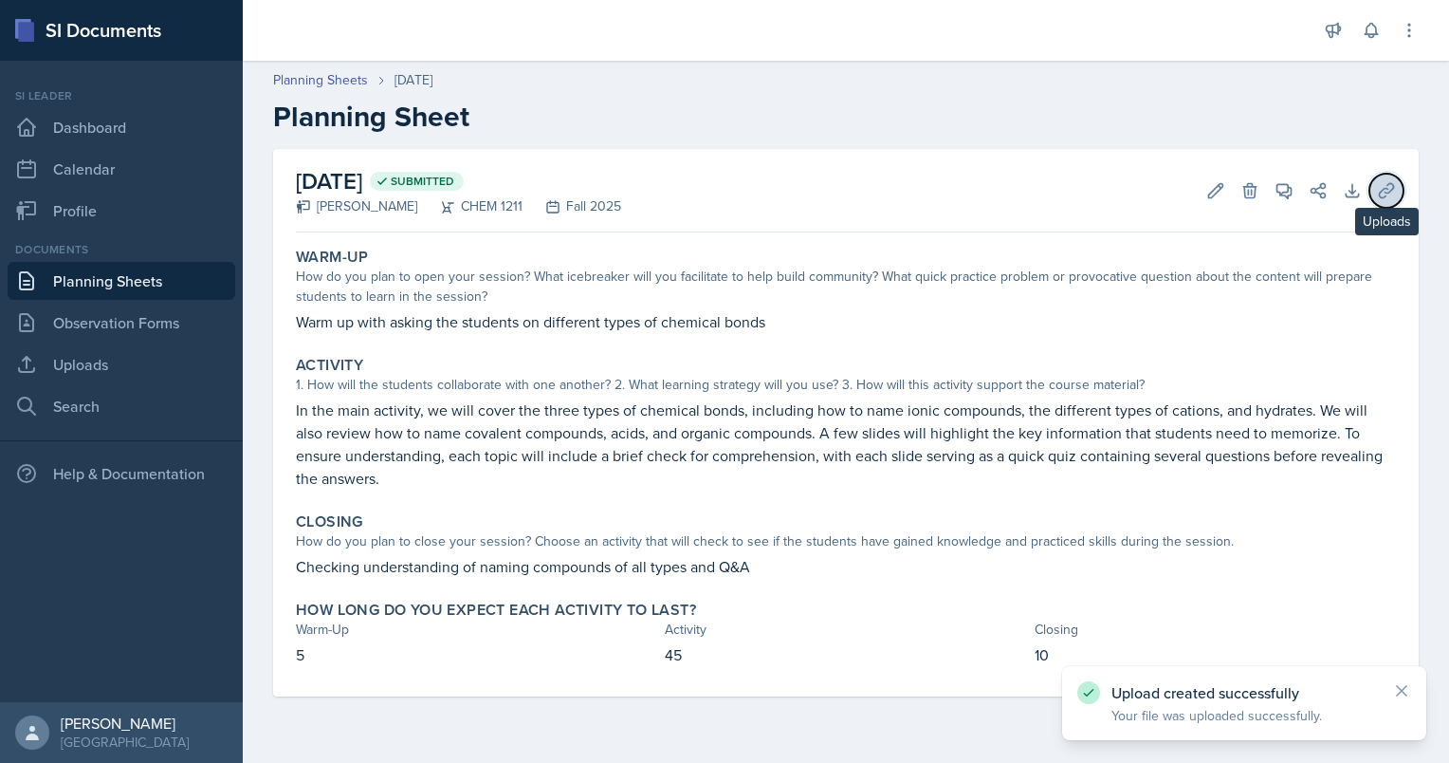
click at [718, 190] on icon at bounding box center [1386, 190] width 14 height 14
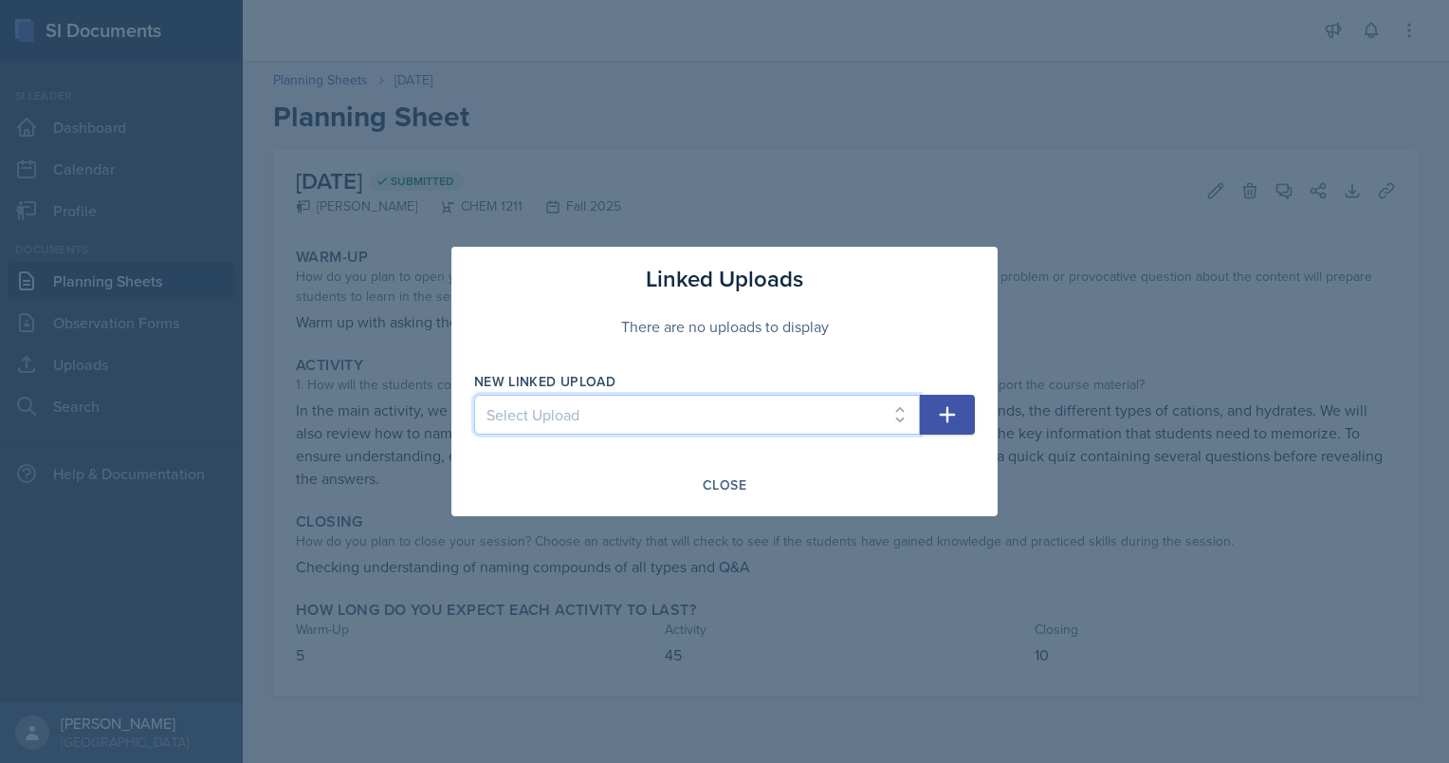
click at [718, 412] on select "Select Upload Chem 1211 Session 1 Kahoot [DATE] Chem 1211 SI Session 1 [DATE] C…" at bounding box center [697, 415] width 446 height 40
select select "0fdc9ab5-5587-4f08-b894-13fe79814ed9"
click at [474, 395] on select "Select Upload Chem 1211 Session 1 Kahoot [DATE] Chem 1211 SI Session 1 [DATE] C…" at bounding box center [697, 415] width 446 height 40
click at [718, 402] on button "button" at bounding box center [947, 415] width 55 height 40
select select
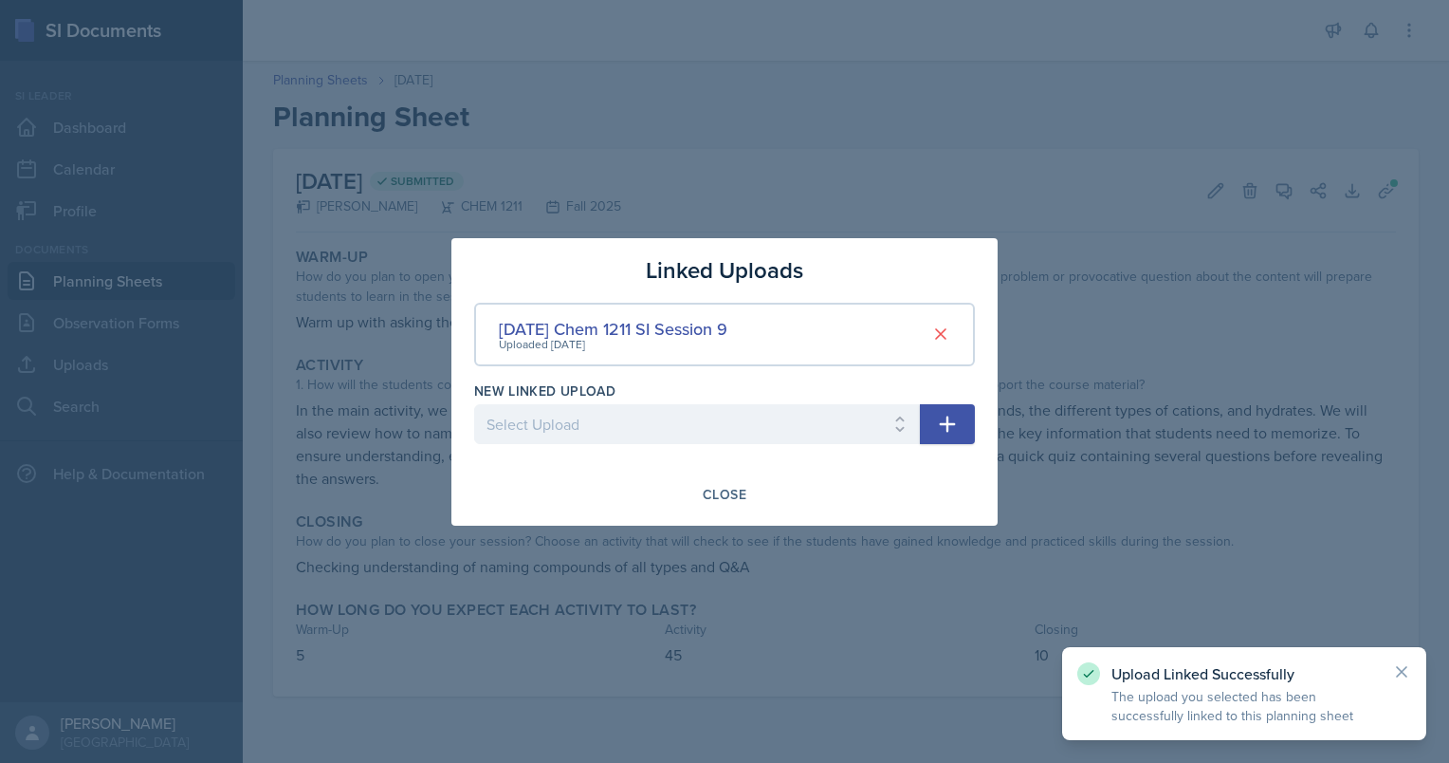
click at [718, 463] on div "Linked Uploads [DATE] Chem 1211 SI Session 9 Uploaded [DATE] New Linked Upload …" at bounding box center [724, 381] width 546 height 287
click at [718, 487] on div "Close" at bounding box center [725, 494] width 44 height 15
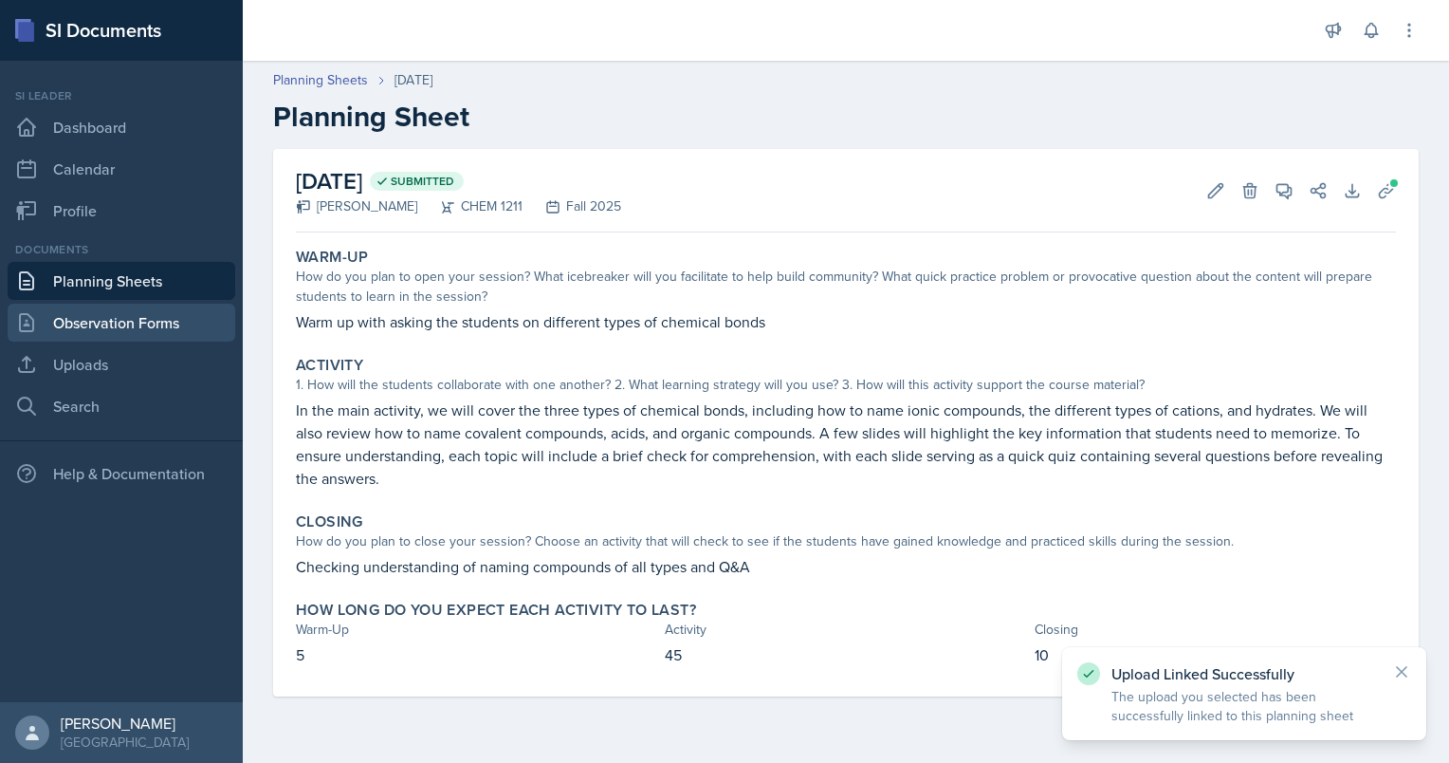
click at [120, 333] on link "Observation Forms" at bounding box center [122, 323] width 228 height 38
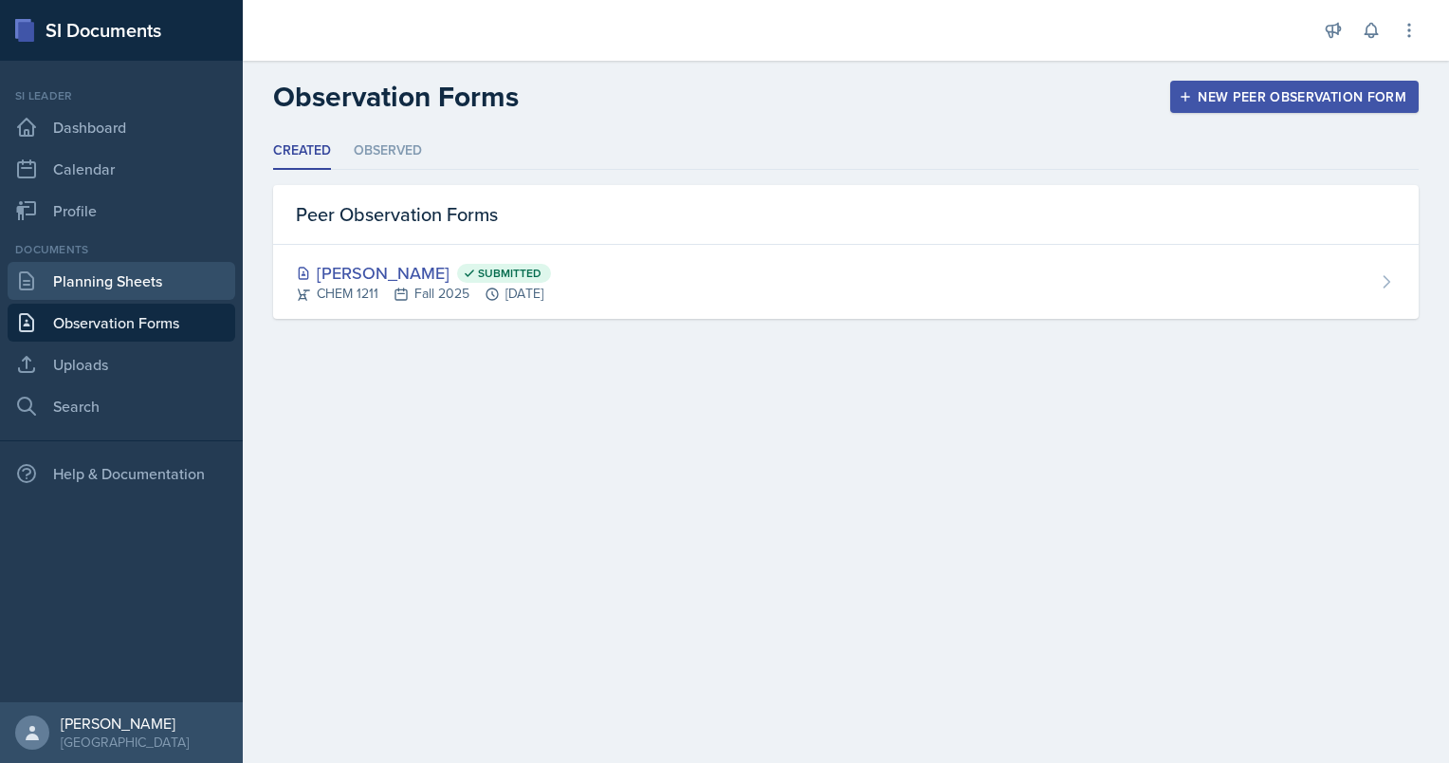
click at [36, 263] on link "Planning Sheets" at bounding box center [122, 281] width 228 height 38
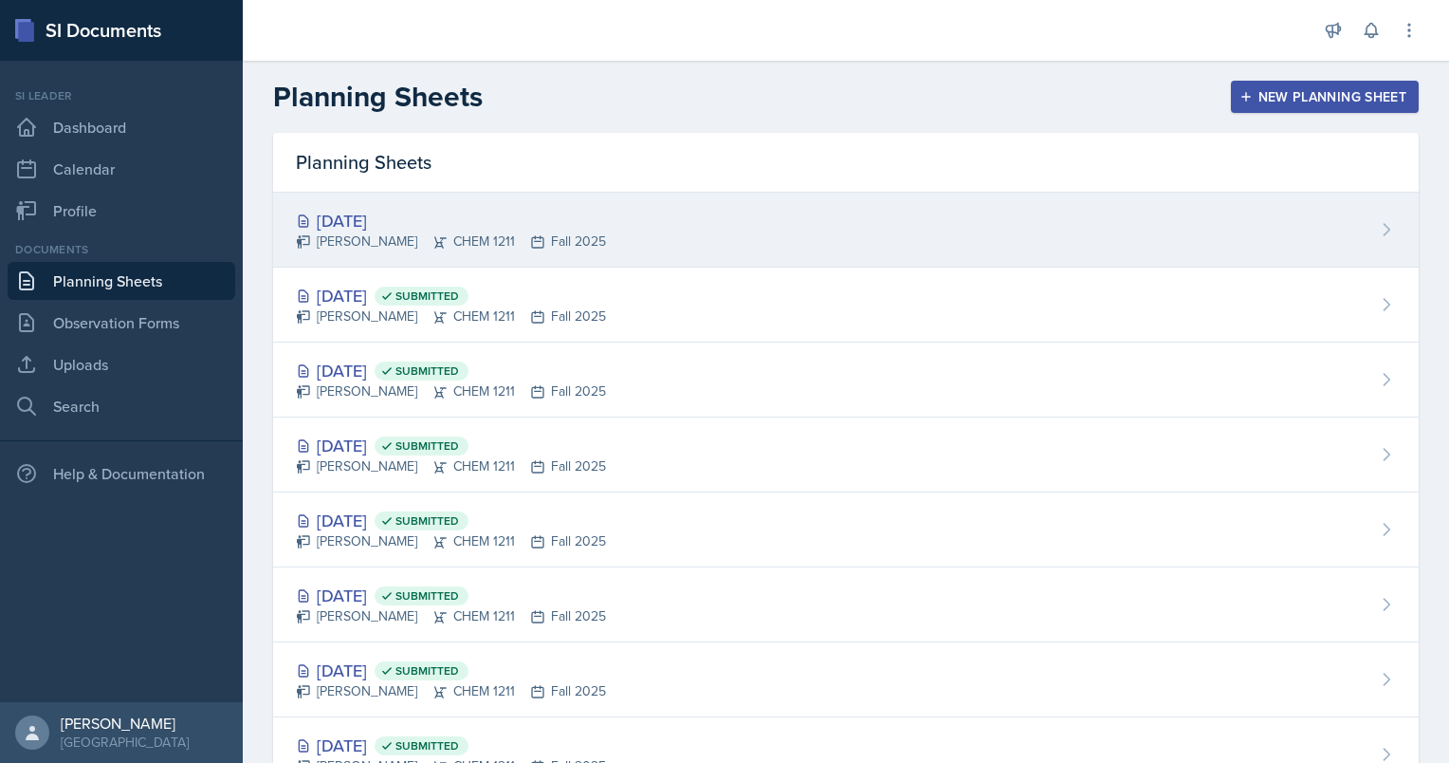
click at [416, 211] on div "[DATE]" at bounding box center [451, 221] width 310 height 26
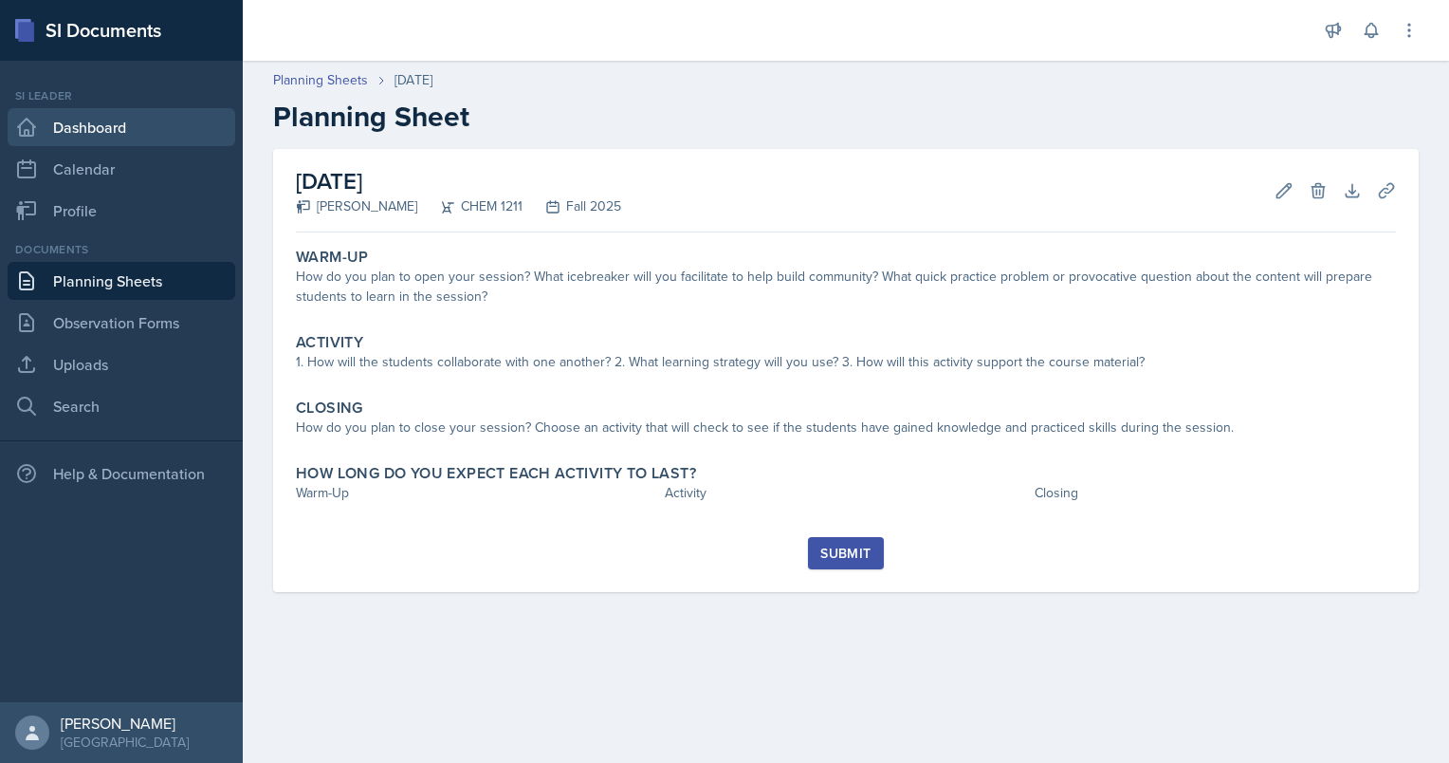
click at [75, 124] on link "Dashboard" at bounding box center [122, 127] width 228 height 38
